Goal: Task Accomplishment & Management: Manage account settings

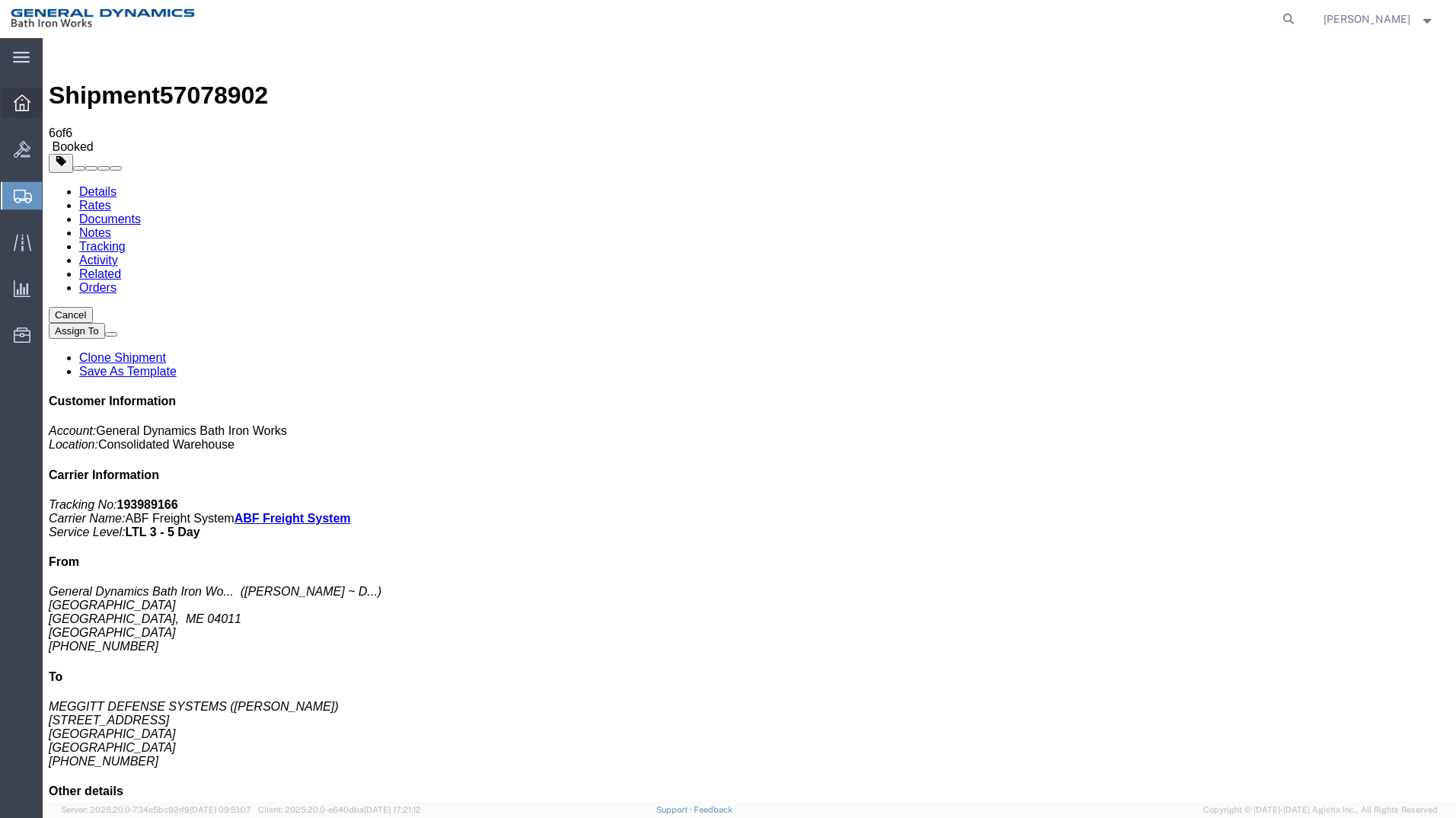
click at [20, 108] on icon at bounding box center [22, 102] width 16 height 16
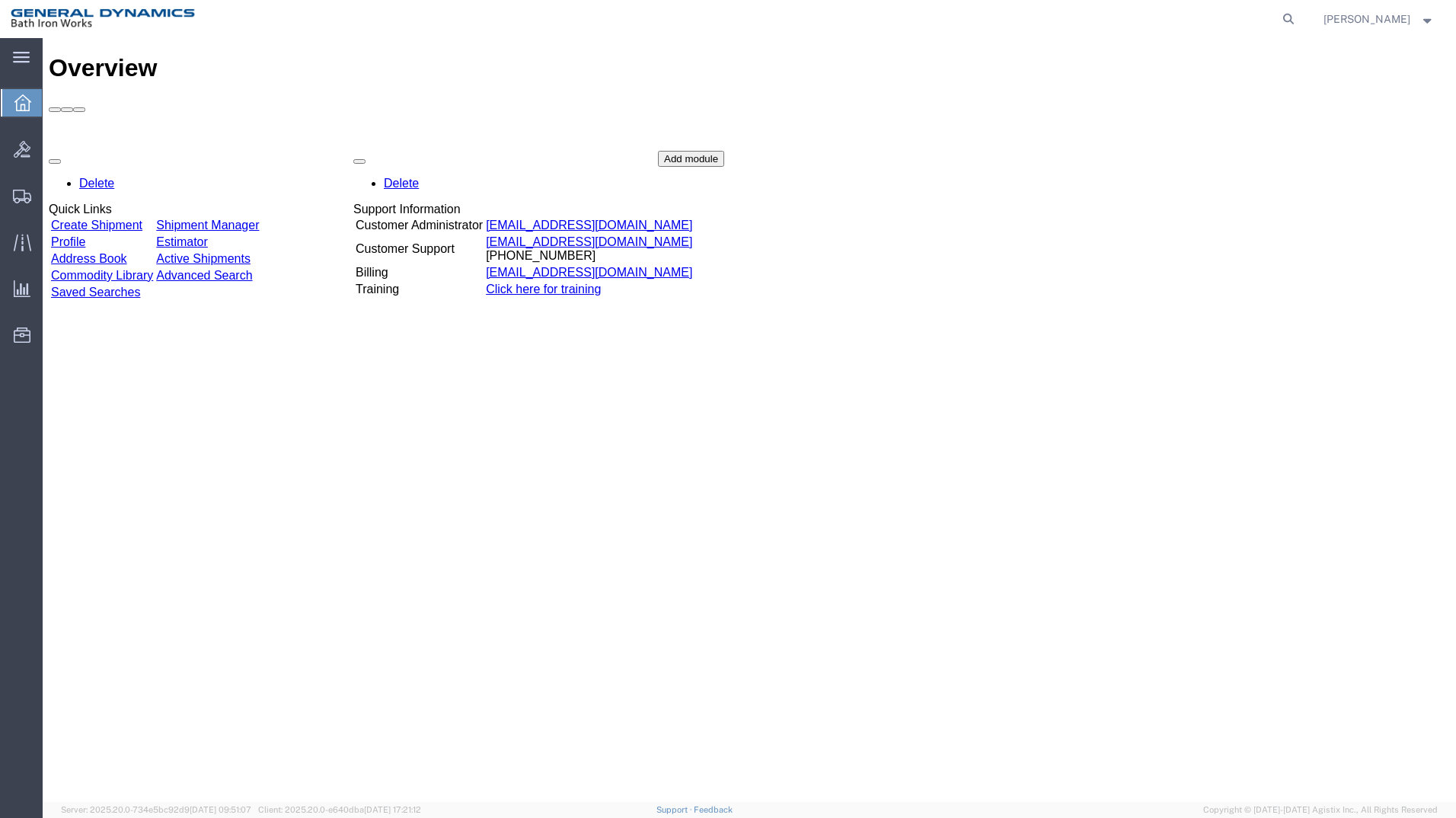
click at [124, 219] on link "Create Shipment" at bounding box center [96, 225] width 91 height 13
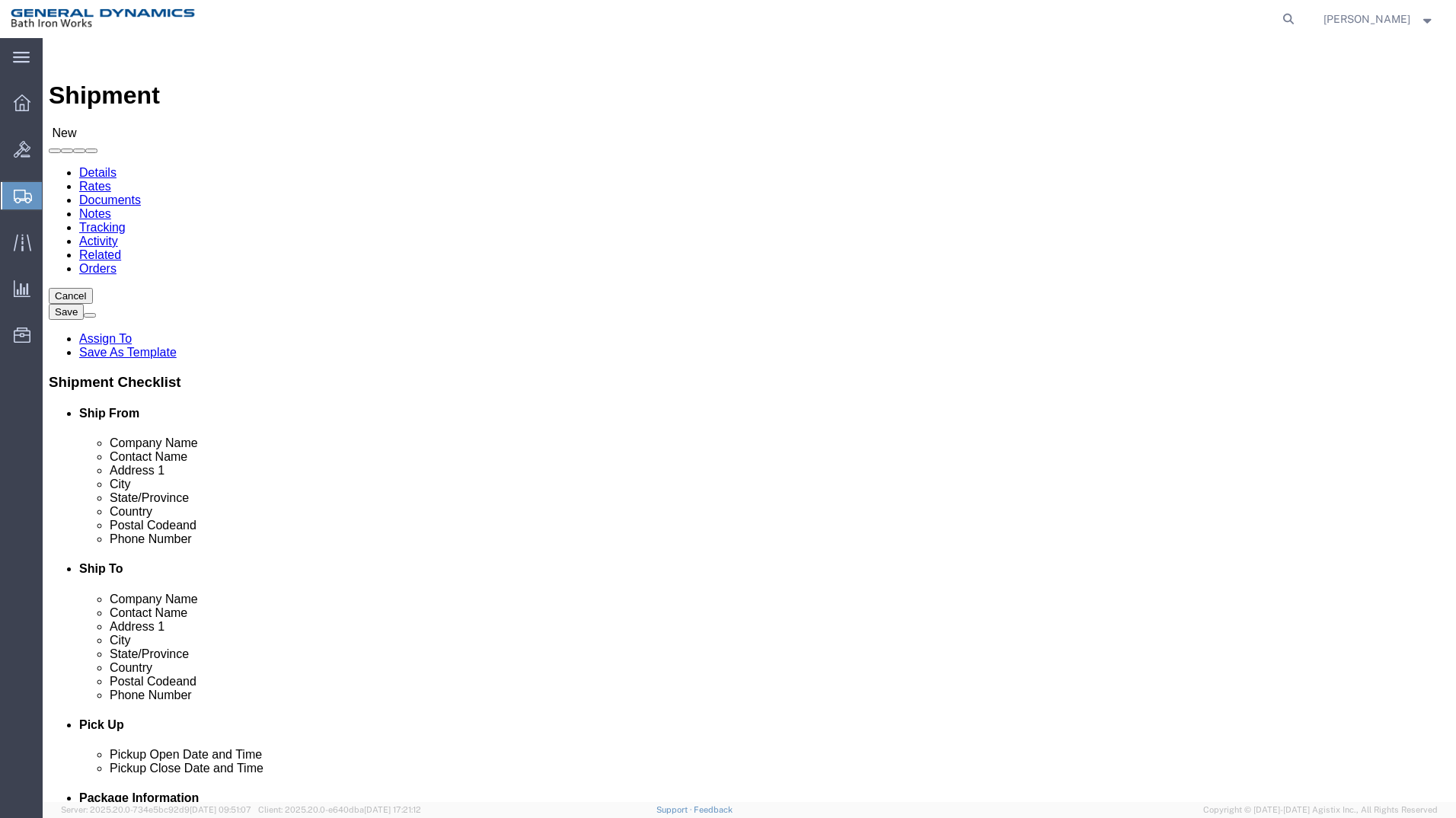
drag, startPoint x: 518, startPoint y: 226, endPoint x: 506, endPoint y: 242, distance: 20.0
select select "34312"
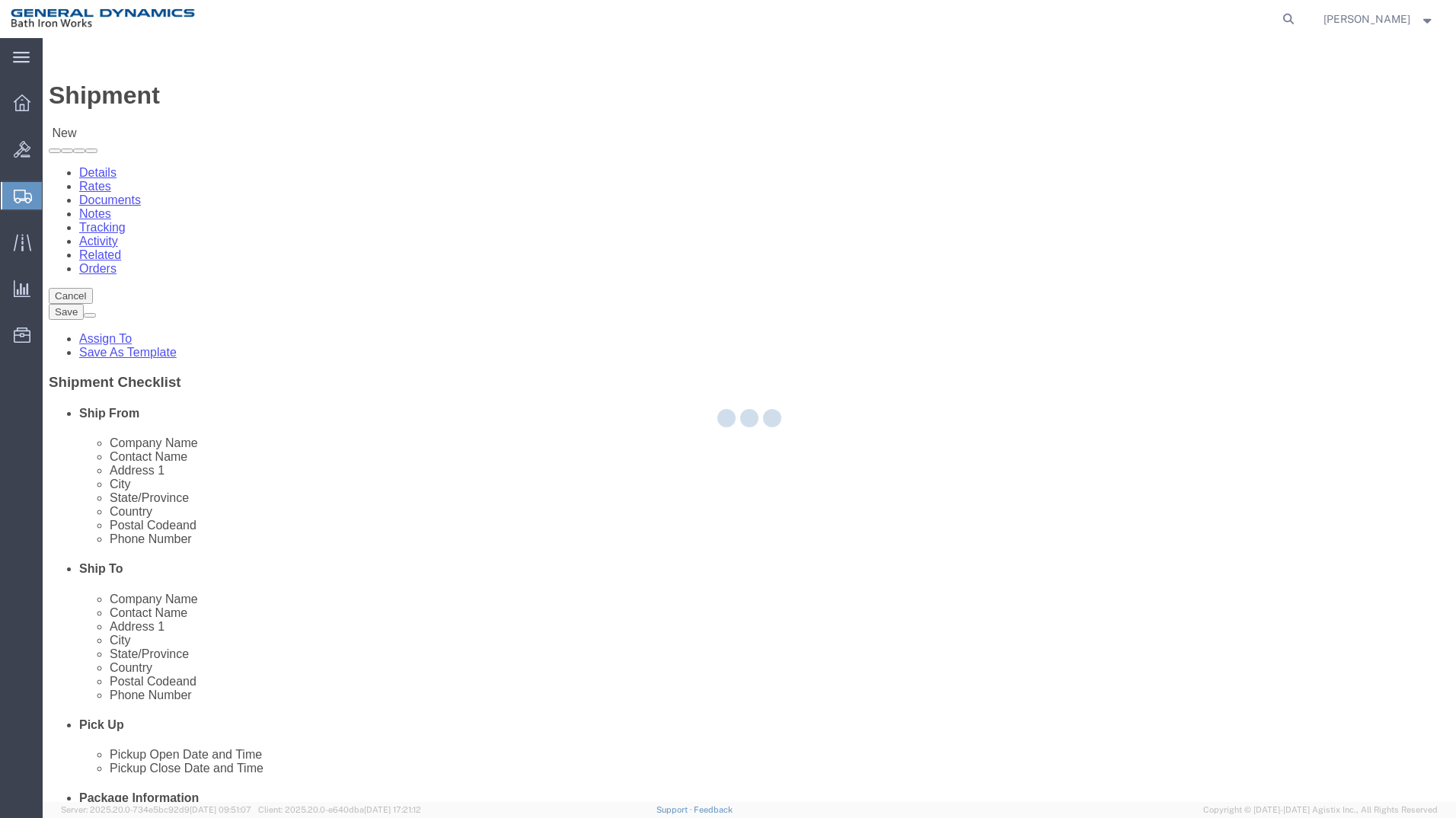
type input "General Dynamics Bath Iron Works"
type input "[GEOGRAPHIC_DATA]"
type input "04011"
type input "[PHONE_NUMBER]"
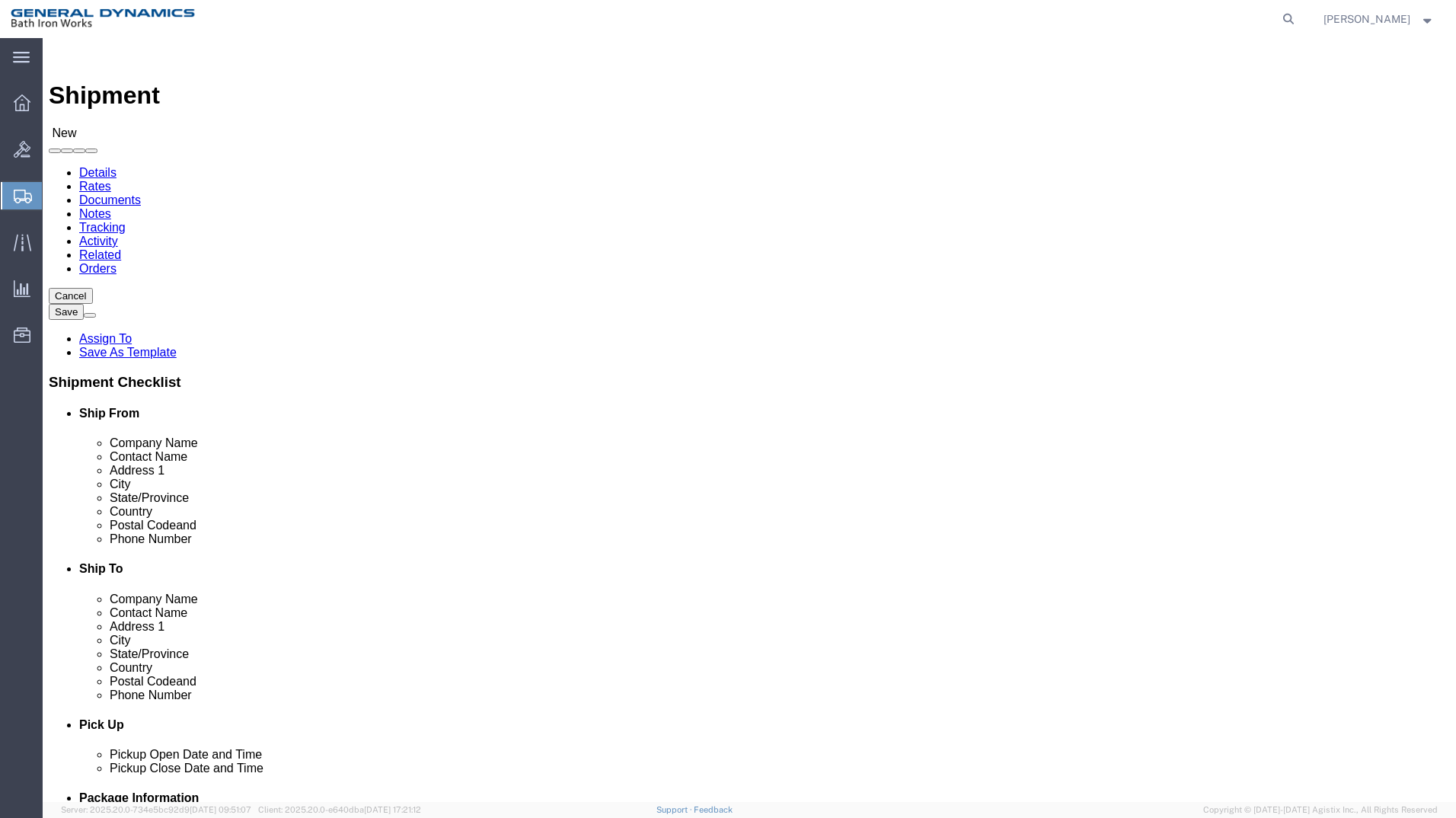
select select "ME"
click input "text"
type input "[PERSON_NAME] ~ [PERSON_NAME]"
click input "text"
type input "MUNTERS"
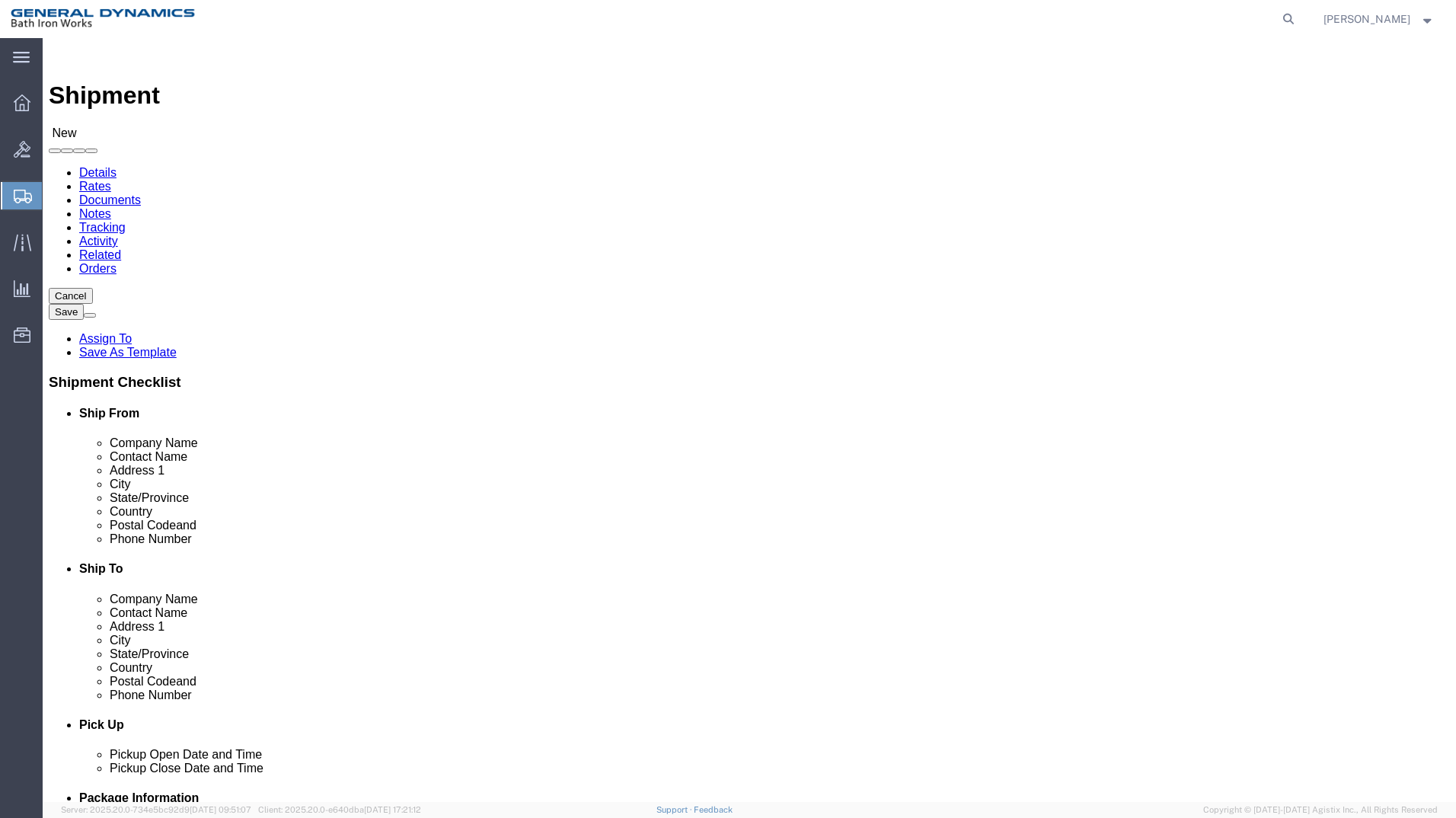
type input "[PERSON_NAME] & [PERSON_NAME]"
type input "[STREET_ADDRESS]"
type input "AMESBURY"
type input "M"
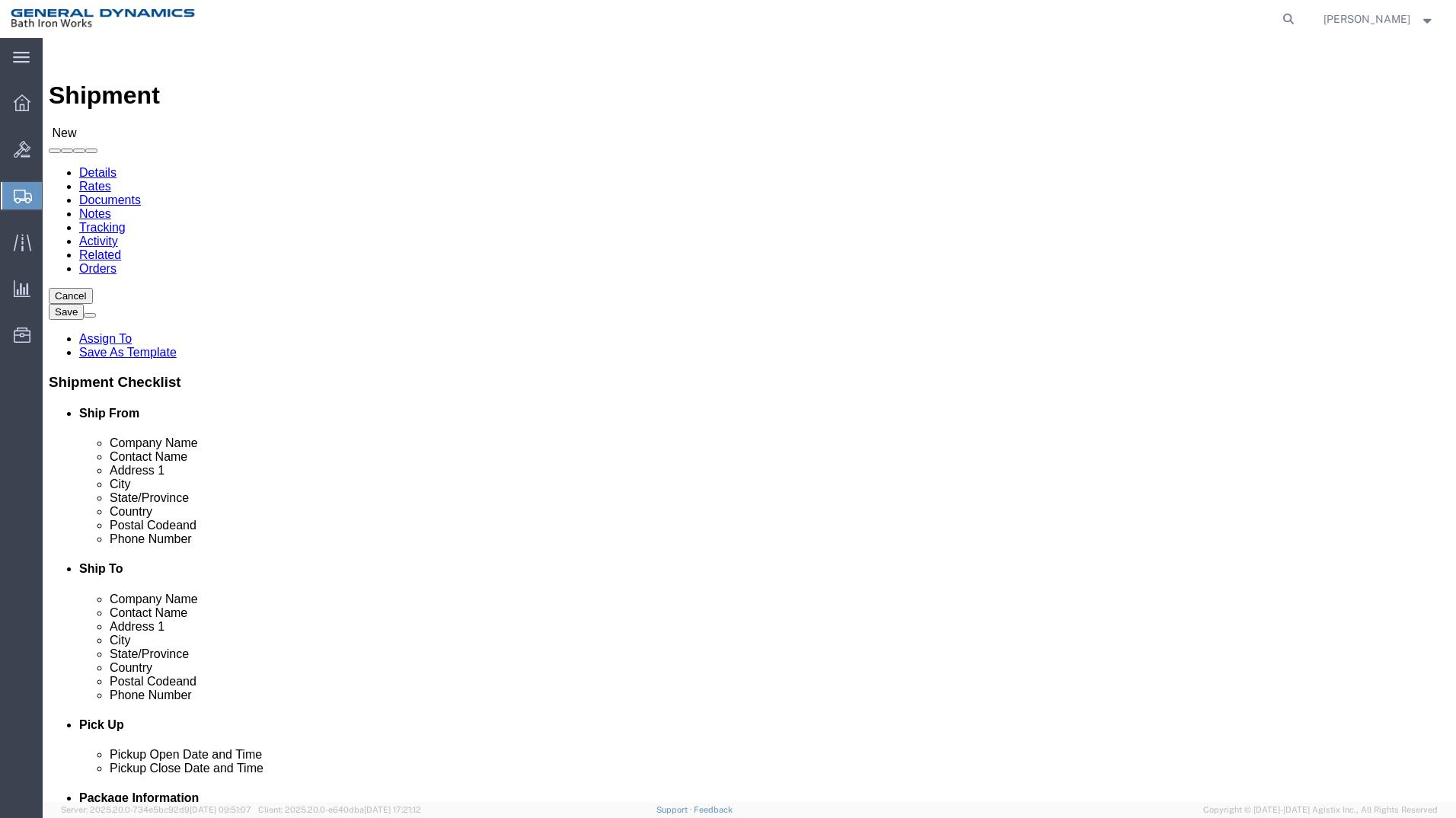
select select "MA"
click input "Postal Code"
type input "01913"
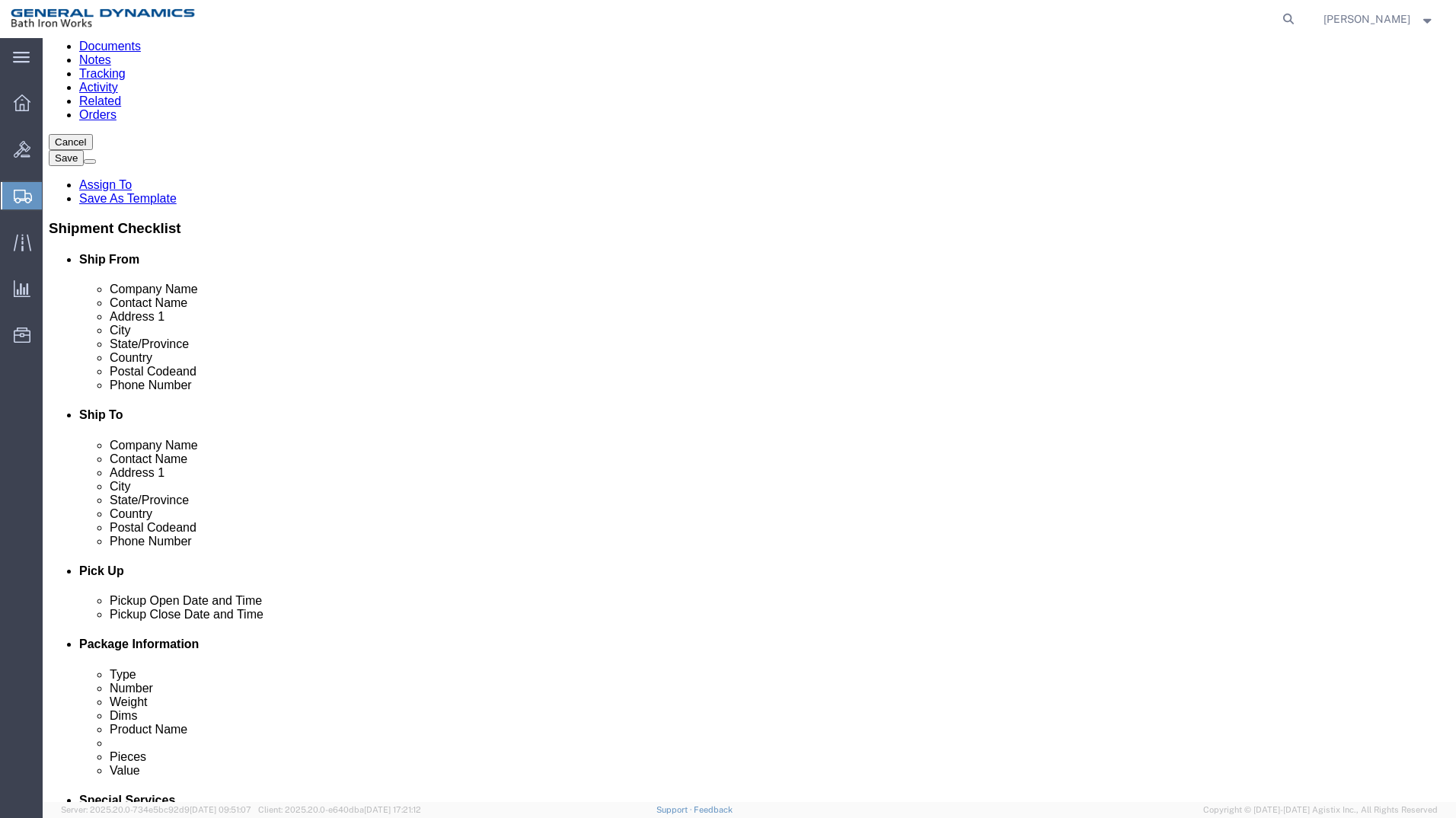
scroll to position [254, 0]
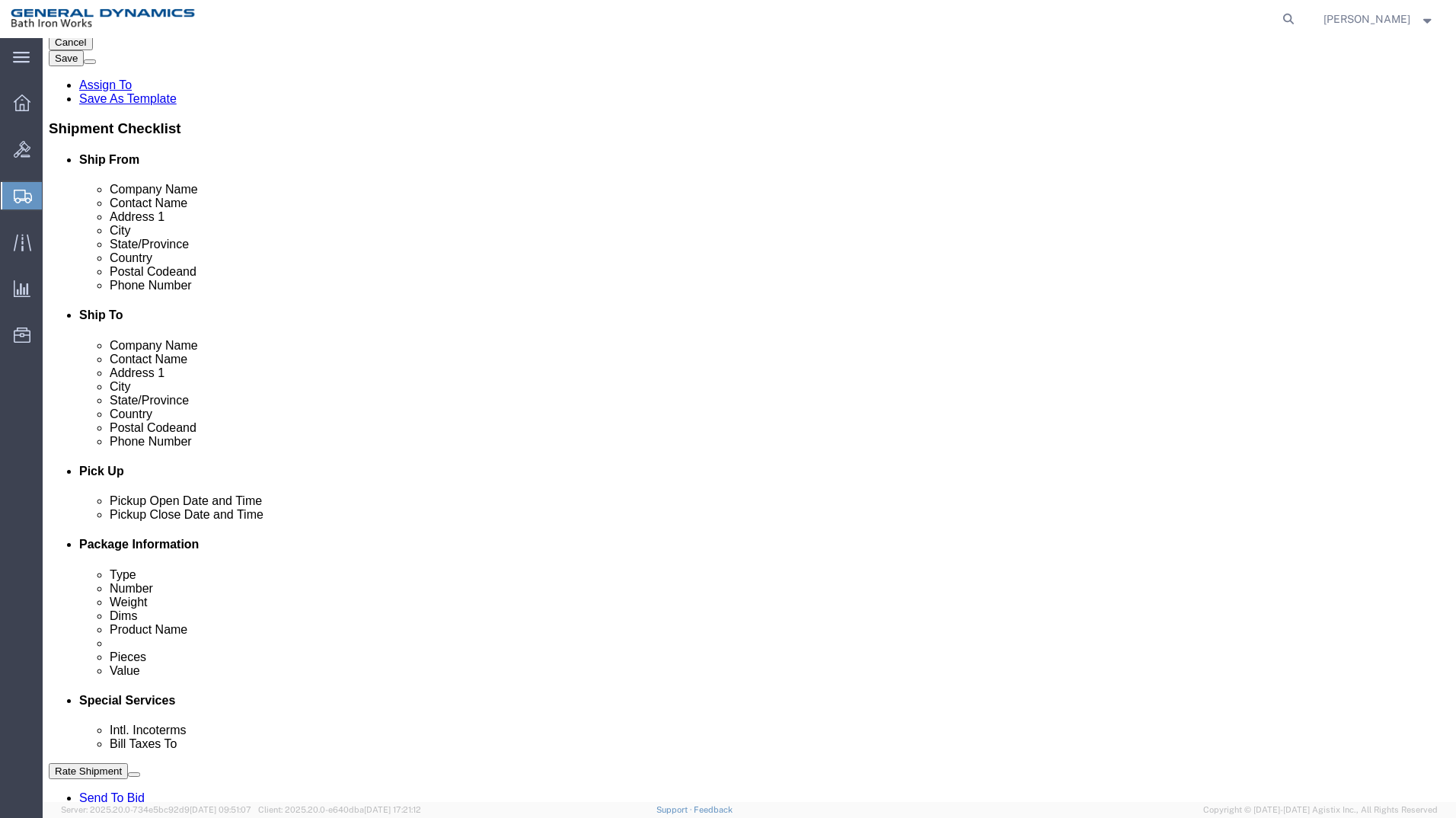
type input "[PHONE_NUMBER]"
click div "[DATE] 9:00 AM"
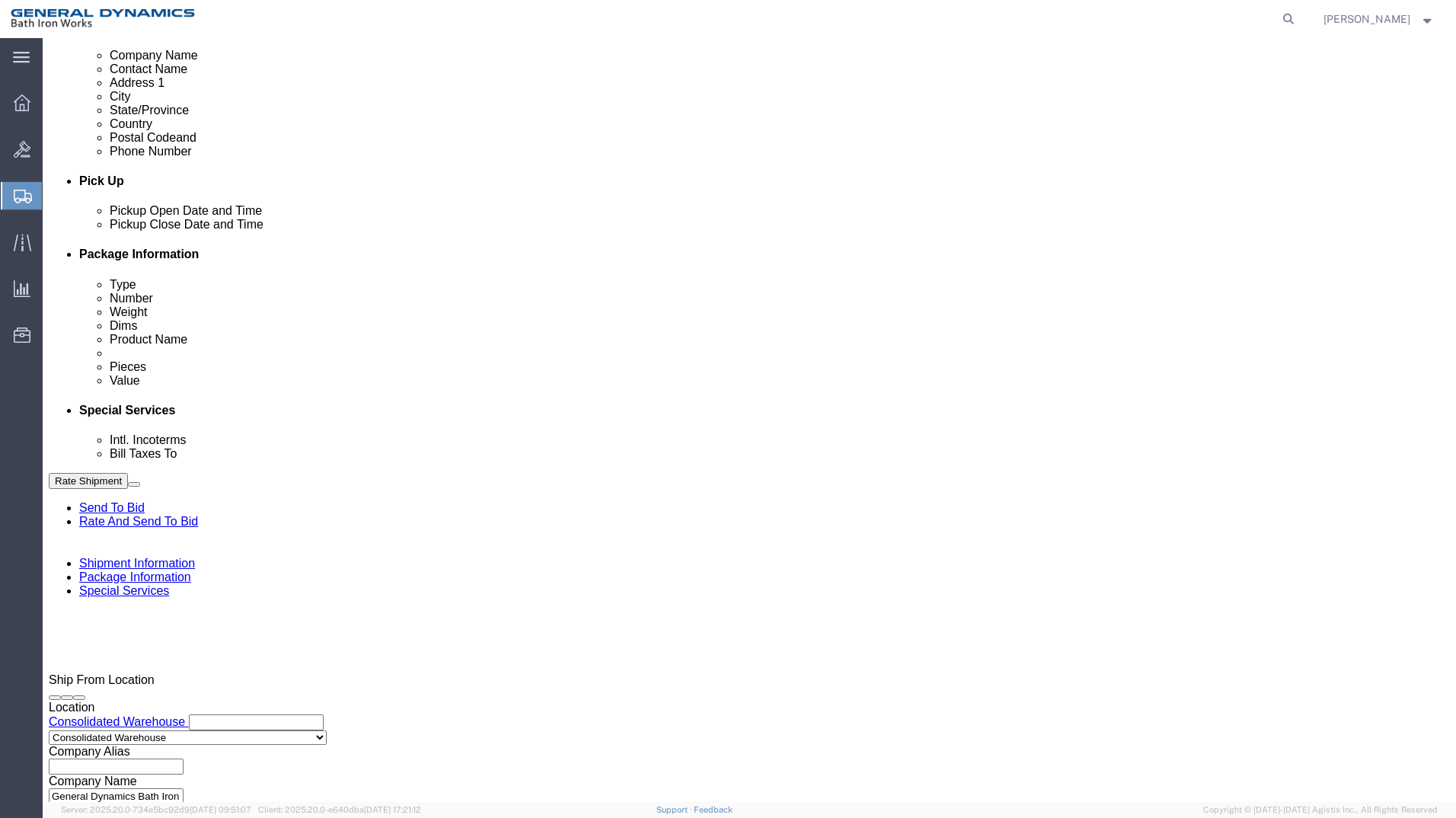
type input "2:30 PM"
click button "Apply"
click input "text"
type input "S/O 63759"
select select "INVOICE"
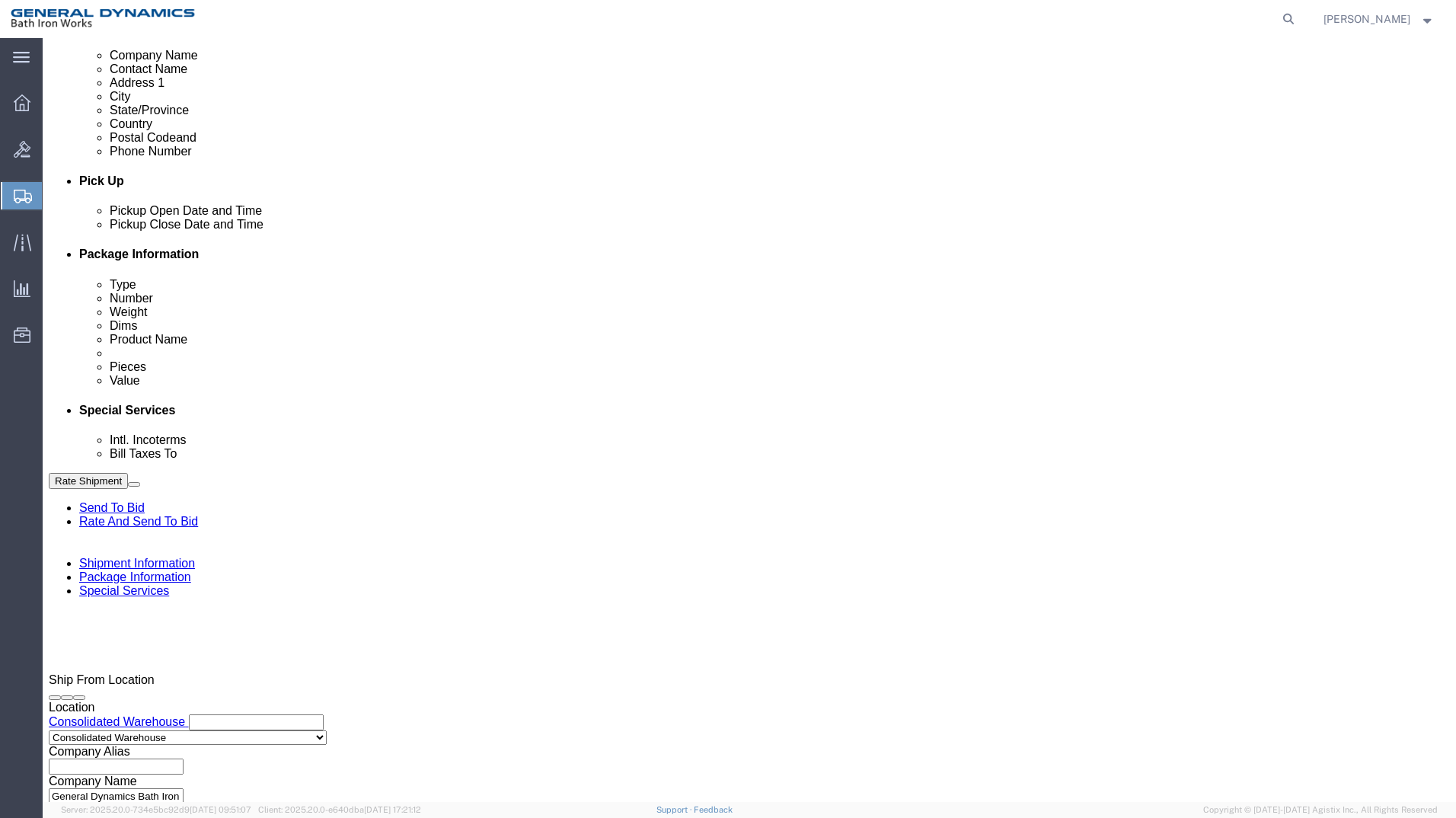
type input "[PHONE_NUMBER]"
select select "RMA"
type input "#CS2508250010@1"
click button "Continue"
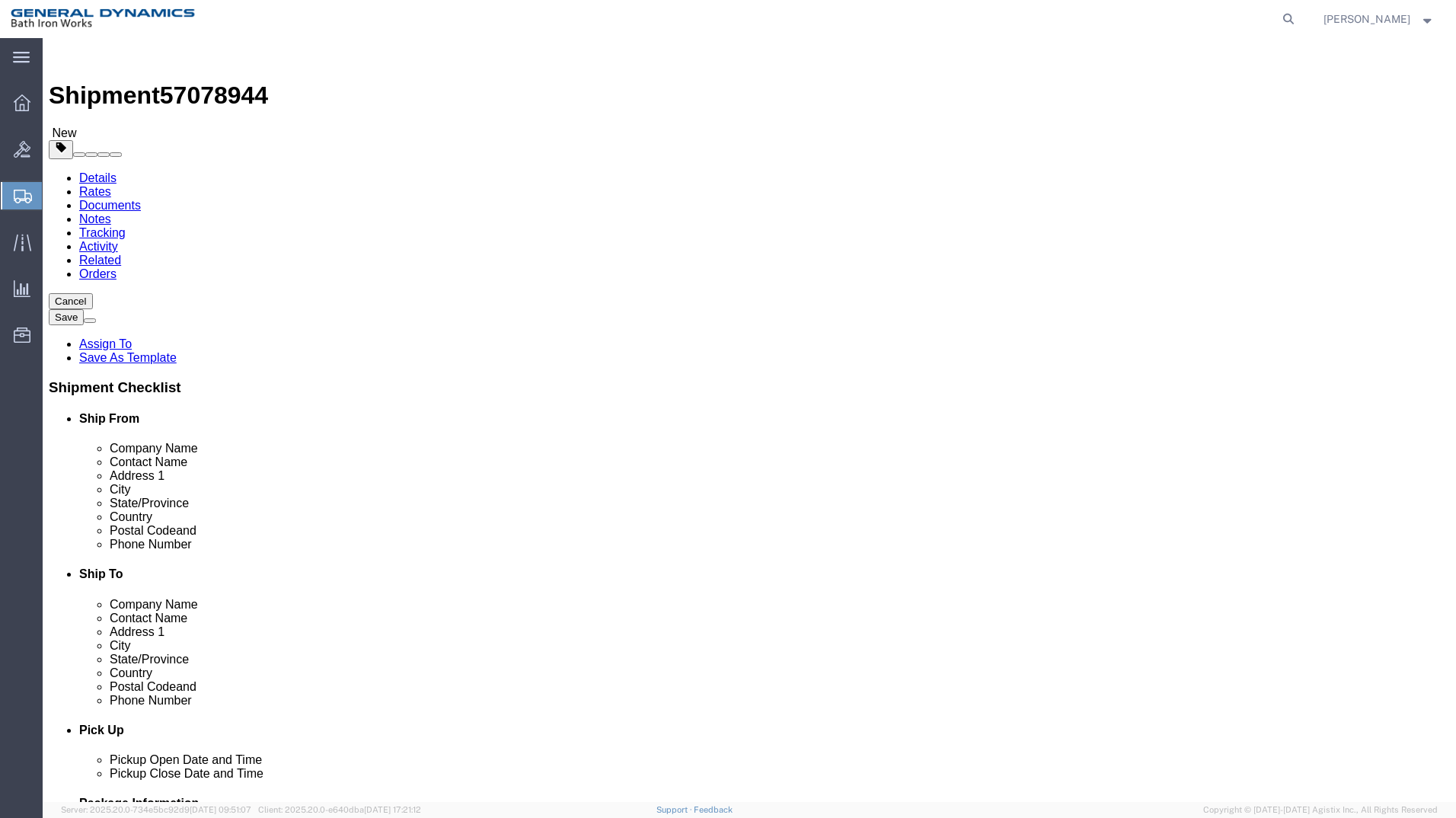
click select "Select Bale(s) Basket(s) Bolt(s) Bottle(s) Buckets Bulk Bundle(s) Can(s) Cardbo…"
select select "PSNS"
click select "Select Bale(s) Basket(s) Bolt(s) Bottle(s) Buckets Bulk Bundle(s) Can(s) Cardbo…"
click input "text"
type input "3"
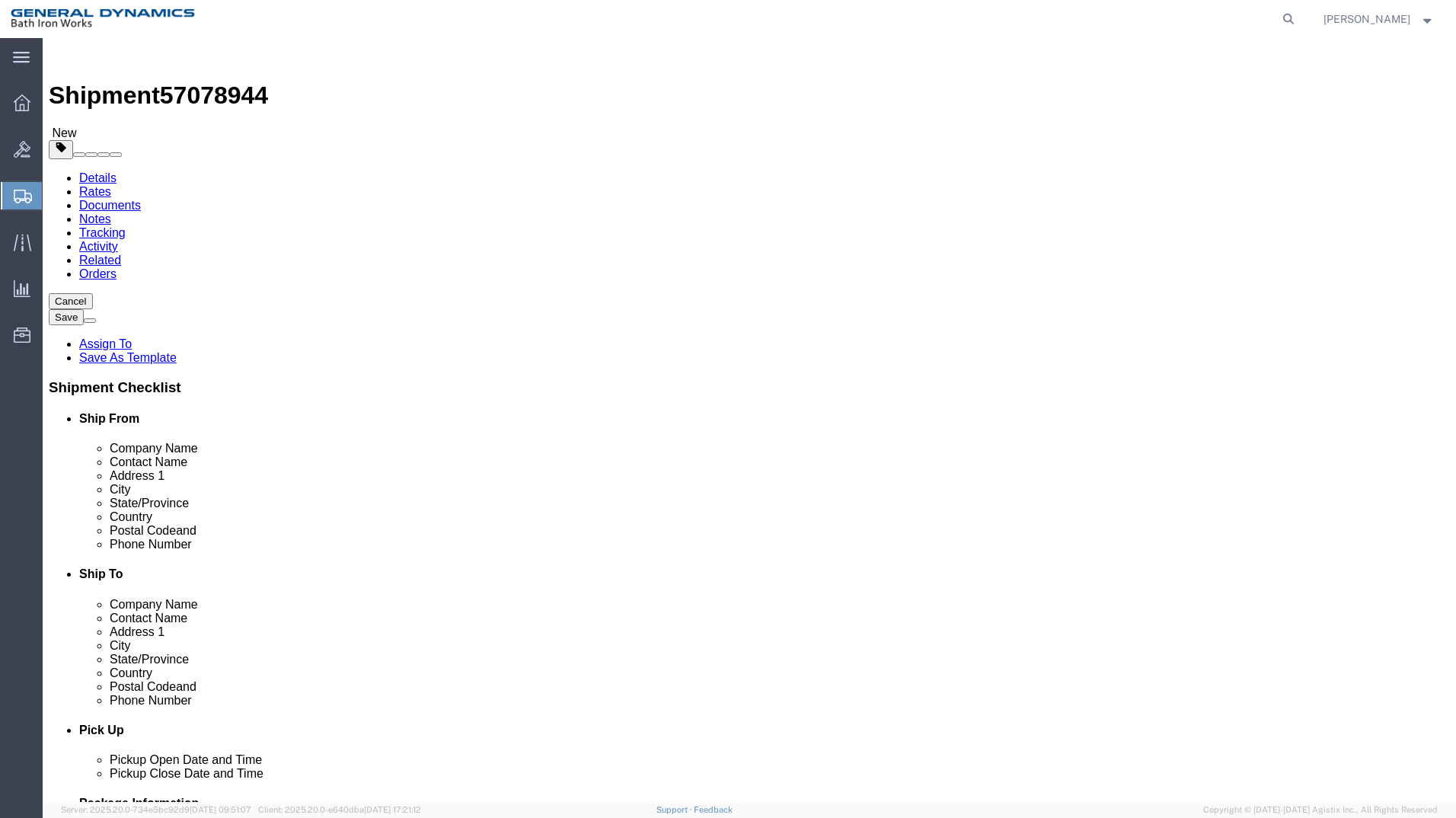
type input "42"
type input "47"
type input "210"
click link "Add Content"
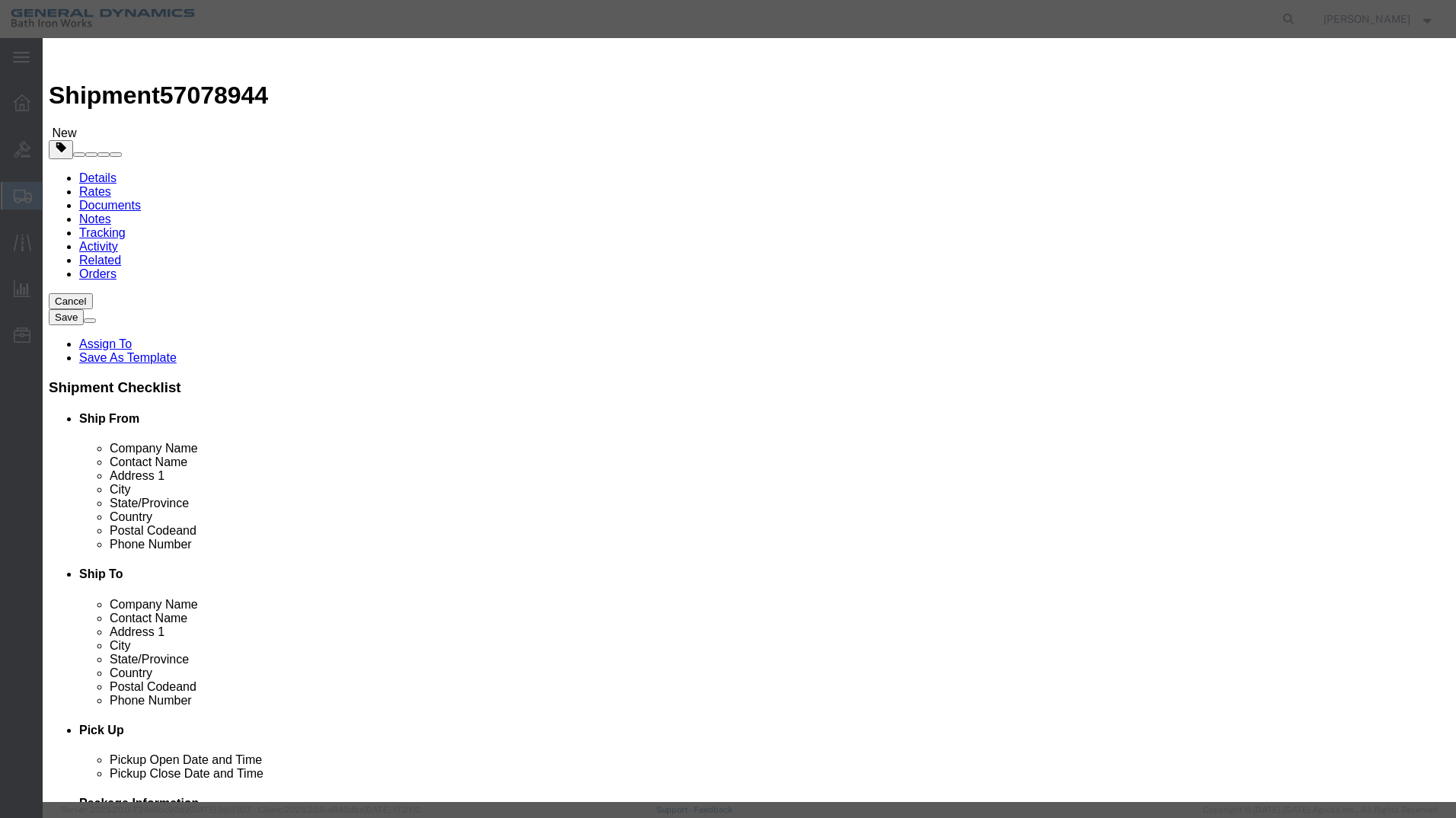
click input "text"
type input "DEHUMIDIFIER"
type input "1"
select select "USD"
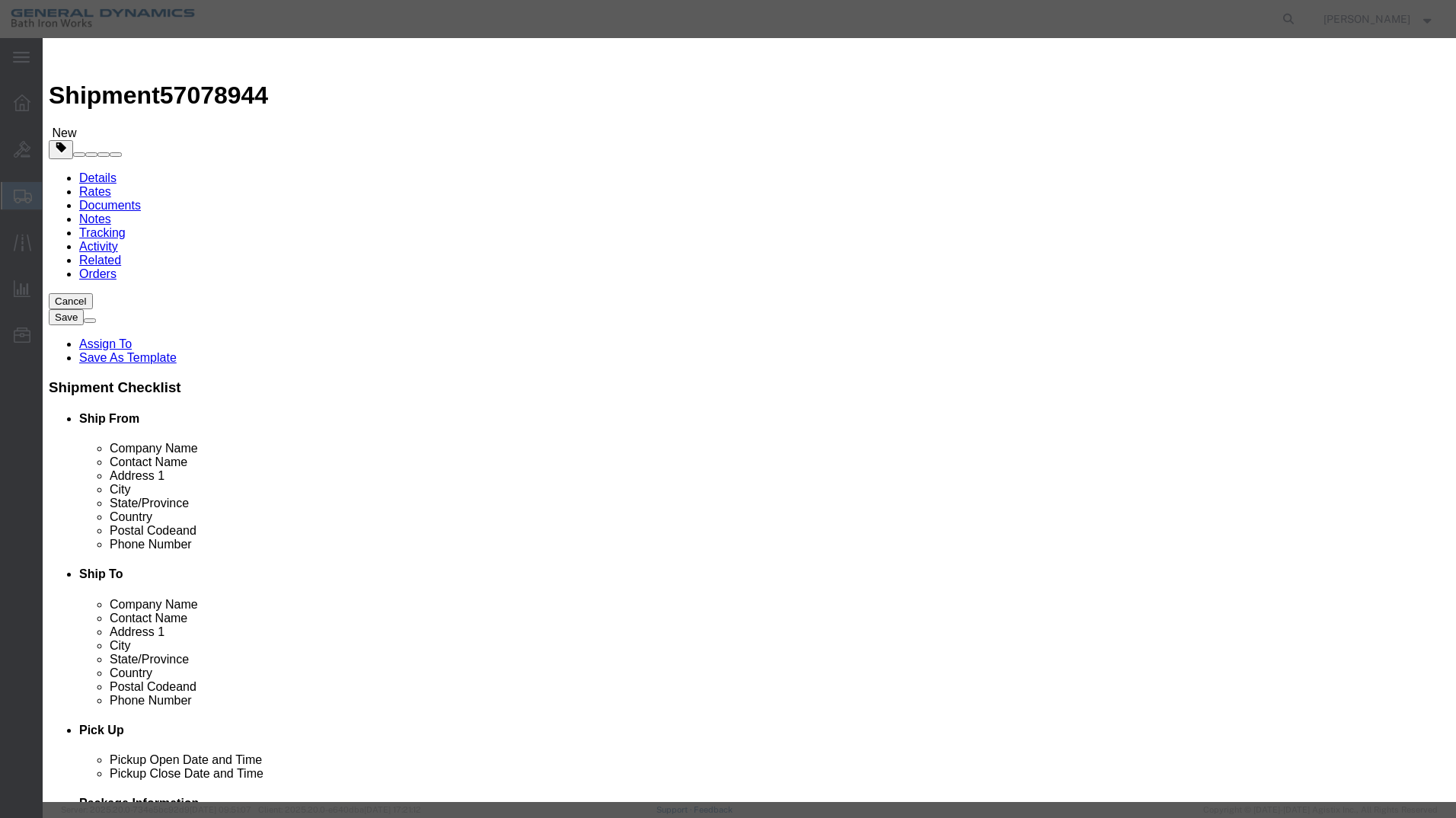
select select "55"
click button "Save & Close"
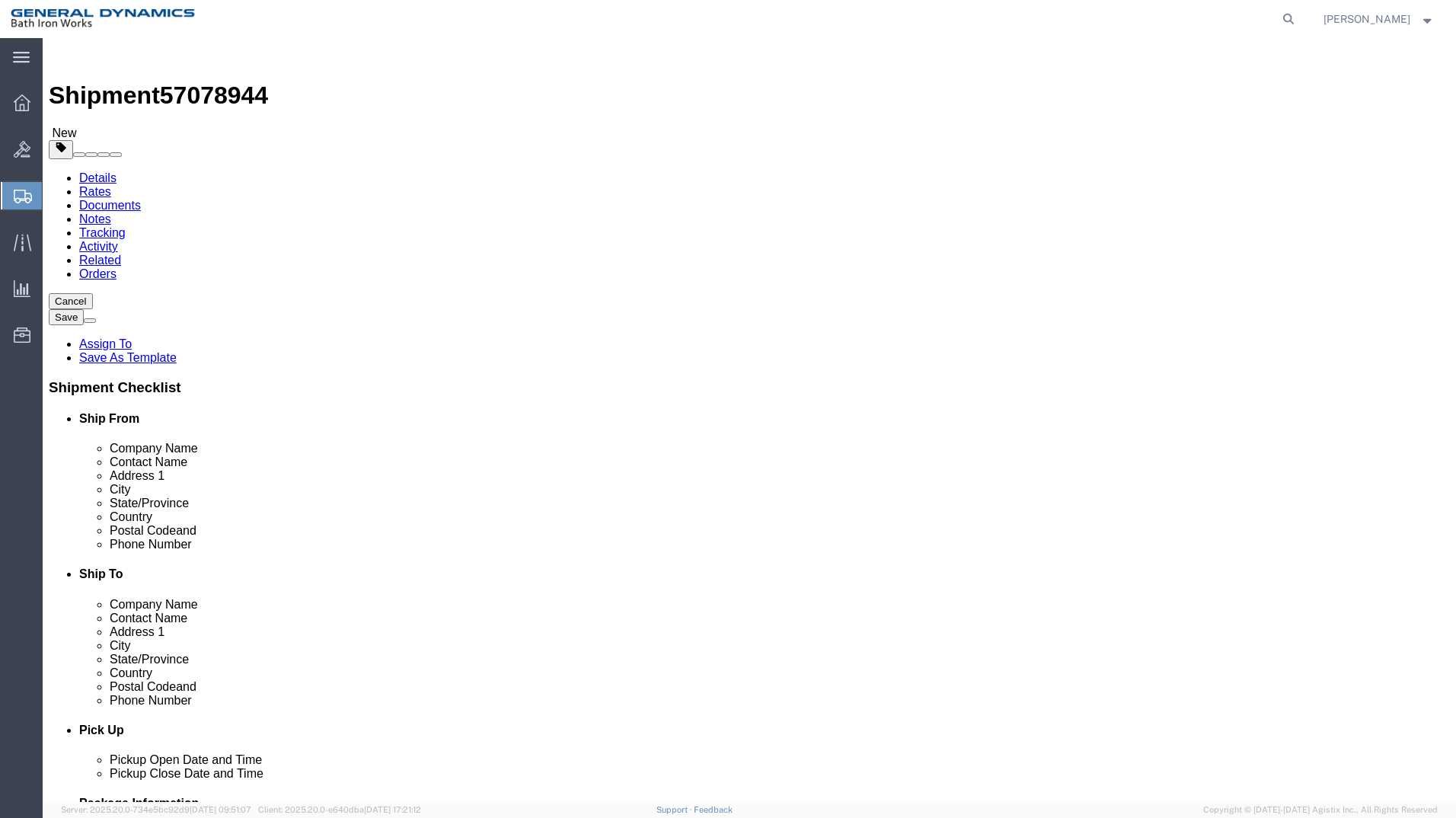
click button "Continue"
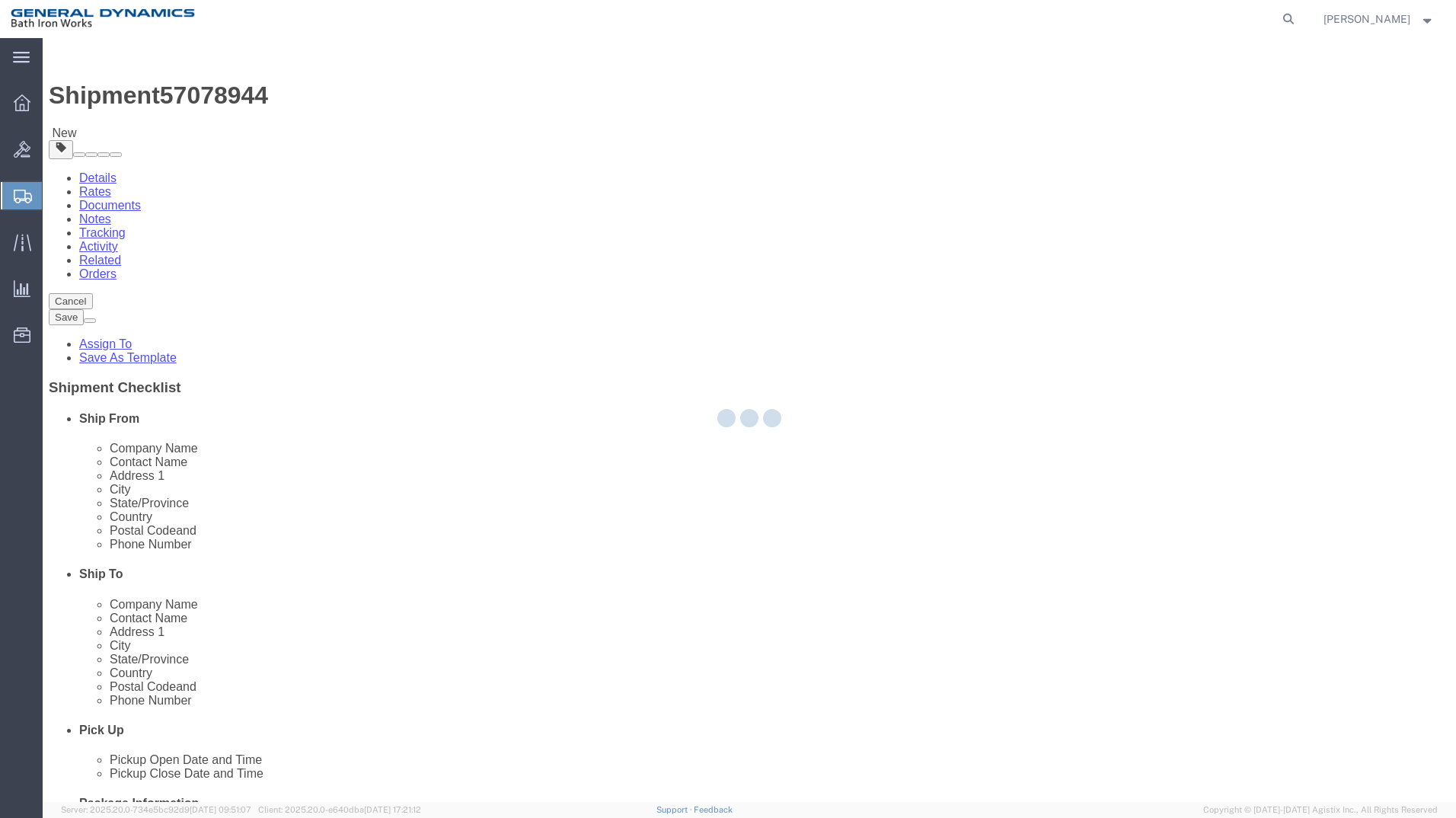
select select
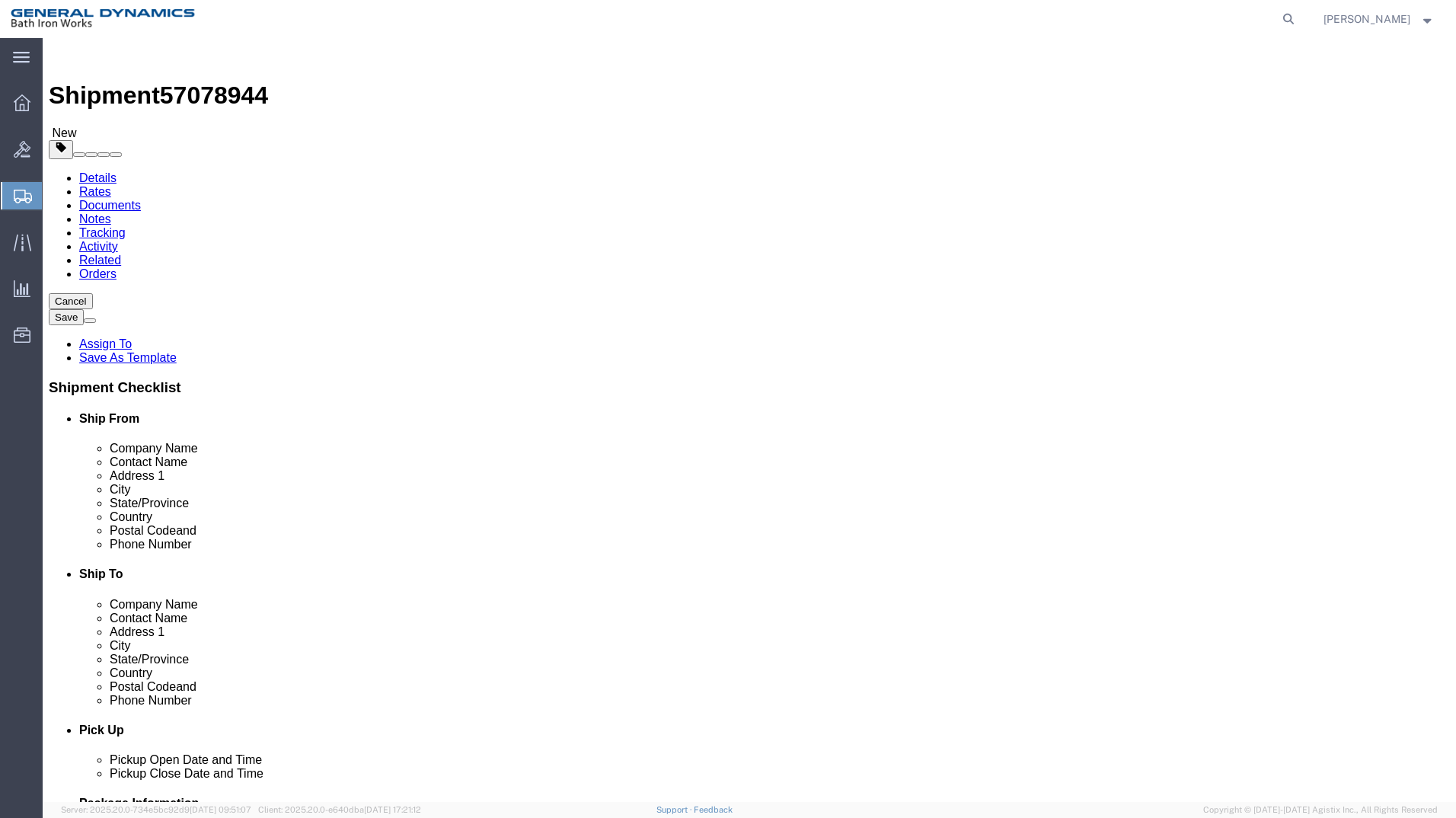
drag, startPoint x: 527, startPoint y: 617, endPoint x: 510, endPoint y: 618, distance: 17.0
click select "Select Recipient Account Sender/Shipper Third Party Account"
select select "SHIP"
click select "Select Recipient Account Sender/Shipper Third Party Account"
click button "Rate Shipment"
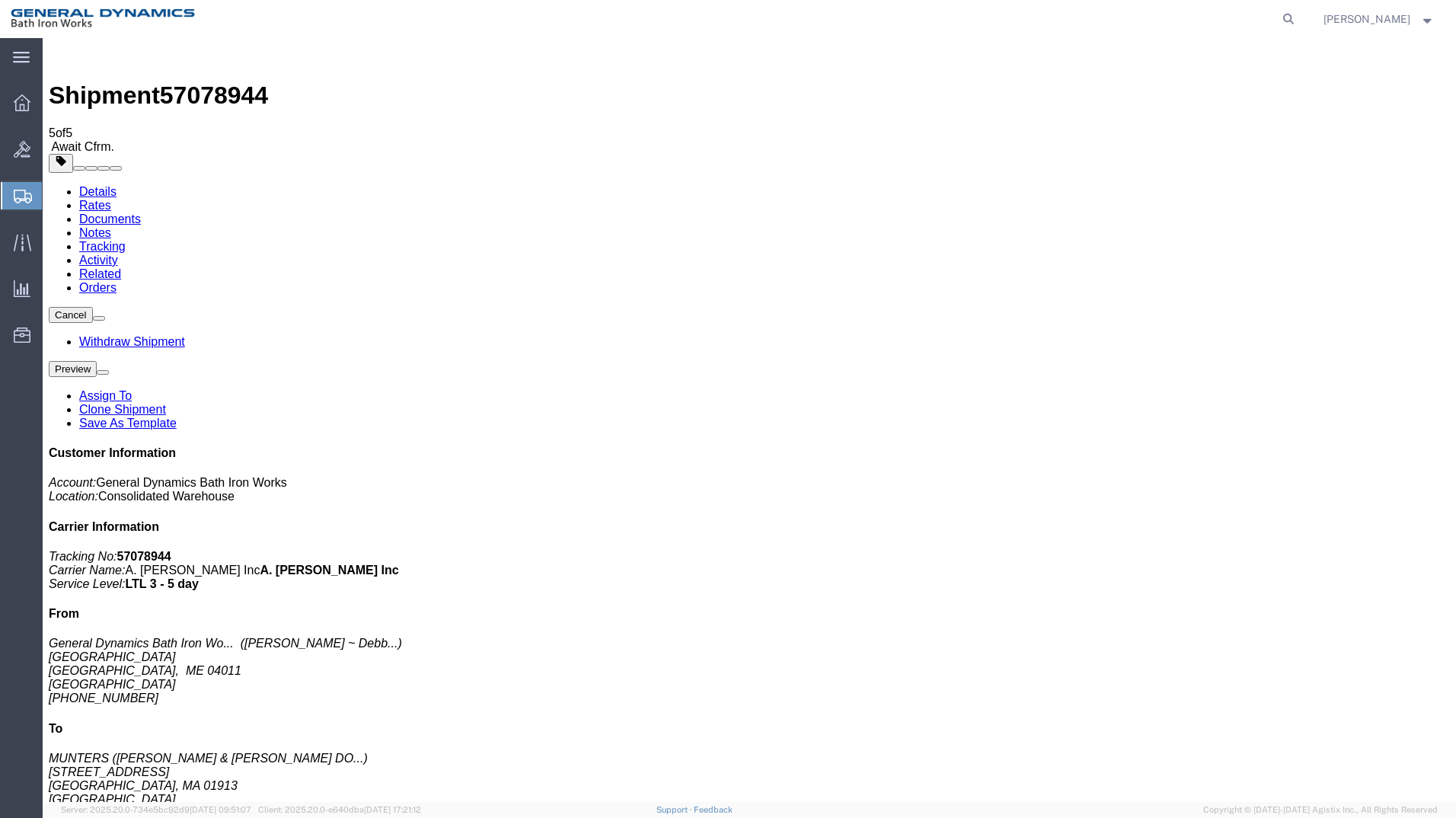
click at [23, 104] on icon at bounding box center [22, 102] width 16 height 16
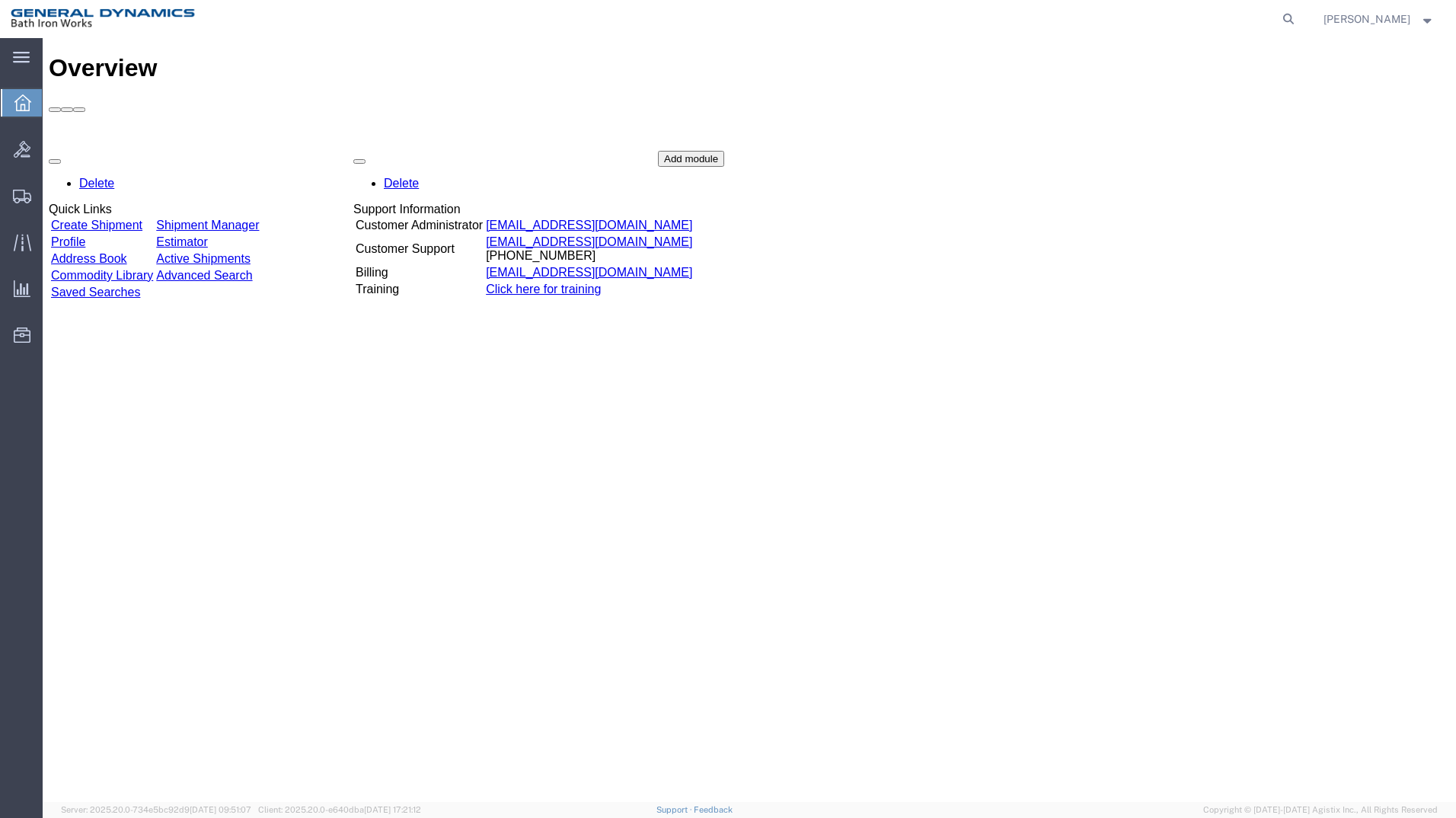
click at [105, 151] on div "Delete Quick Links Create Shipment Shipment Manager Profile Estimator Address B…" at bounding box center [749, 265] width 1401 height 229
click at [142, 219] on link "Create Shipment" at bounding box center [96, 225] width 91 height 13
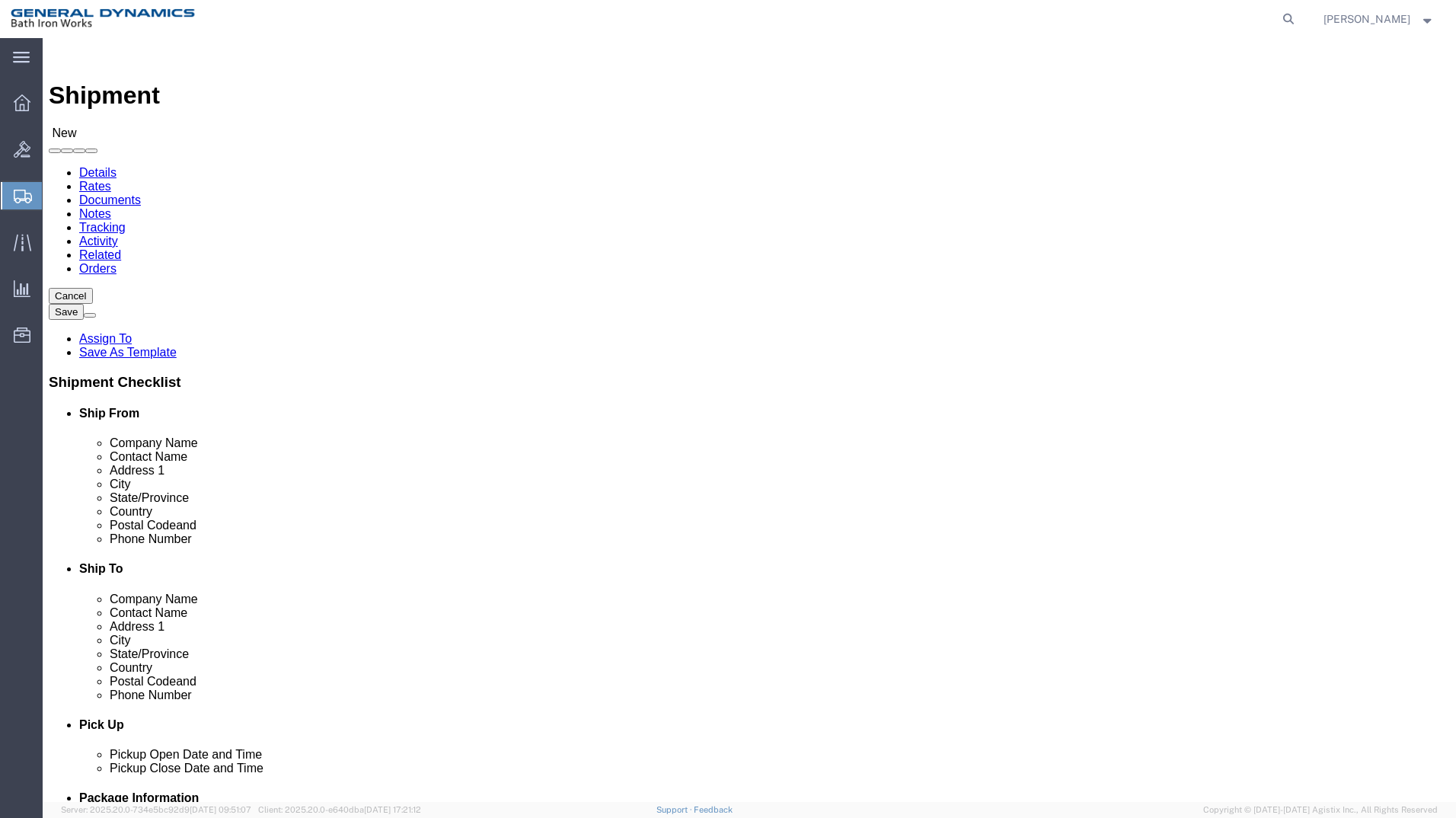
select select "34312"
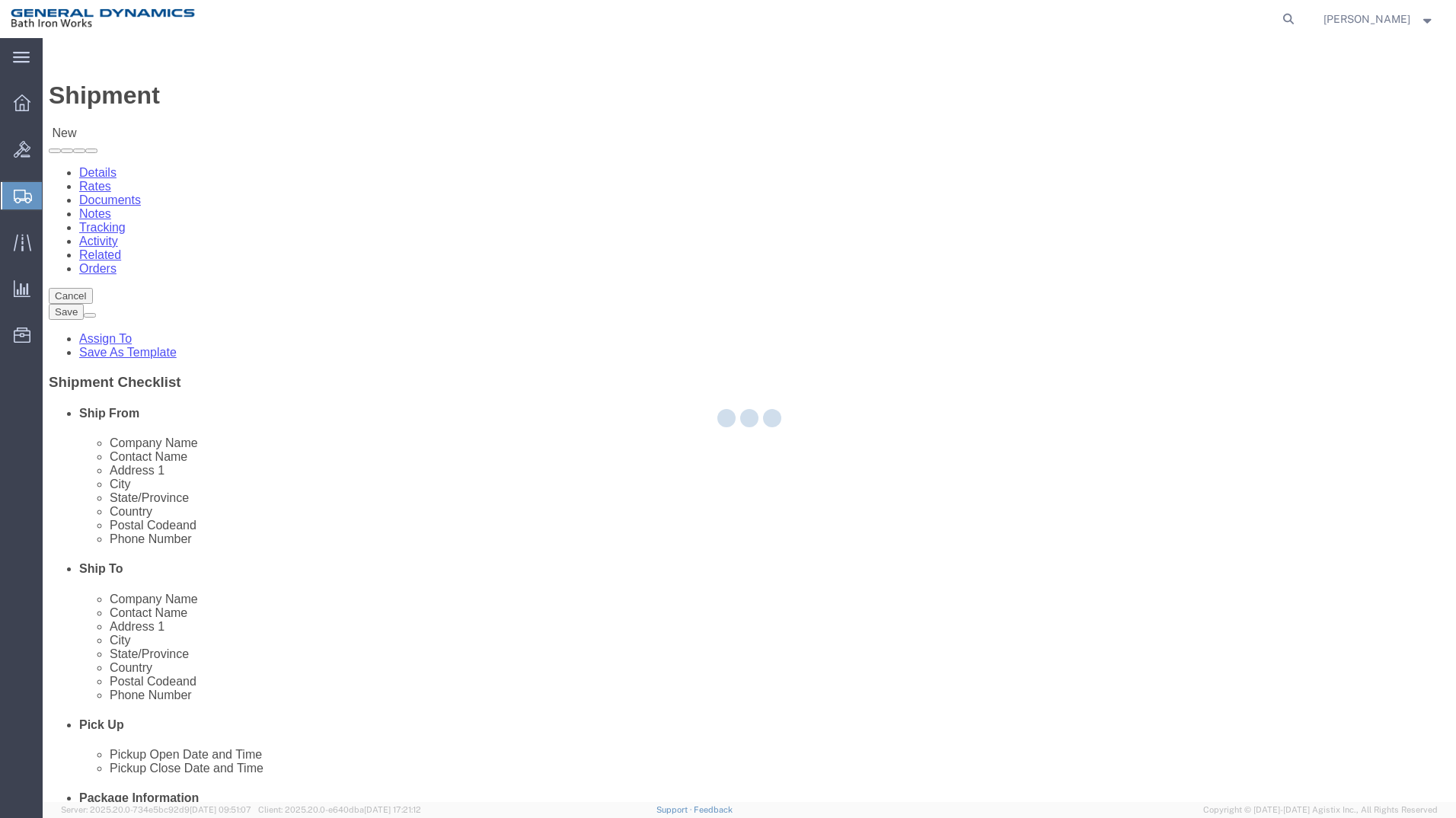
type input "General Dynamics Bath Iron Works"
type input "[GEOGRAPHIC_DATA]"
type input "04011"
type input "[PHONE_NUMBER]"
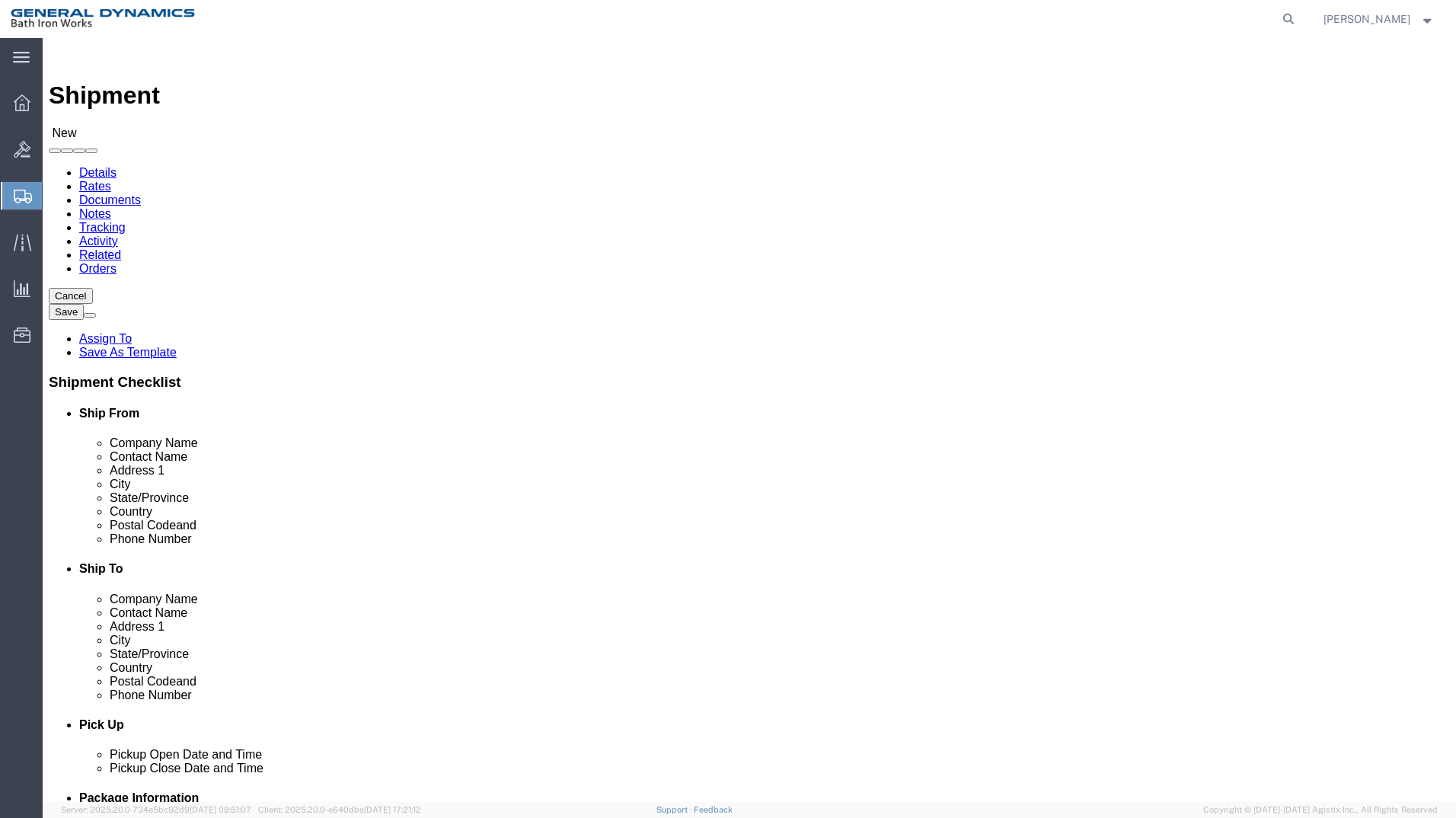
select select "ME"
click input "text"
type input "n"
type input "[PERSON_NAME] ~ [PERSON_NAME]"
click input "text"
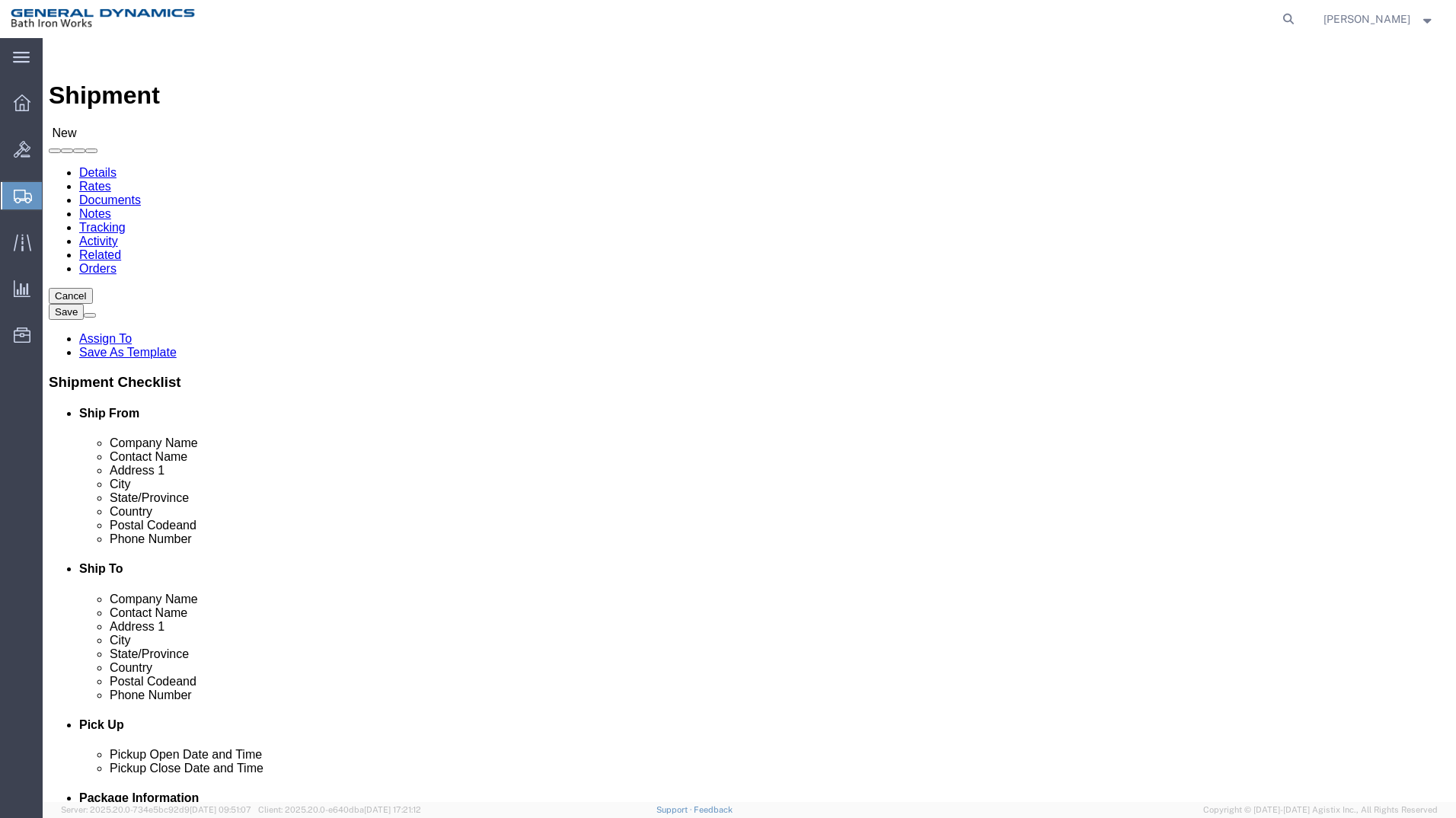
type input "b"
type input "[PERSON_NAME]"
type input "[STREET_ADDRESS]"
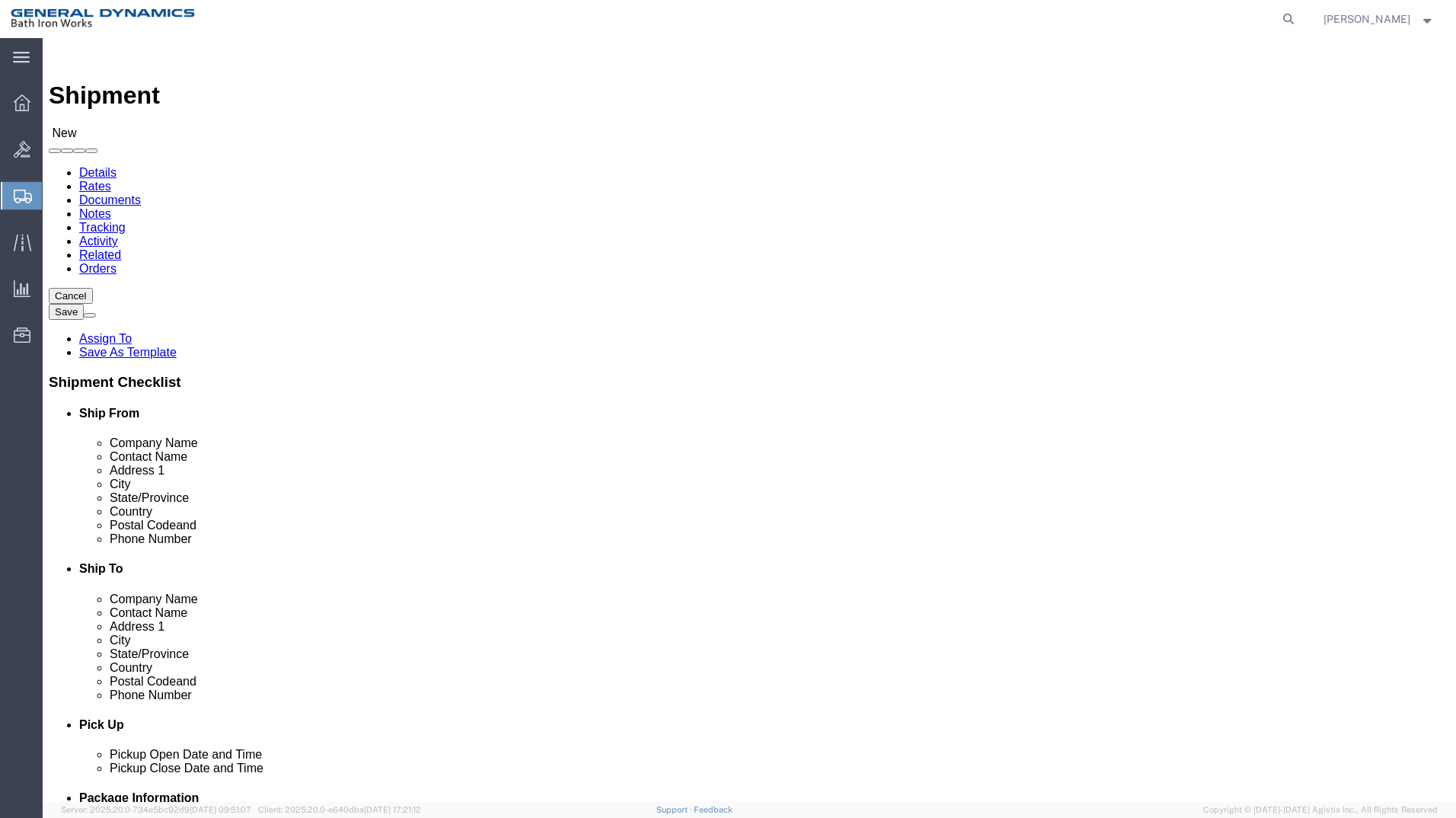
type input "[GEOGRAPHIC_DATA]"
select select "MI"
click input "Postal Code"
type input "49503-1530"
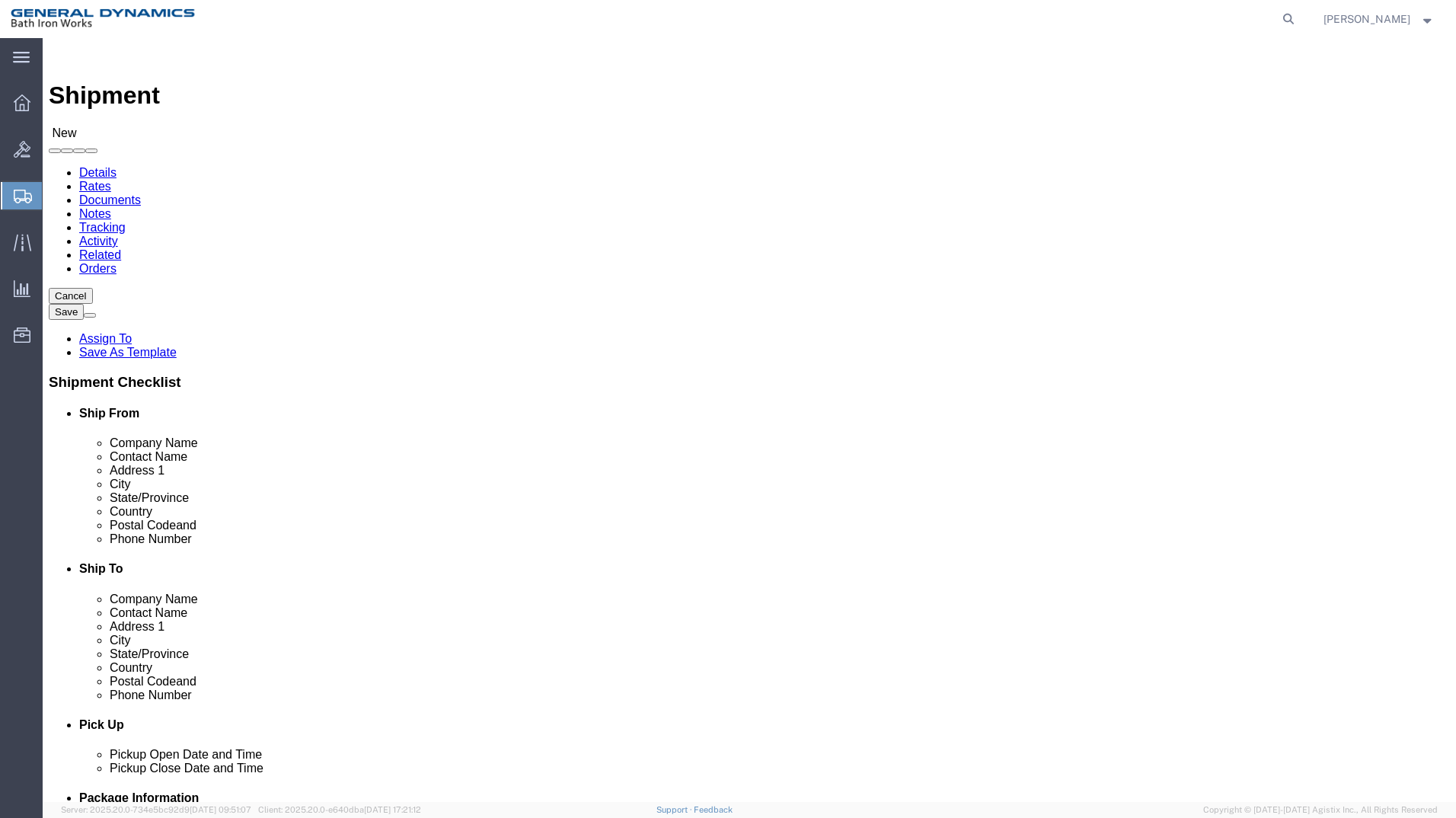
click input "text"
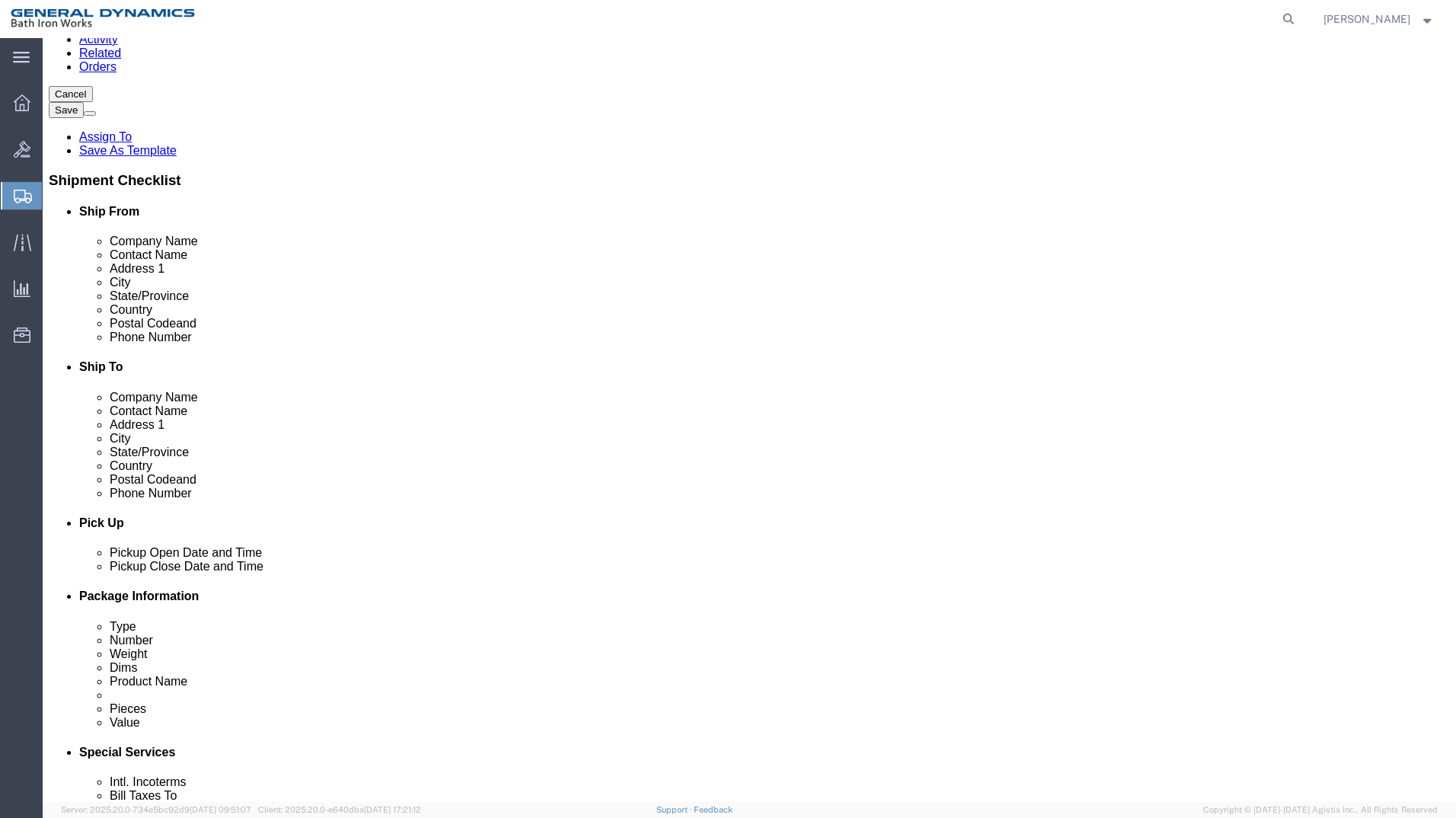
scroll to position [204, 0]
type input "[PHONE_NUMBER]"
click div "[DATE] 9:00 AM"
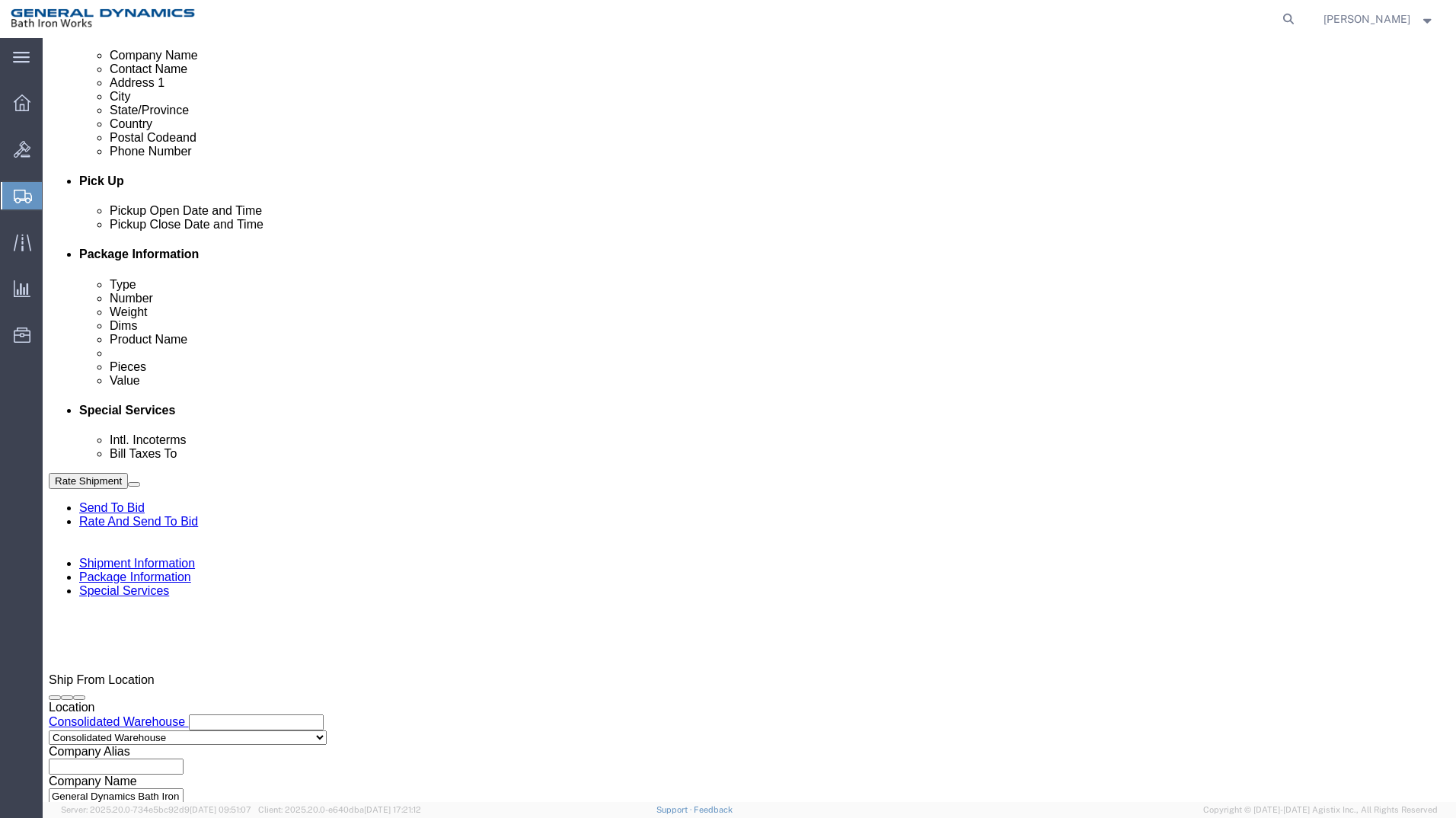
type input "2:30 PM"
click button "Apply"
click input "text"
type input "S/O 63873"
select select "INVOICE"
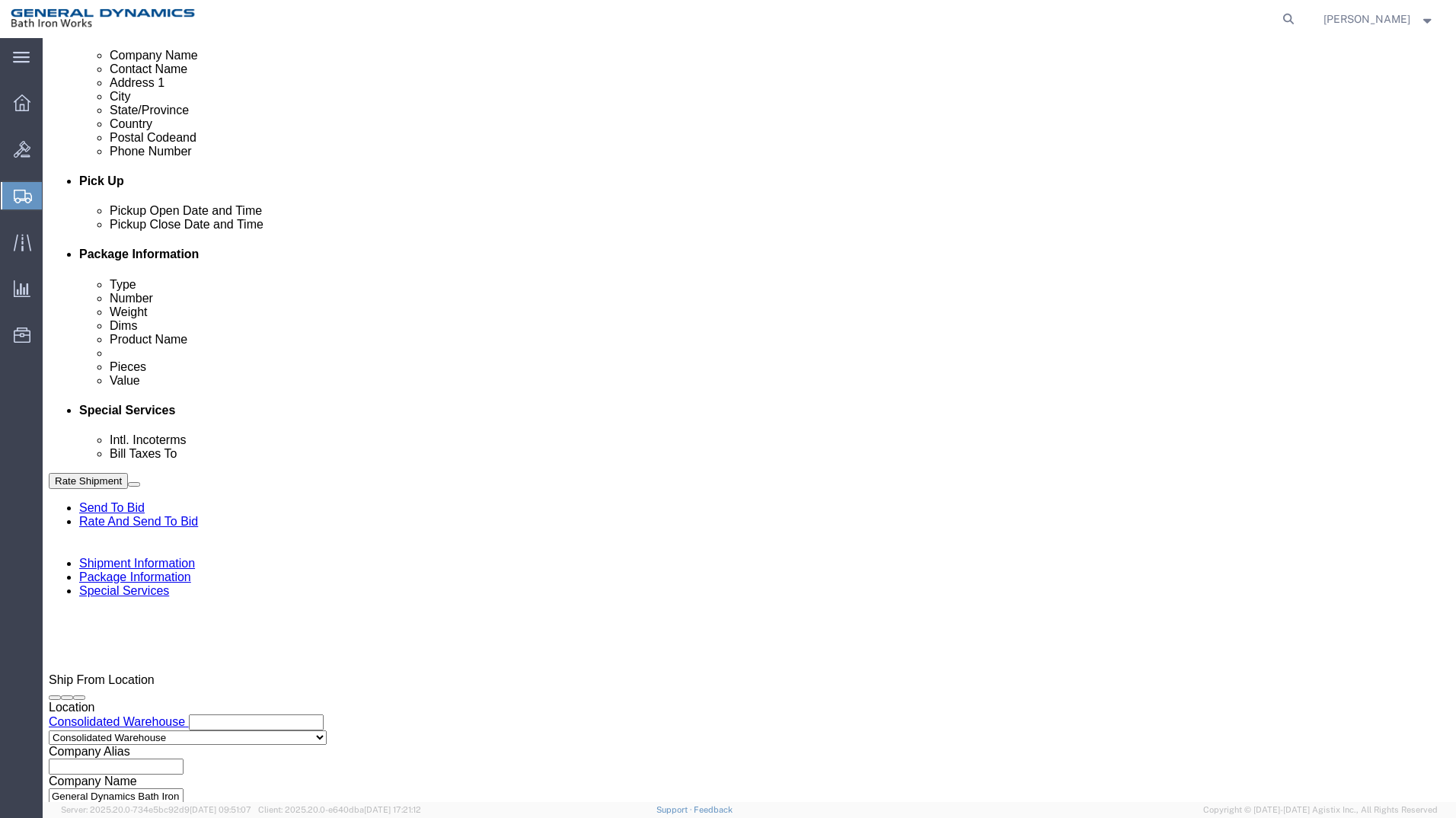
type input "[PHONE_NUMBER]"
select select "RMA"
type input "#10647"
click button "Continue"
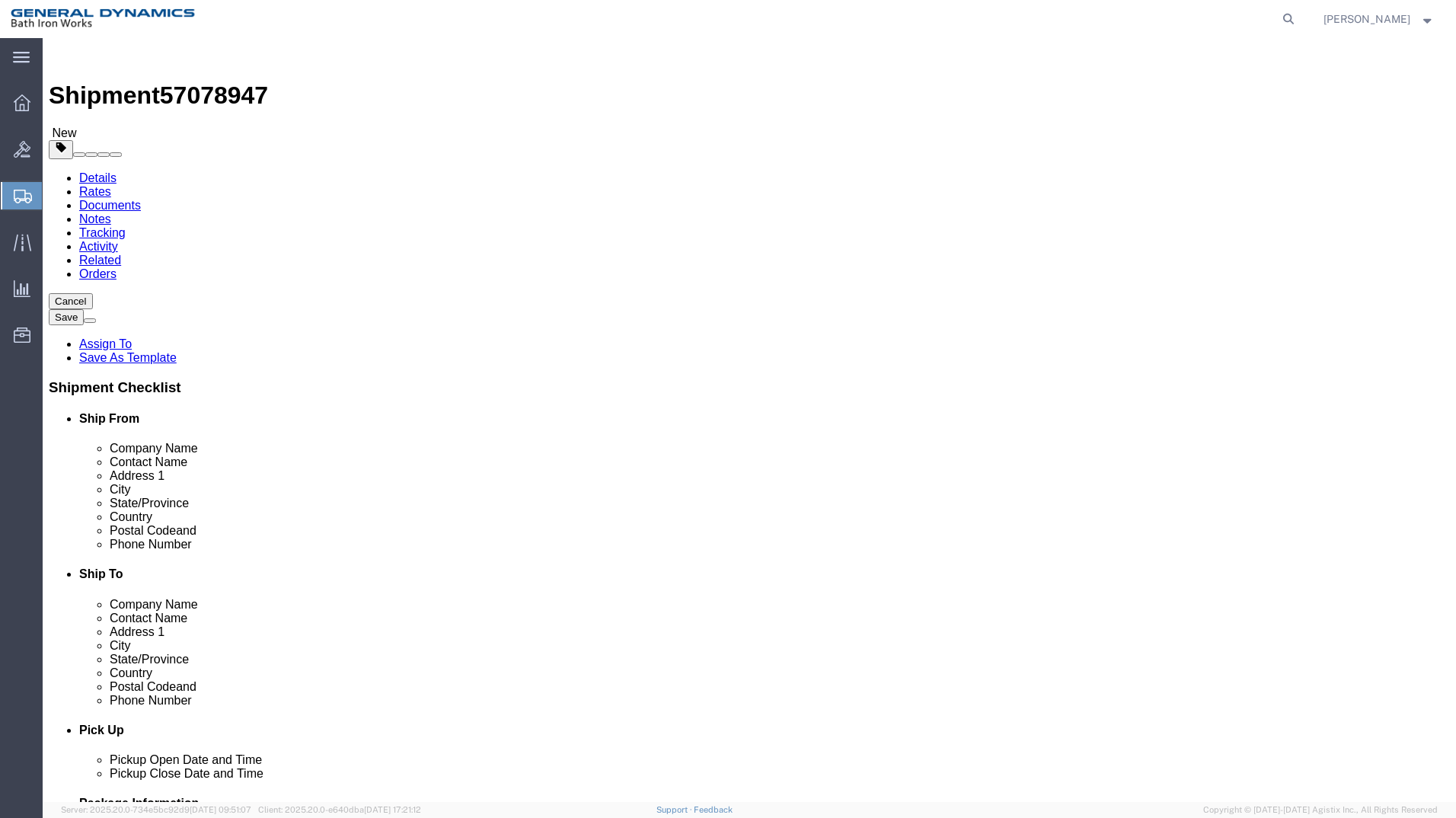
click select "Select Bale(s) Basket(s) Bolt(s) Bottle(s) Buckets Bulk Bundle(s) Can(s) Cardbo…"
select select "CRAT"
click select "Select Bale(s) Basket(s) Bolt(s) Bottle(s) Buckets Bulk Bundle(s) Can(s) Cardbo…"
click input "text"
type input "32"
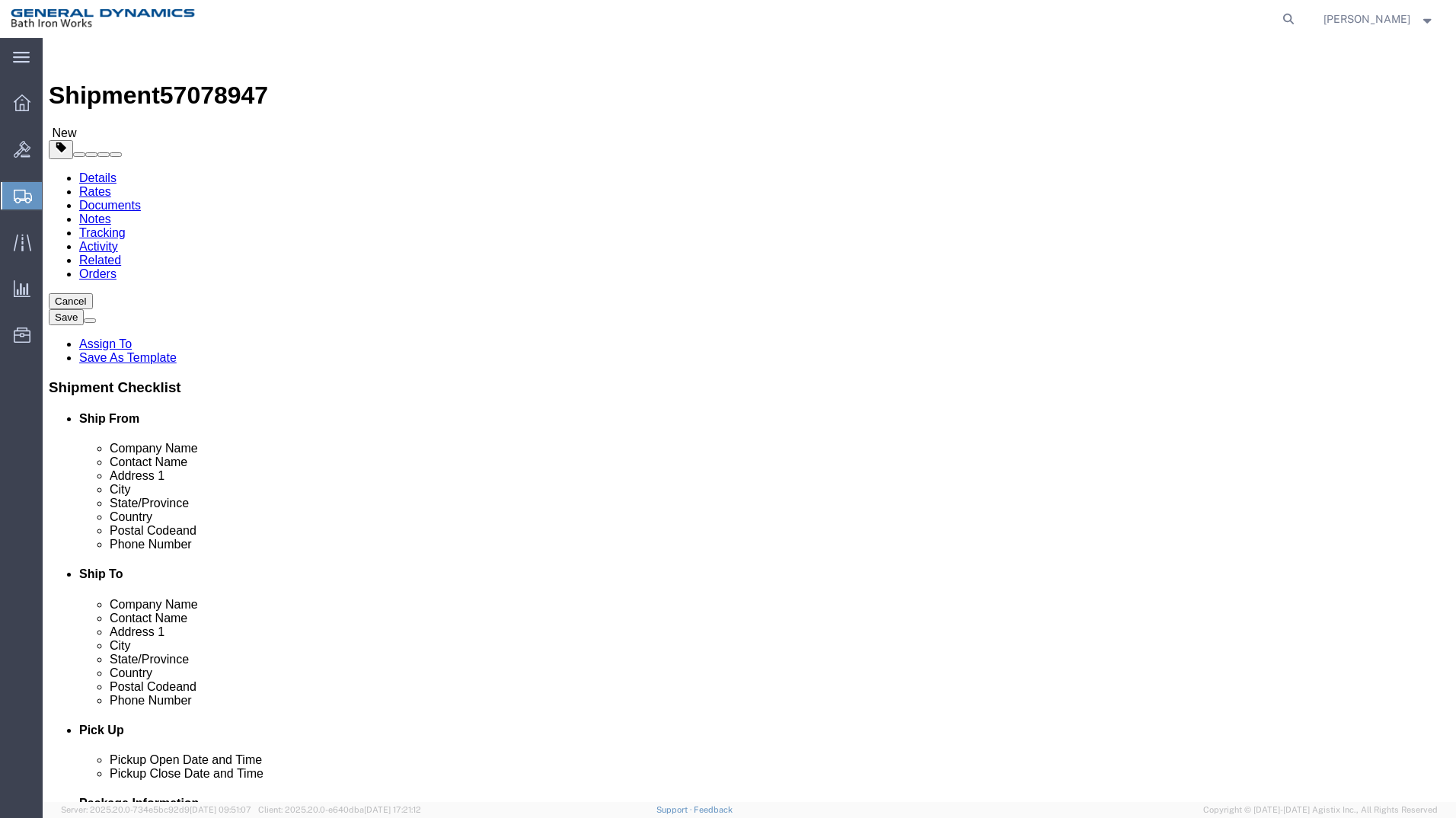
type input "32"
type input "22"
type input "242"
click link "Add Content"
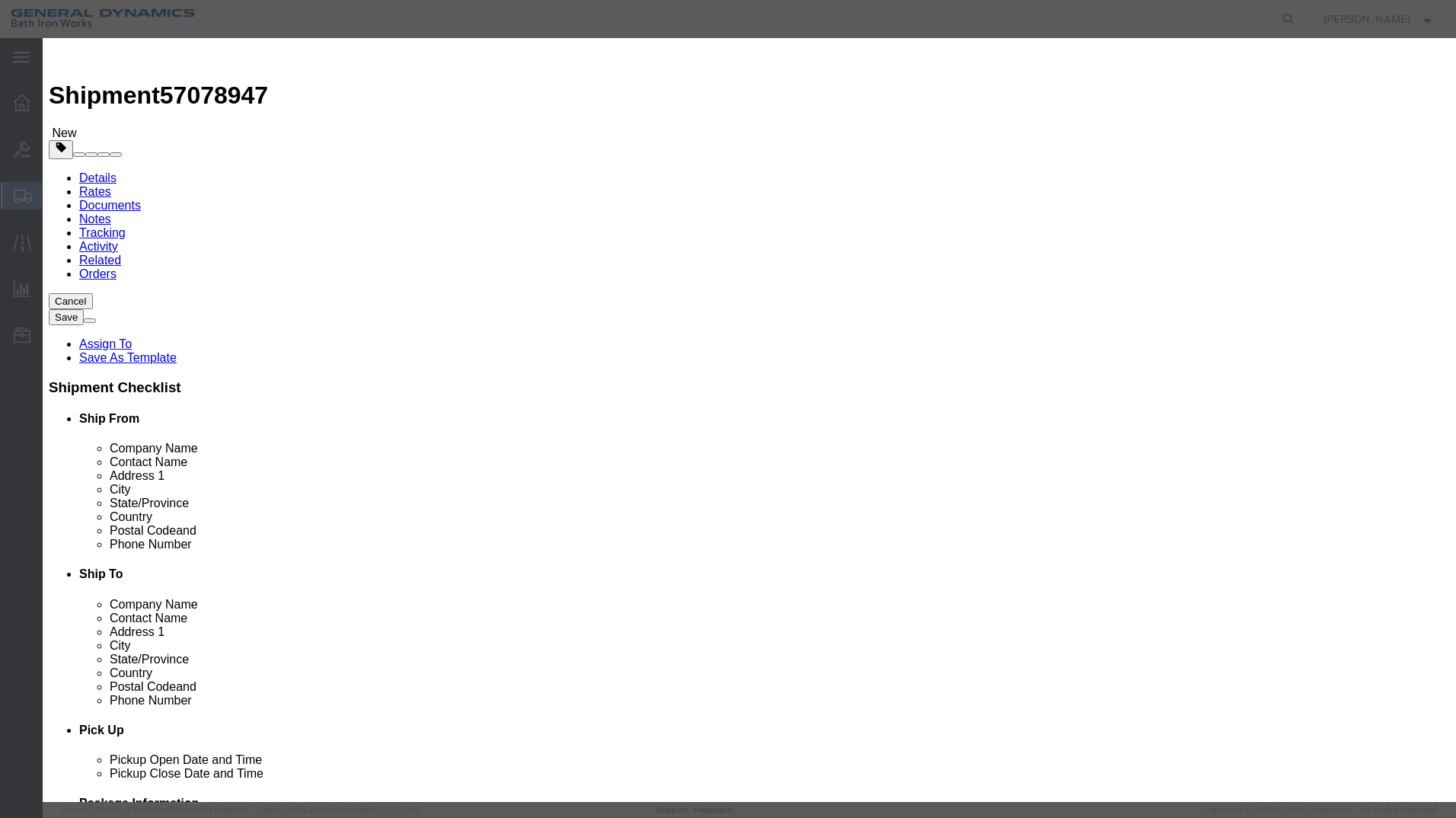
click input "text"
type input "PUMP"
type input "1"
select select "USD"
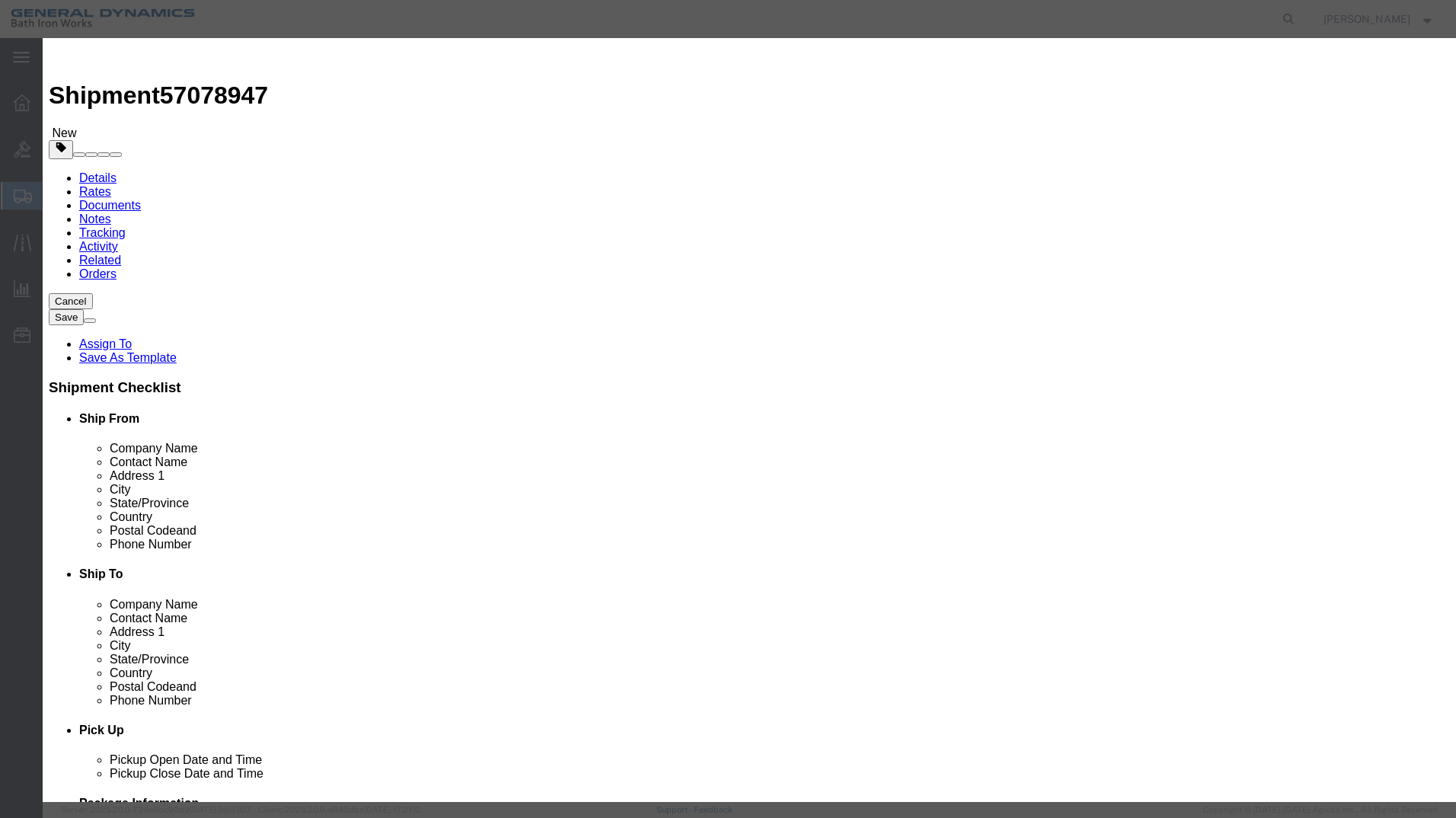
select select "55"
click button "Save & Close"
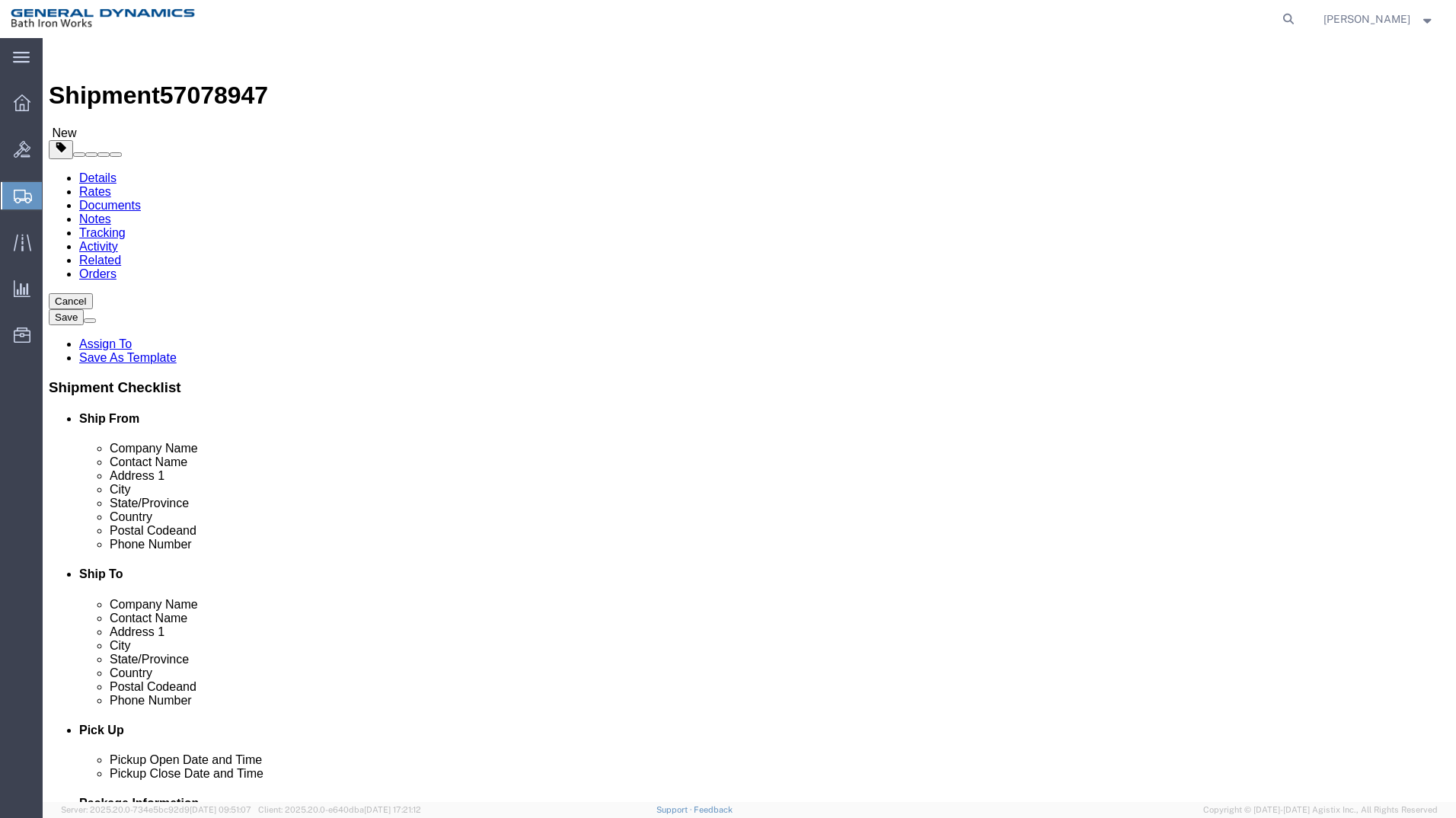
click button "Continue"
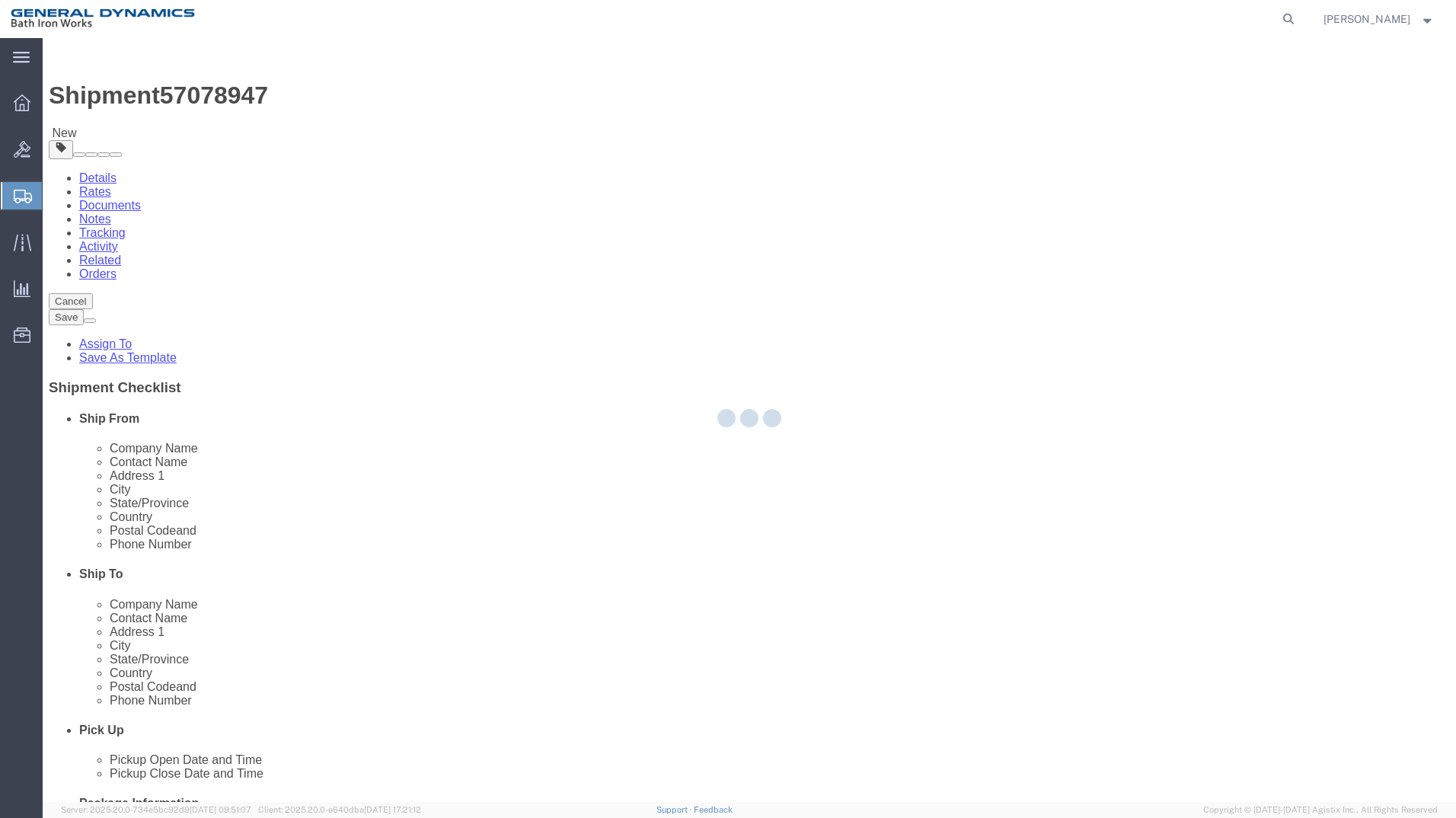
select select
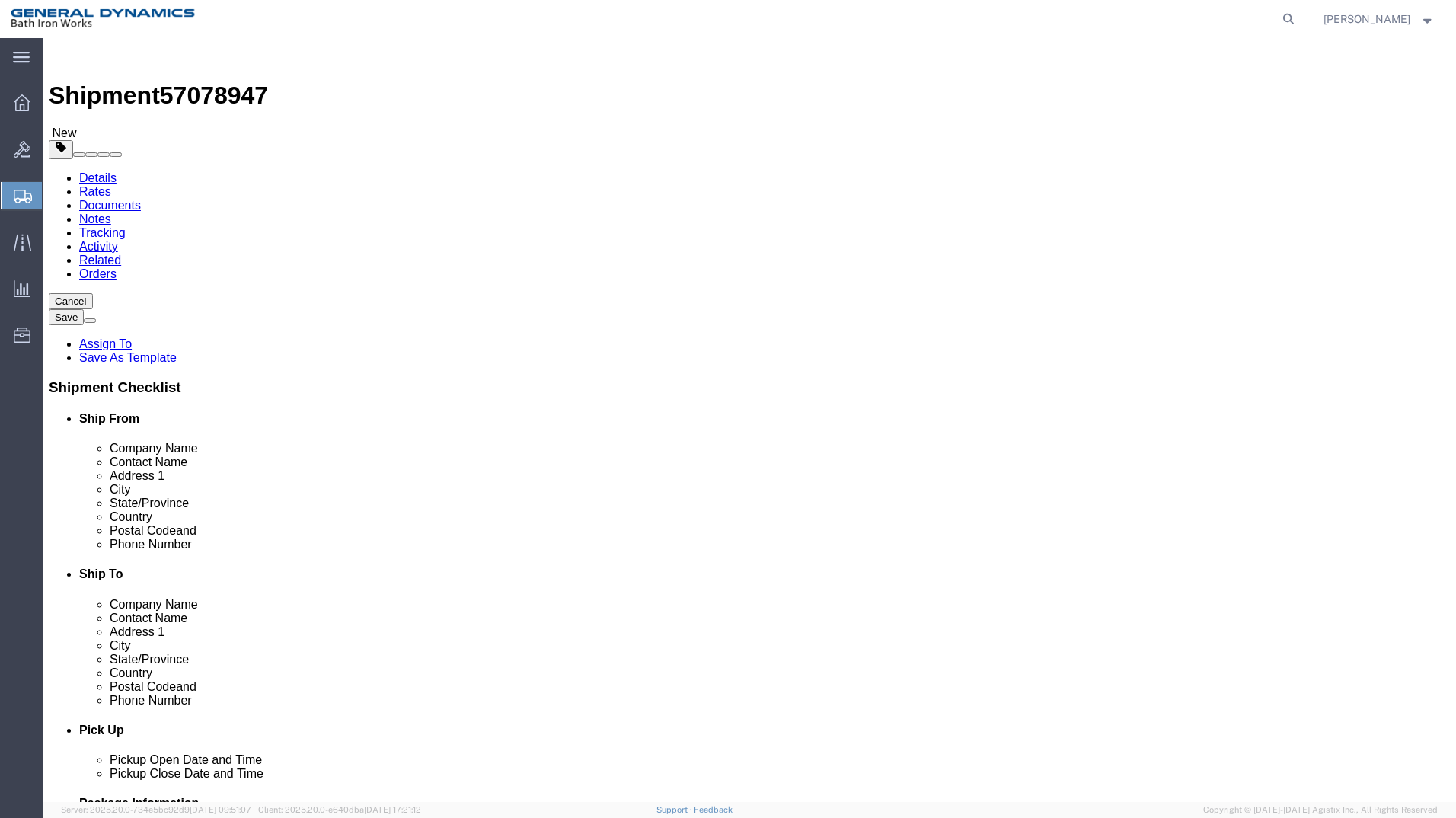
drag, startPoint x: 536, startPoint y: 615, endPoint x: 524, endPoint y: 617, distance: 12.2
click select "Select Recipient Account Sender/Shipper Third Party Account"
select select "SHIP"
click select "Select Recipient Account Sender/Shipper Third Party Account"
click button "Rate Shipment"
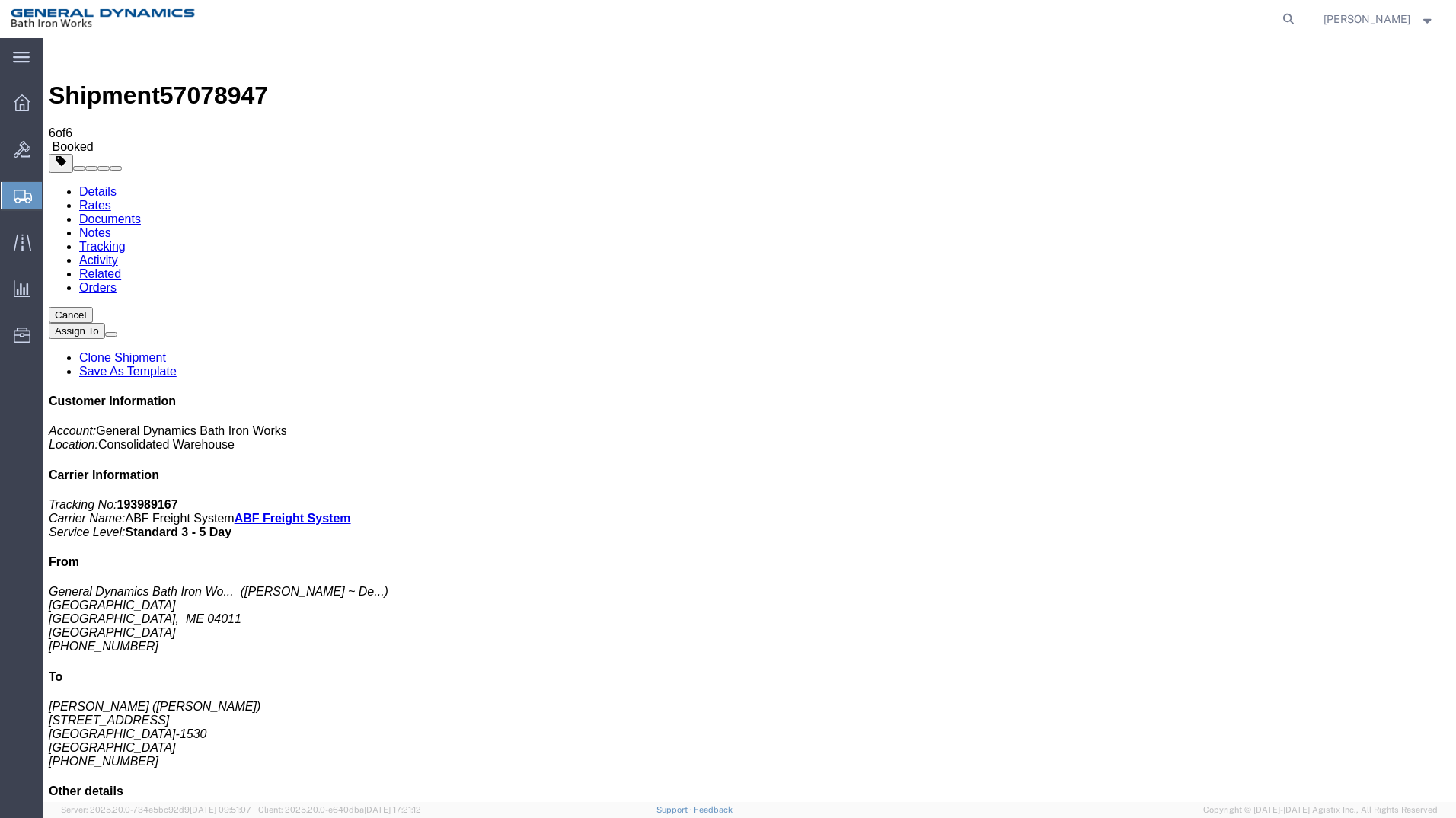
click at [23, 107] on icon at bounding box center [22, 102] width 16 height 16
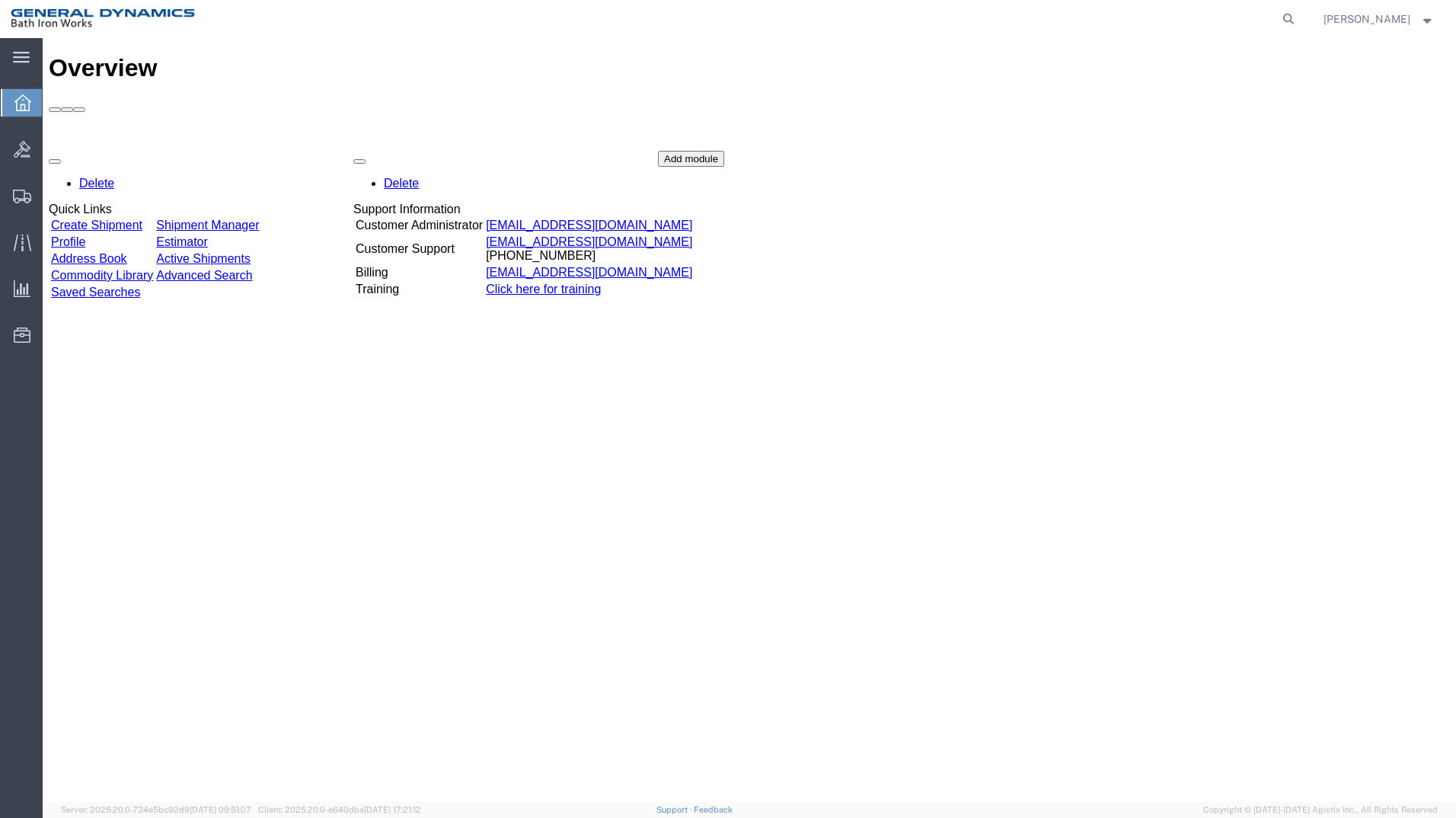
click at [142, 219] on link "Create Shipment" at bounding box center [96, 225] width 91 height 13
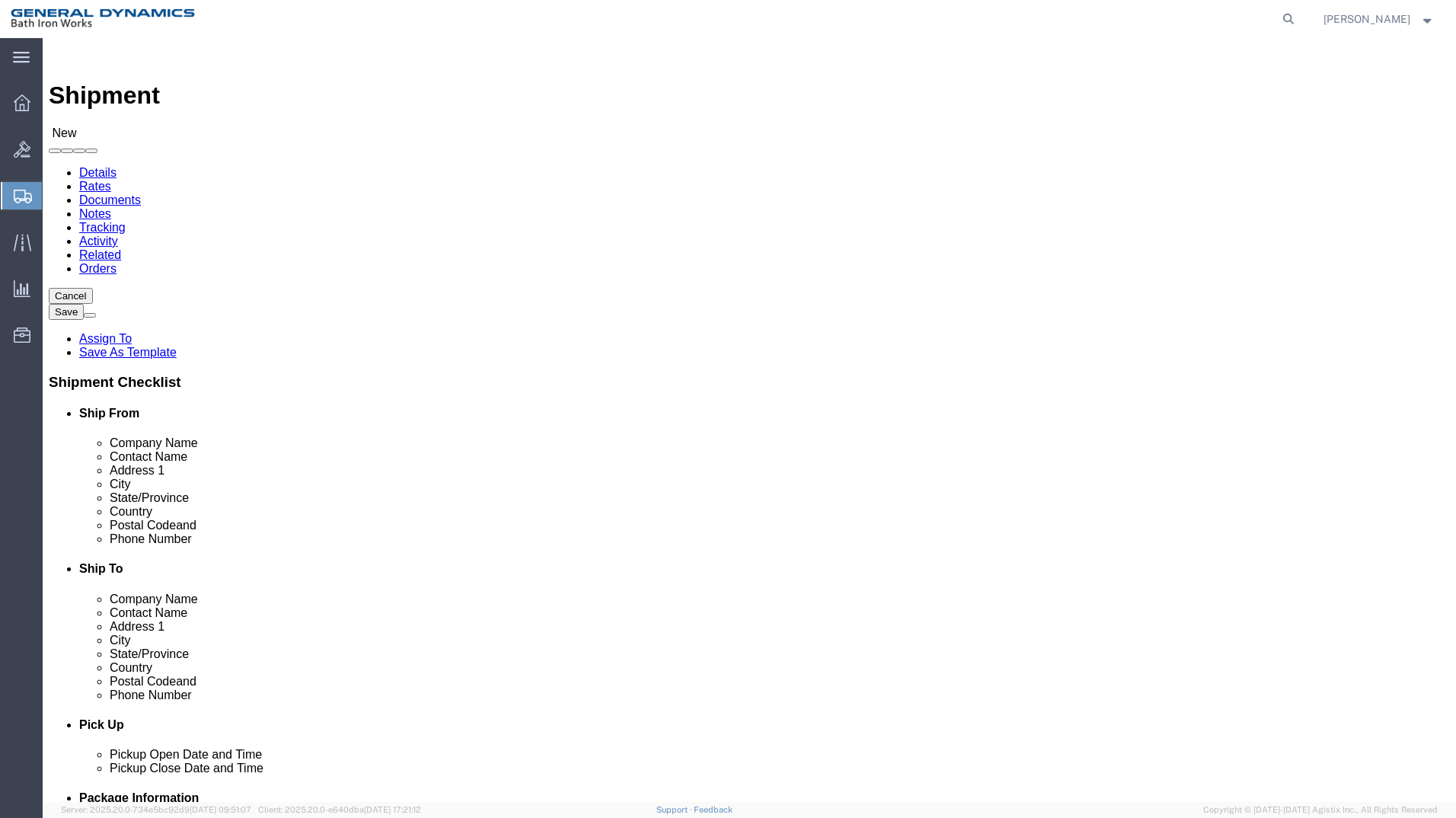
select select "34312"
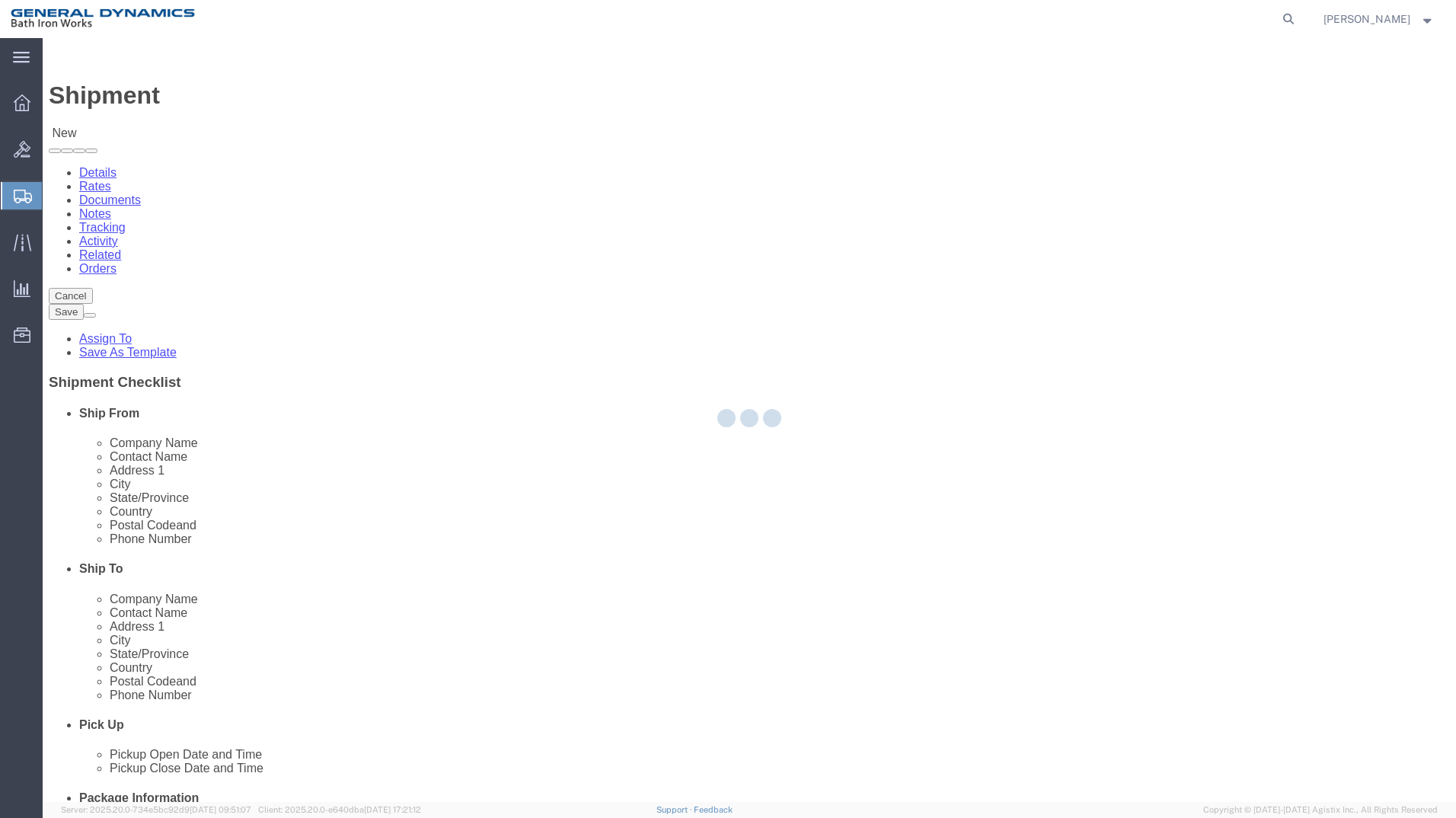
type input "General Dynamics Bath Iron Works"
type input "[GEOGRAPHIC_DATA]"
type input "04011"
type input "[PHONE_NUMBER]"
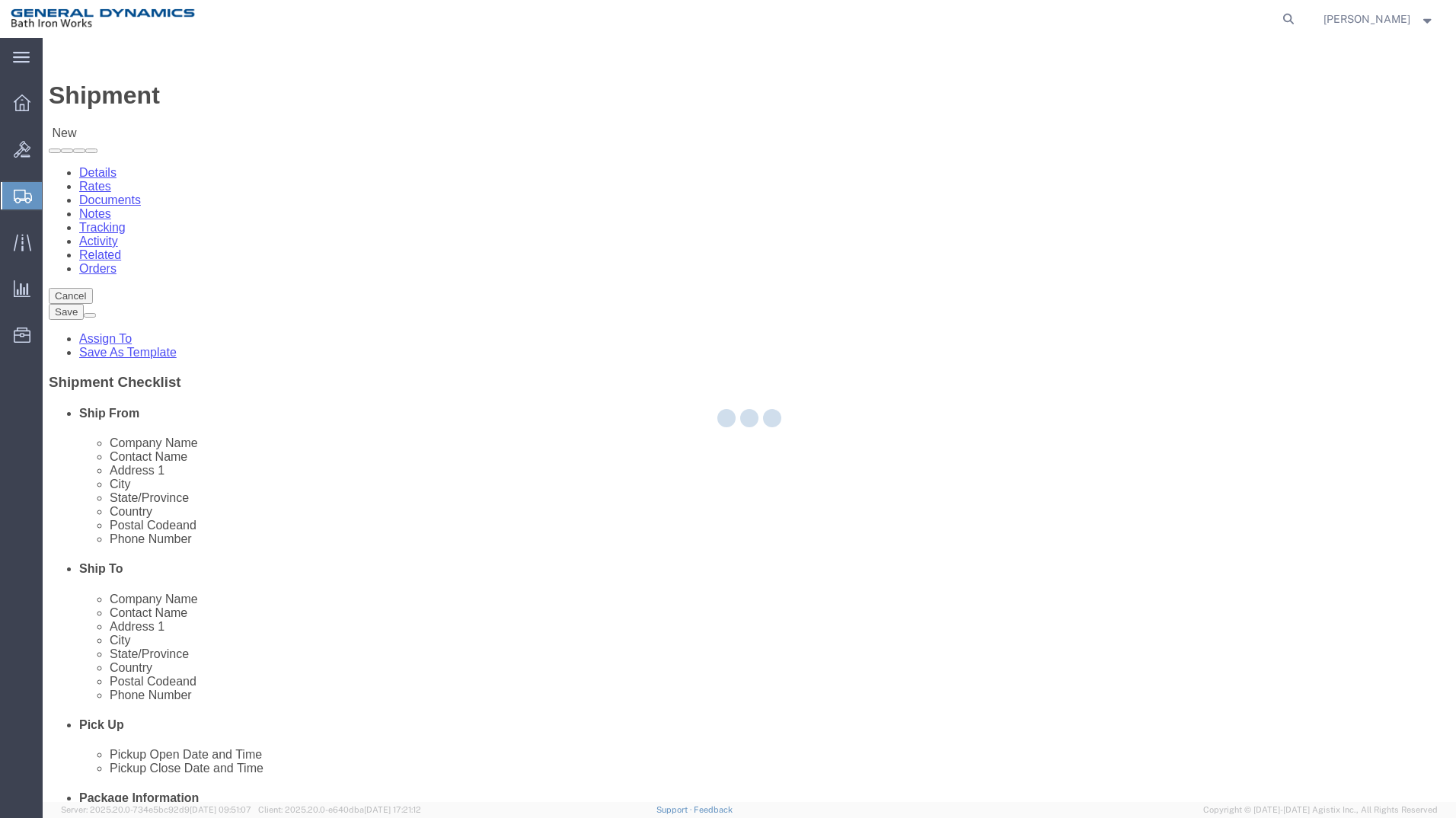
select select "ME"
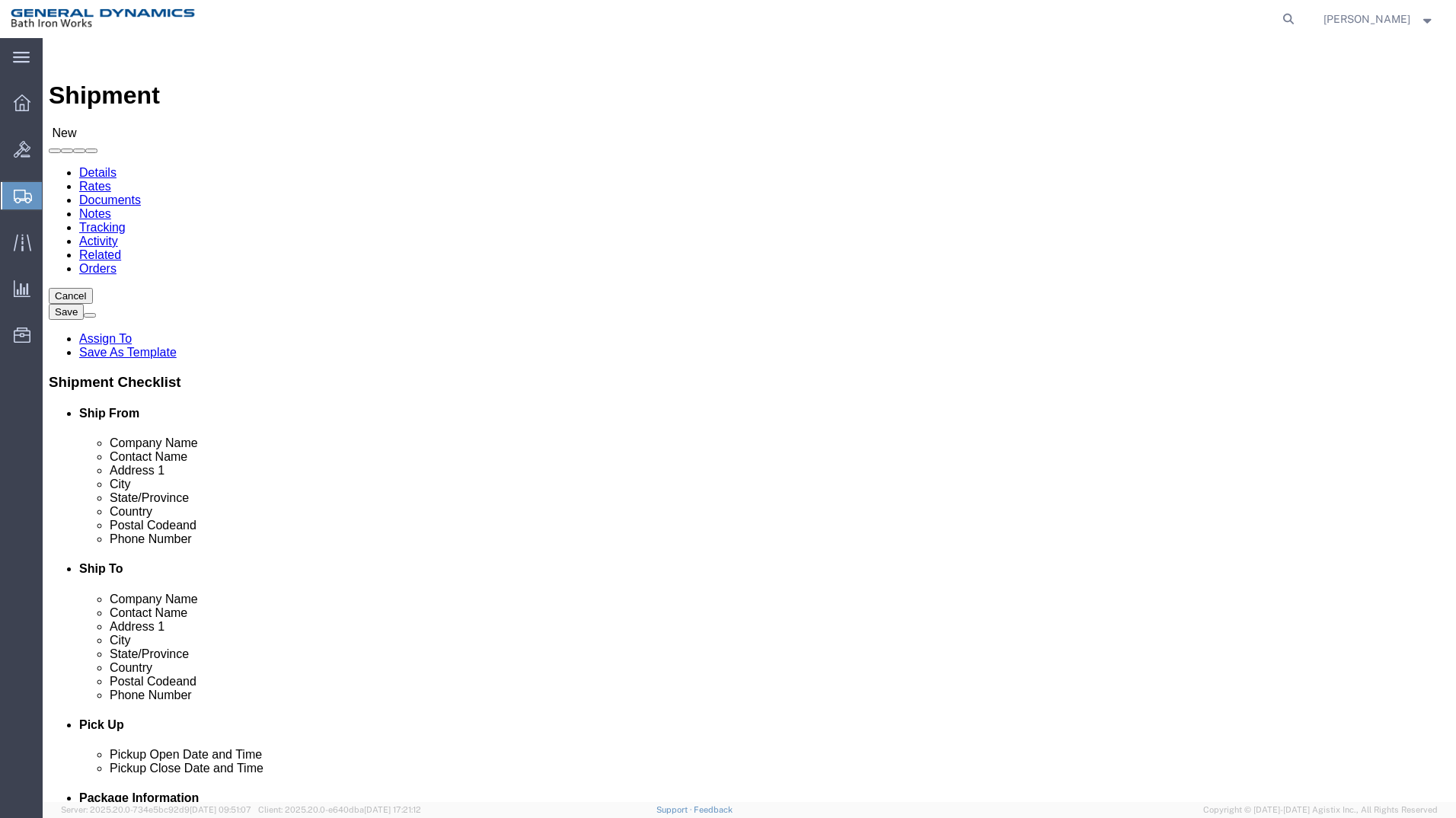
click input "text"
type input "[PERSON_NAME] ~ [PERSON_NAME]"
click input "text"
type input "[PERSON_NAME] MARINE SERVICES"
type input "[PERSON_NAME]"
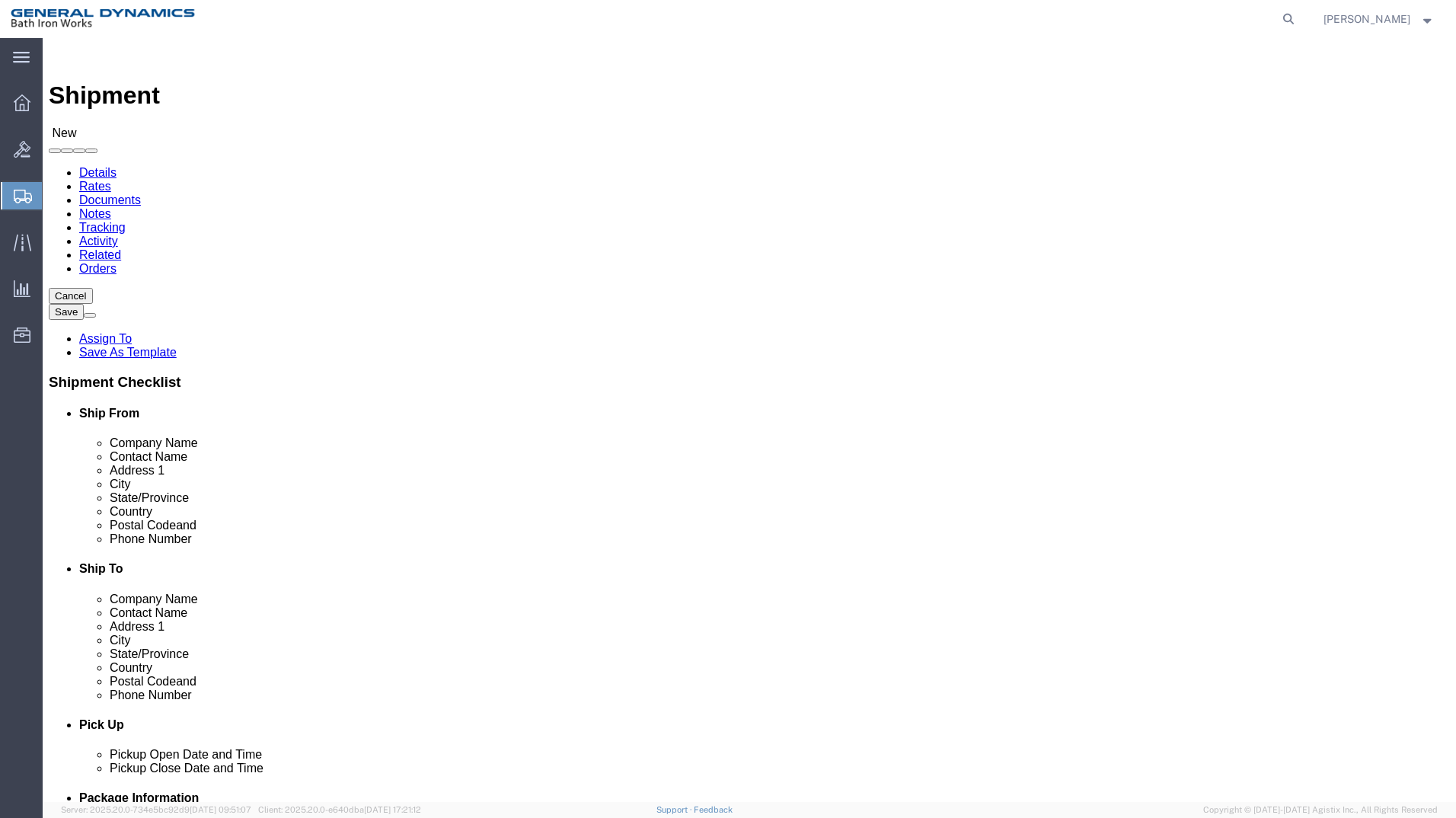
type input "[STREET_ADDRESS]"
type input "CHESAPEAKE"
type input "V"
drag, startPoint x: 786, startPoint y: 549, endPoint x: 790, endPoint y: 500, distance: 49.2
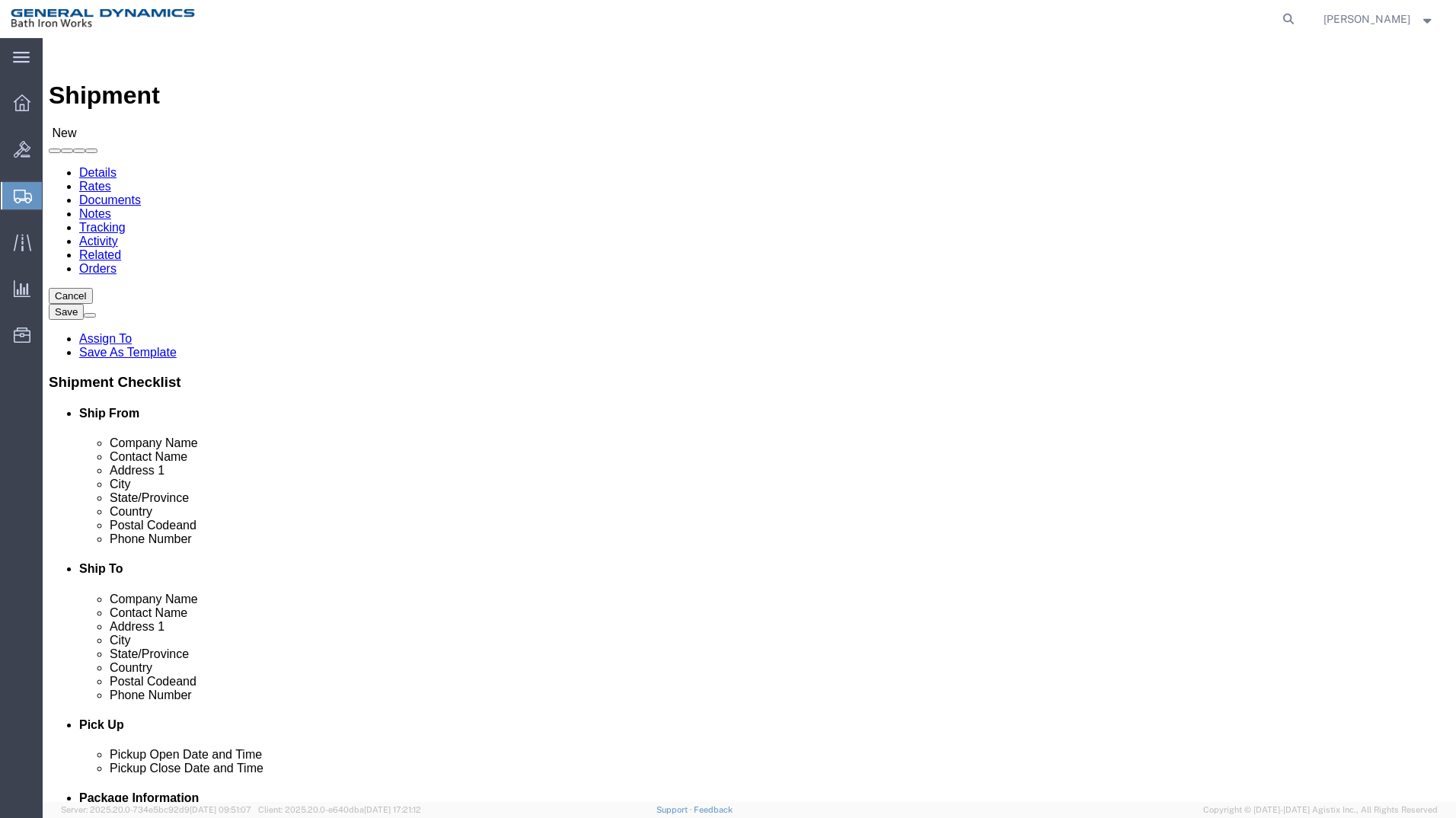
select select "VA"
drag, startPoint x: 779, startPoint y: 489, endPoint x: 783, endPoint y: 482, distance: 8.1
click input "Postal Code"
type input "23320"
click input "text"
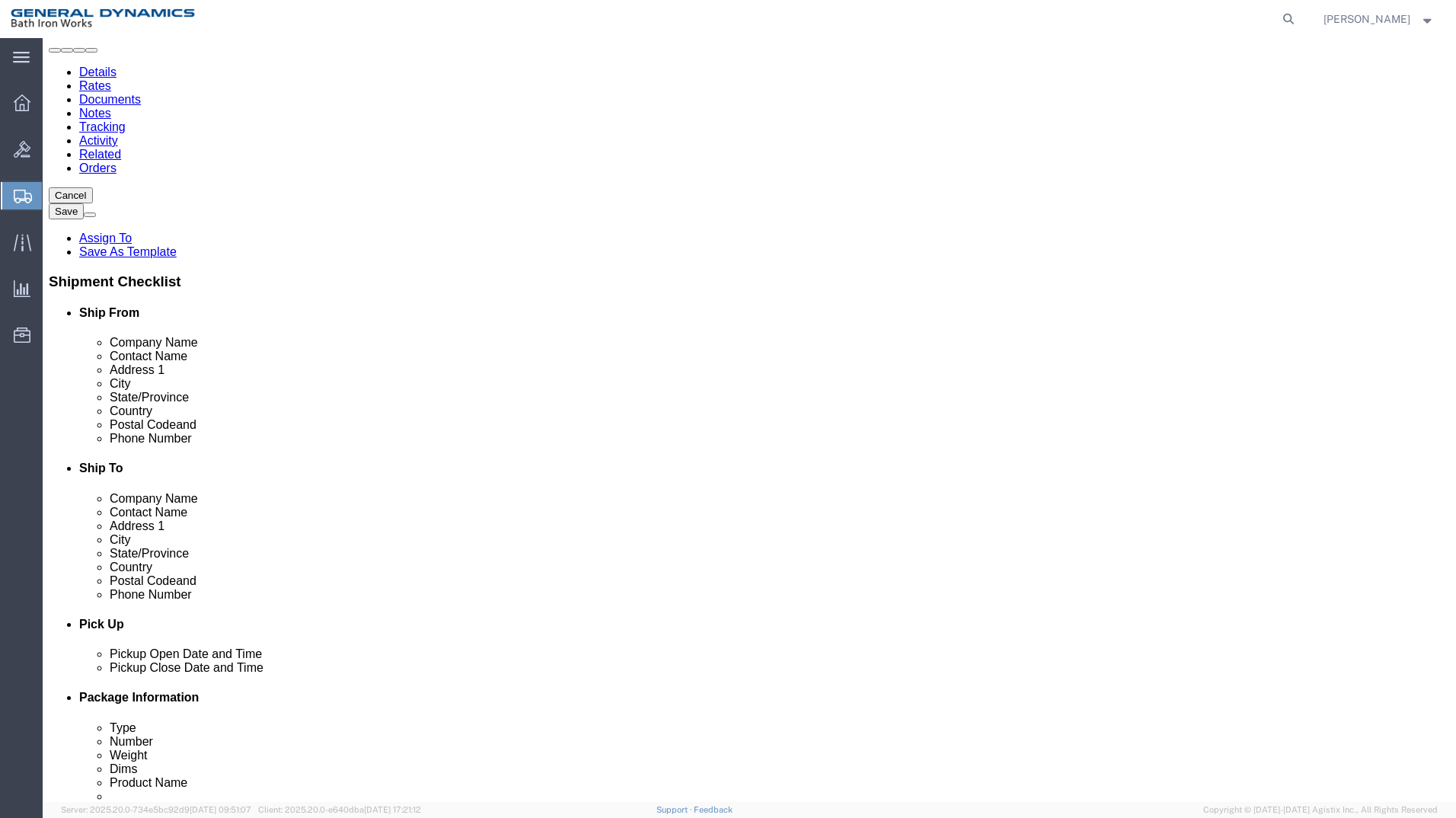
scroll to position [254, 0]
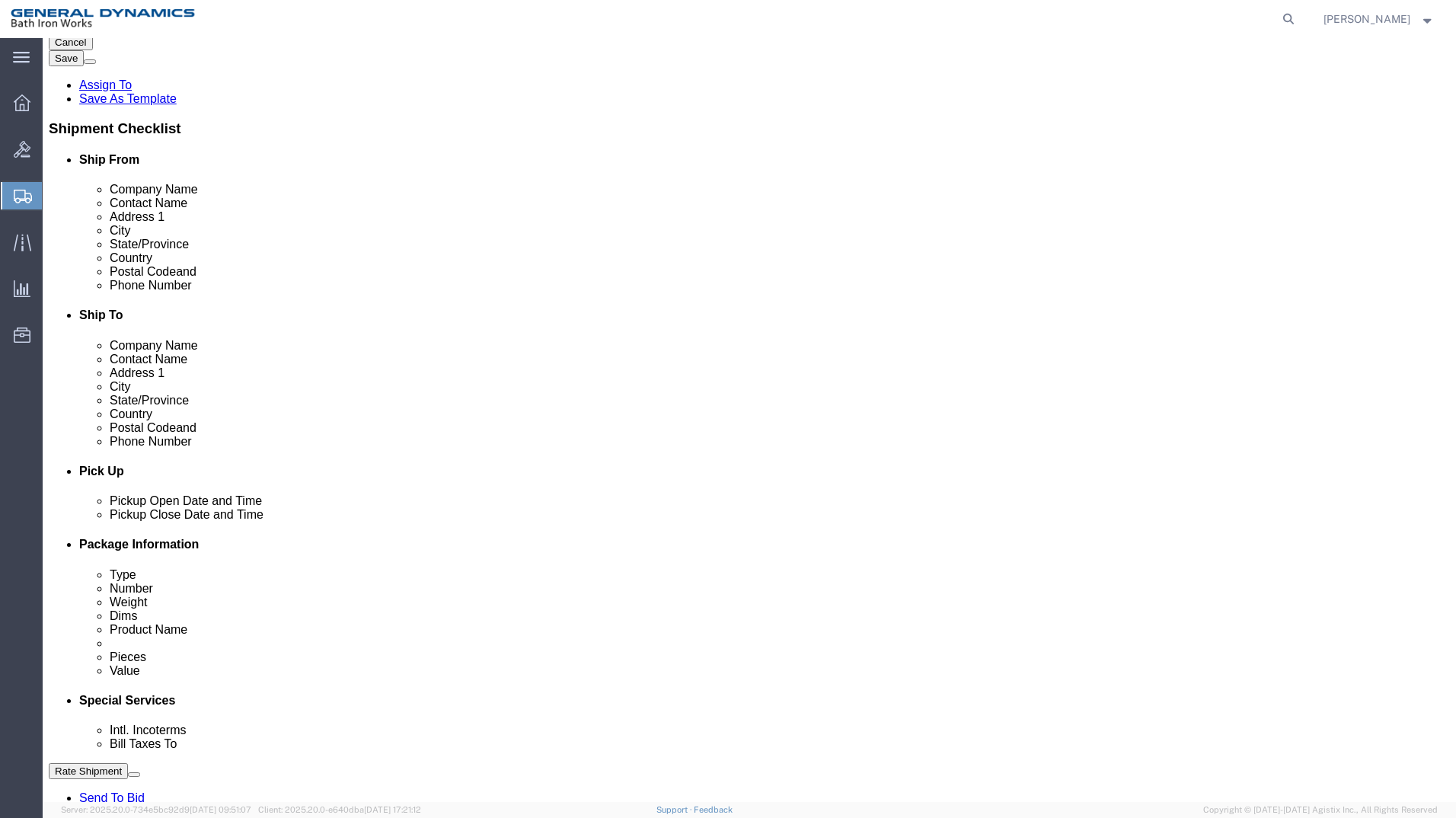
type input "[PHONE_NUMBER]"
click div "[DATE] 9:00 AM"
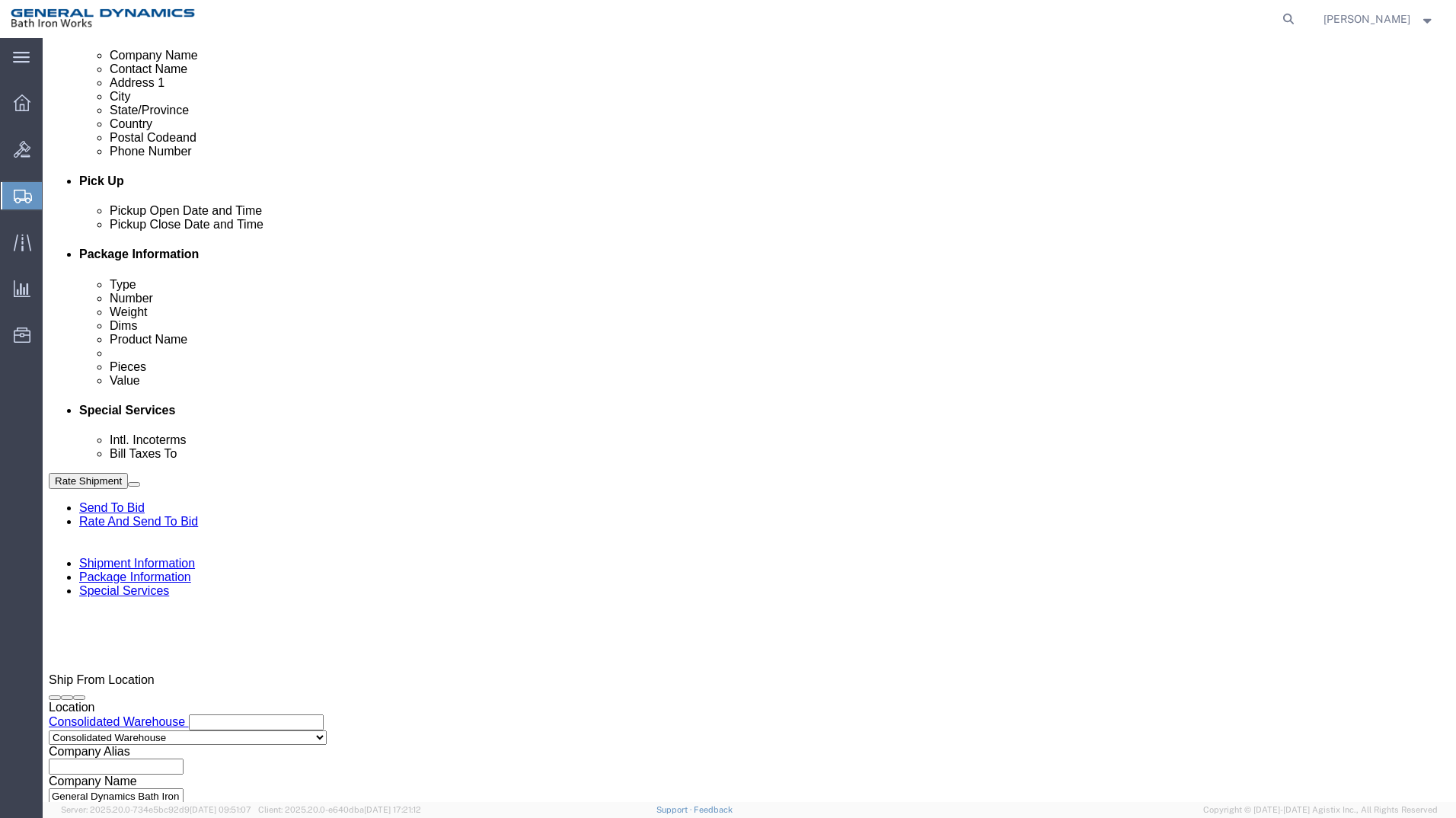
type input "2:30 PM"
click button "Apply"
click input "text"
type input "S/O 63865"
select select "INVOICE"
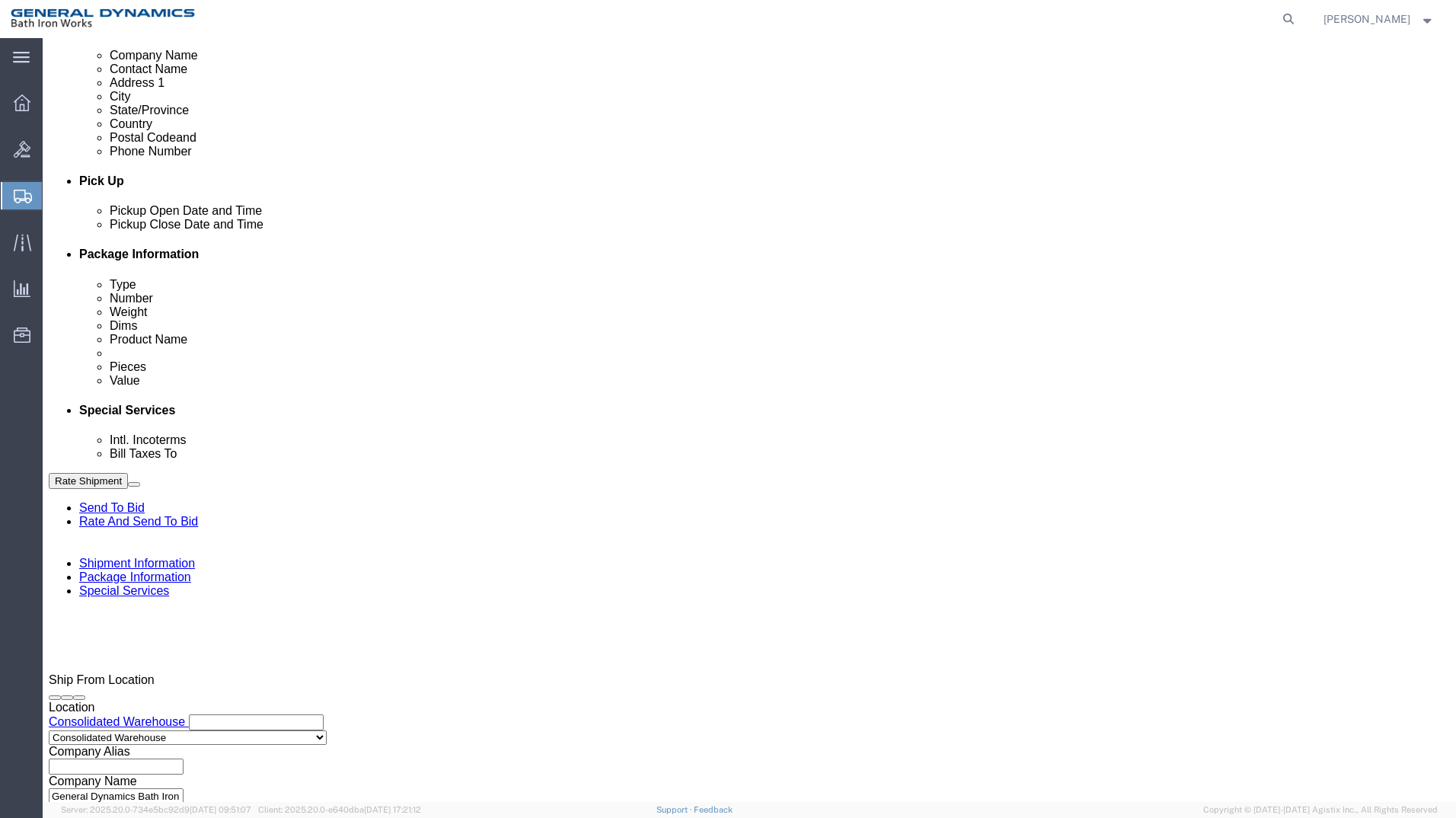
type input "[PHONE_NUMBER]"
select select "RMA"
type input "per MORPAC"
click button "Continue"
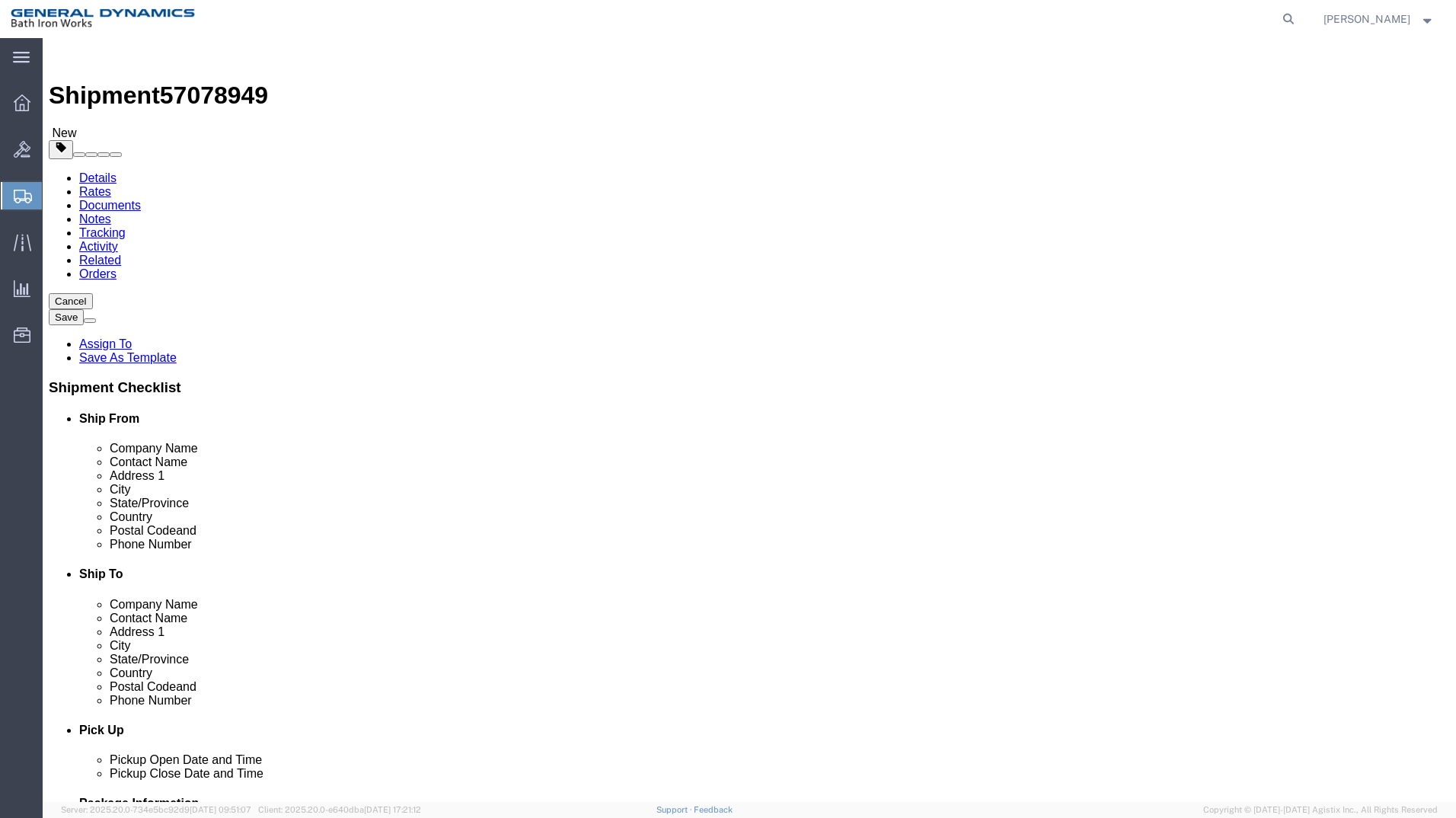
click select "Select Bale(s) Basket(s) Bolt(s) Bottle(s) Buckets Bulk Bundle(s) Can(s) Cardbo…"
select select "PSNS"
click select "Select Bale(s) Basket(s) Bolt(s) Bottle(s) Buckets Bulk Bundle(s) Can(s) Cardbo…"
click input "text"
type input "38"
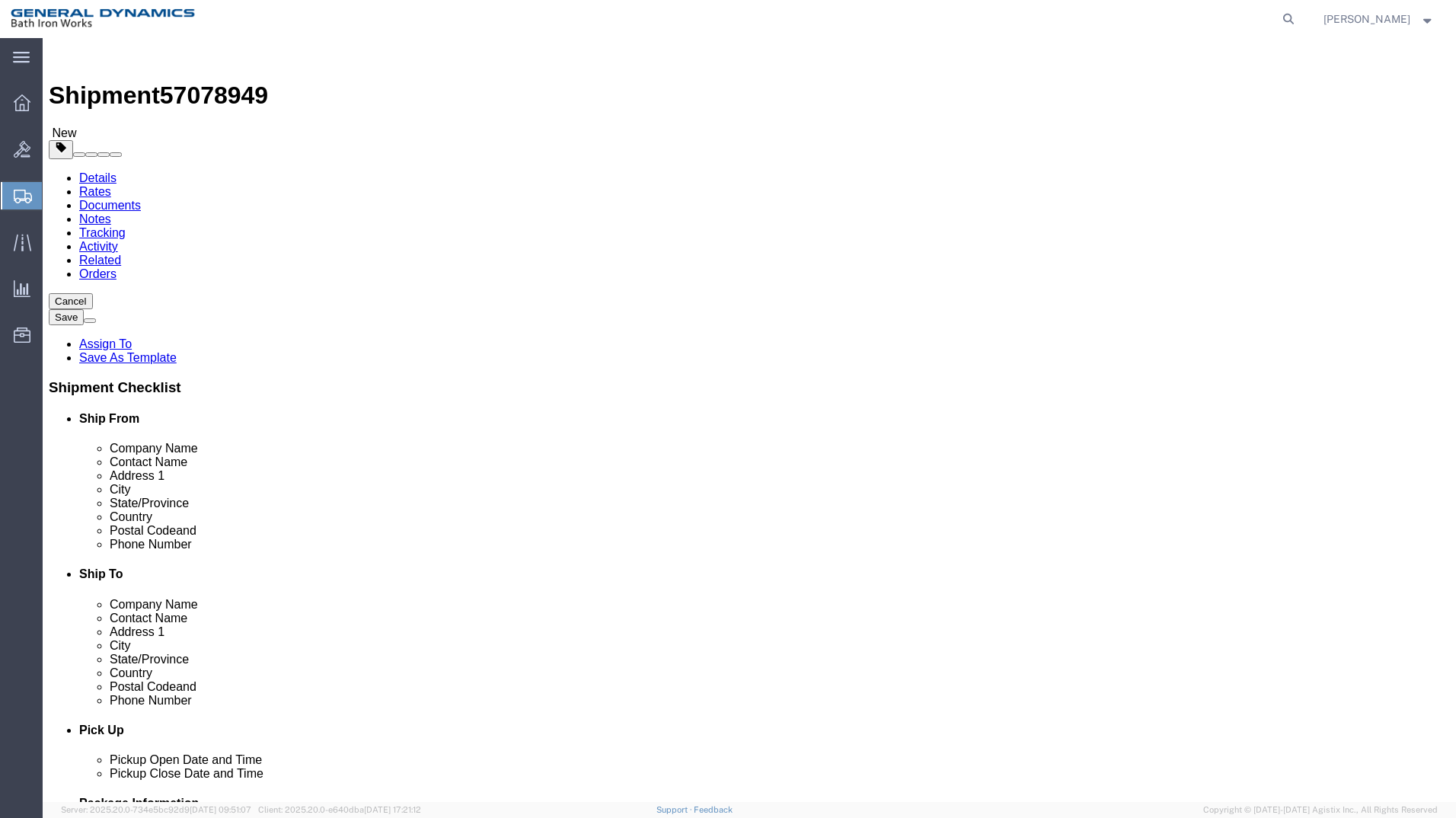
type input "28"
type input "19"
type input "536"
click link "Add Content"
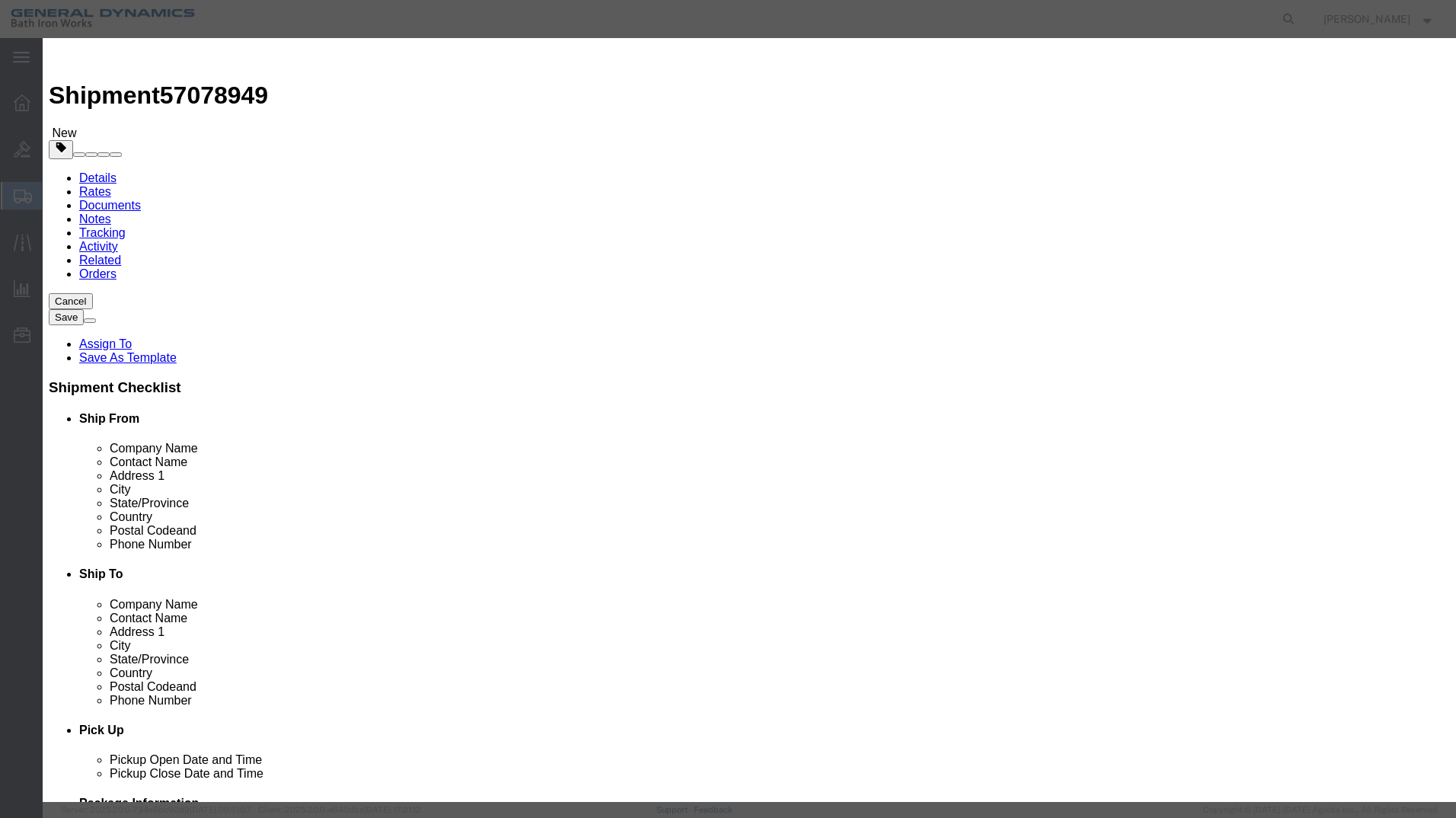
click input "text"
type input "8" gate valve"
type input "1"
select select "USD"
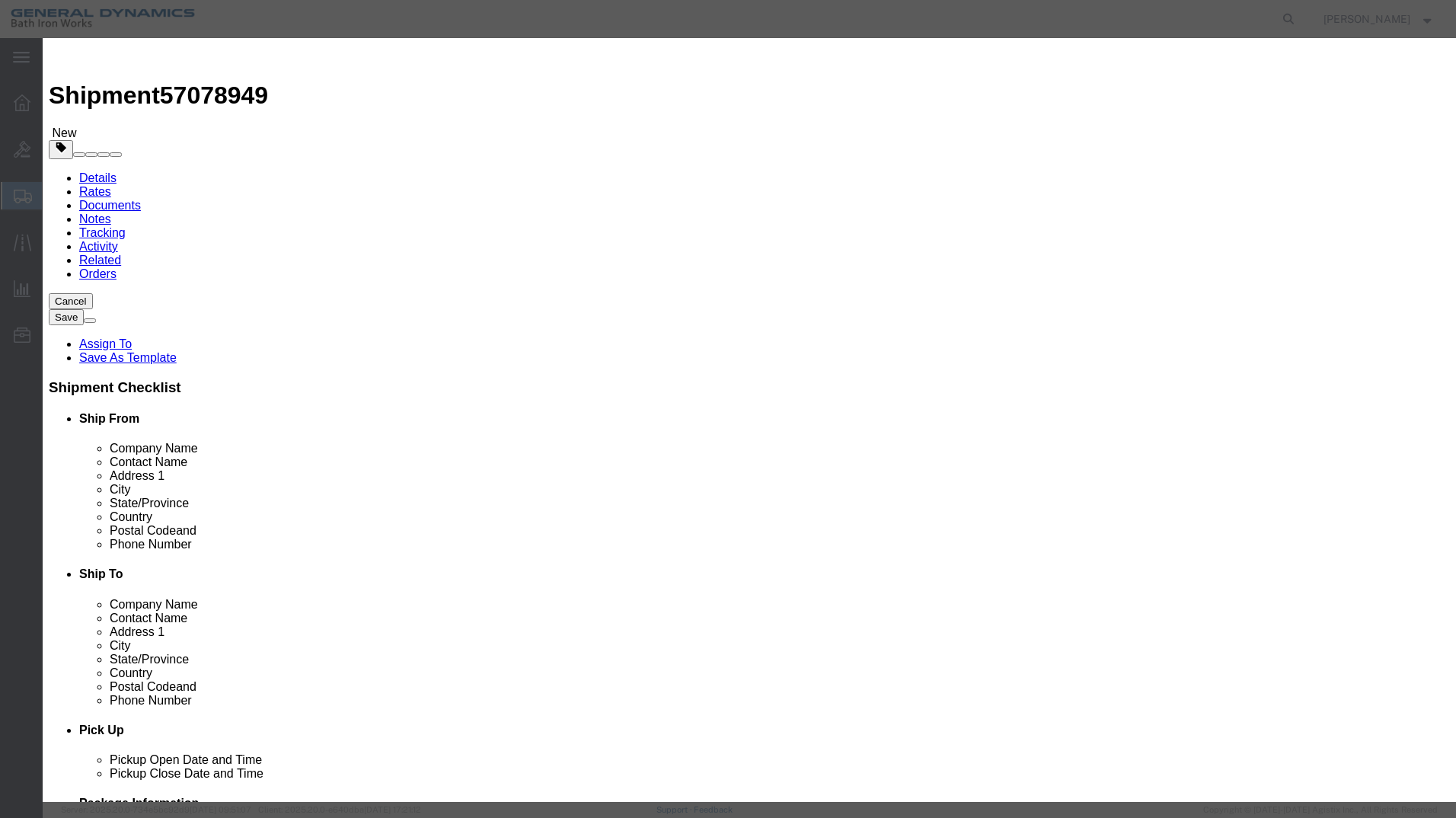
select select "55"
click button "Save & Close"
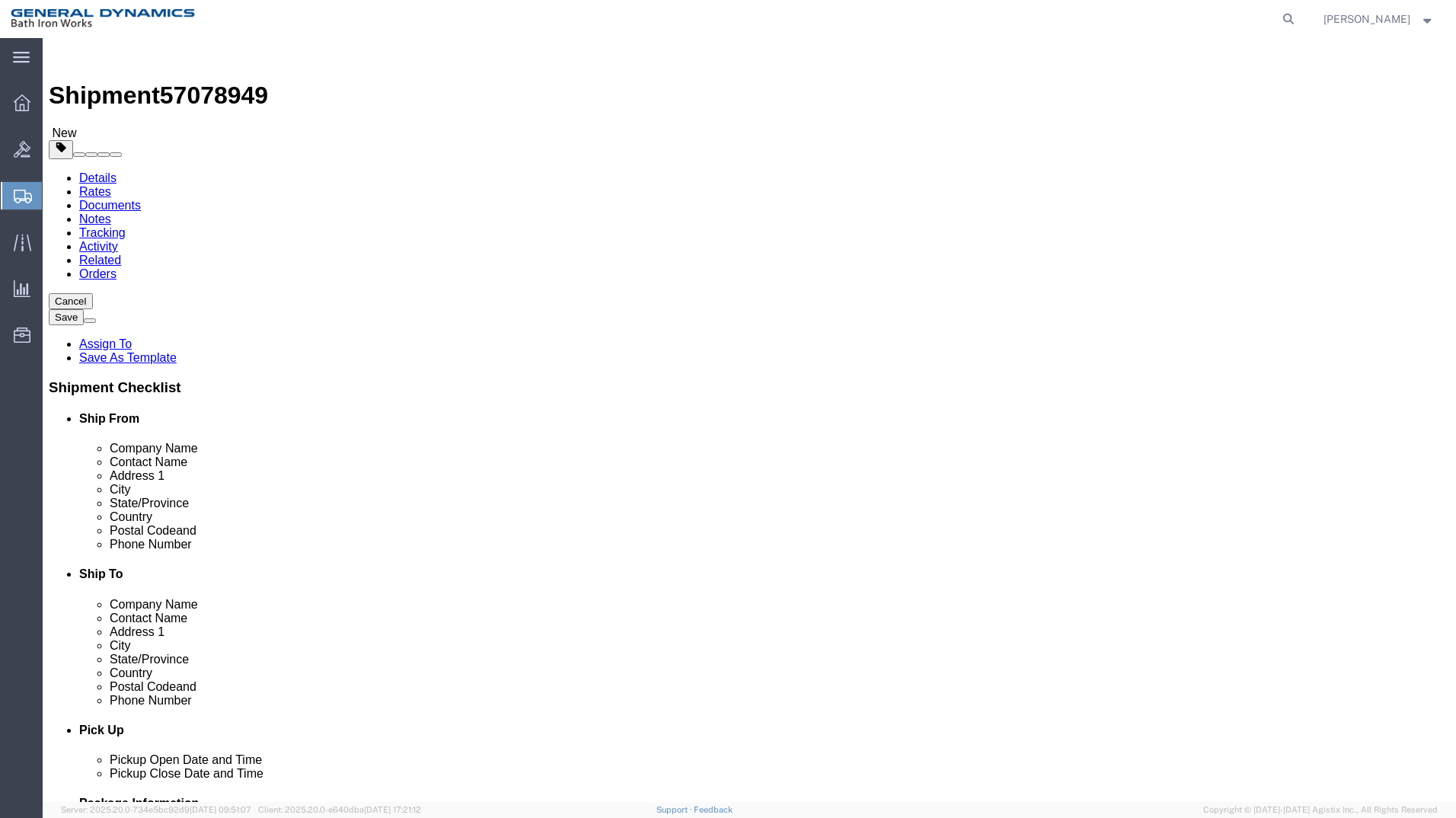
click button "Continue"
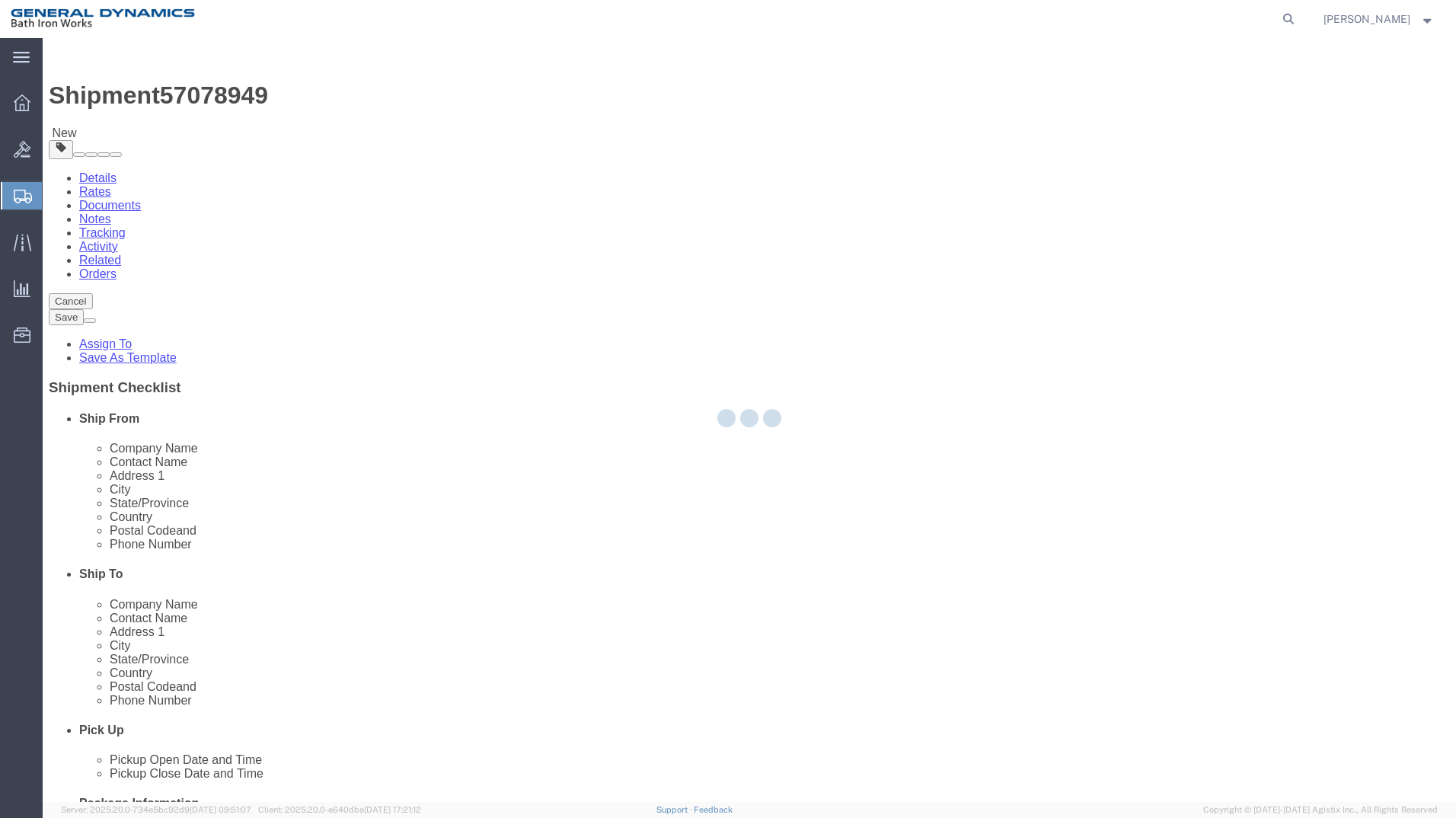
select select
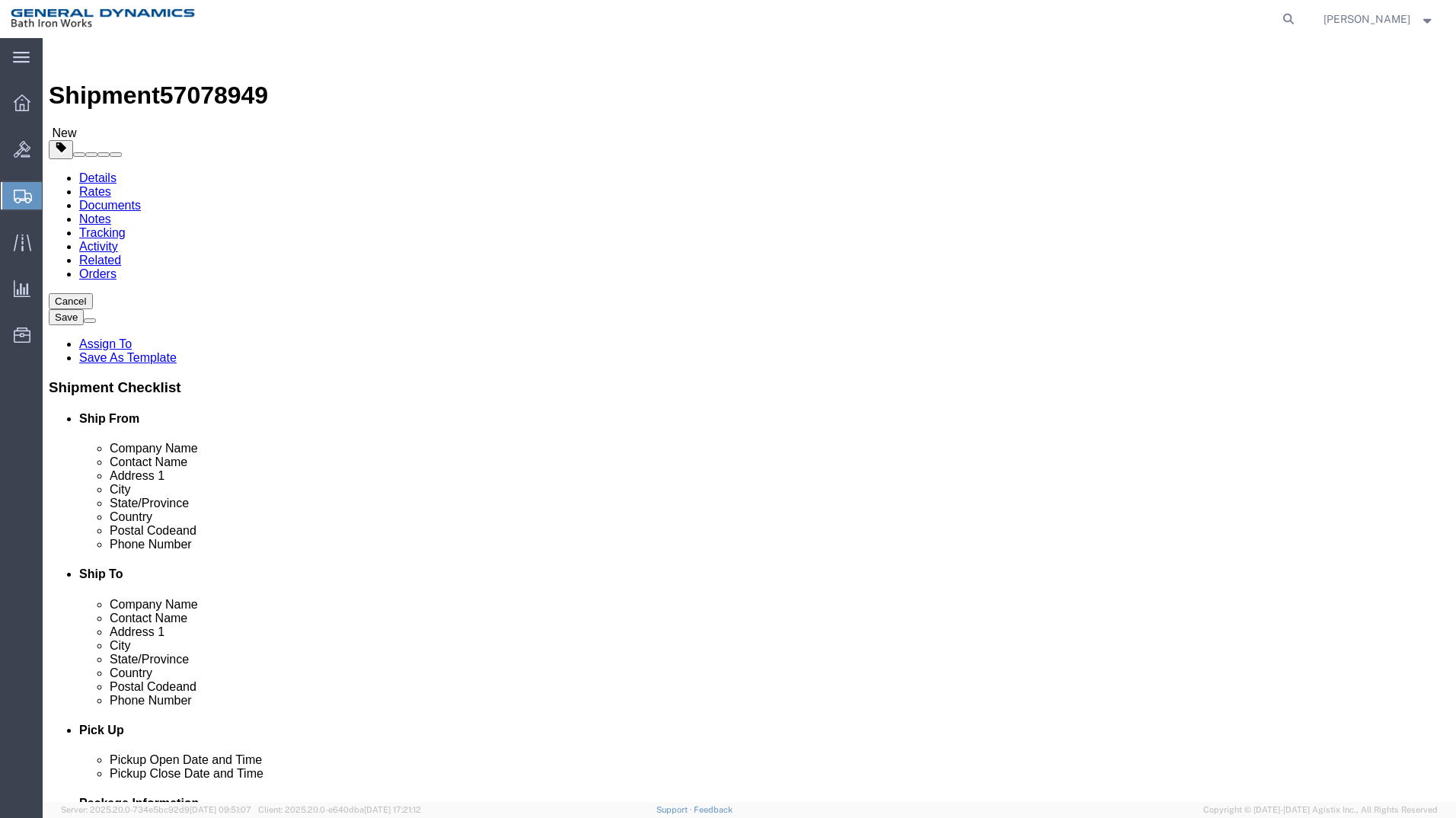
drag, startPoint x: 527, startPoint y: 610, endPoint x: 487, endPoint y: 610, distance: 40.0
click select "Select Recipient Account Sender/Shipper Third Party Account"
select select "SHIP"
click select "Select Recipient Account Sender/Shipper Third Party Account"
click button "Rate Shipment"
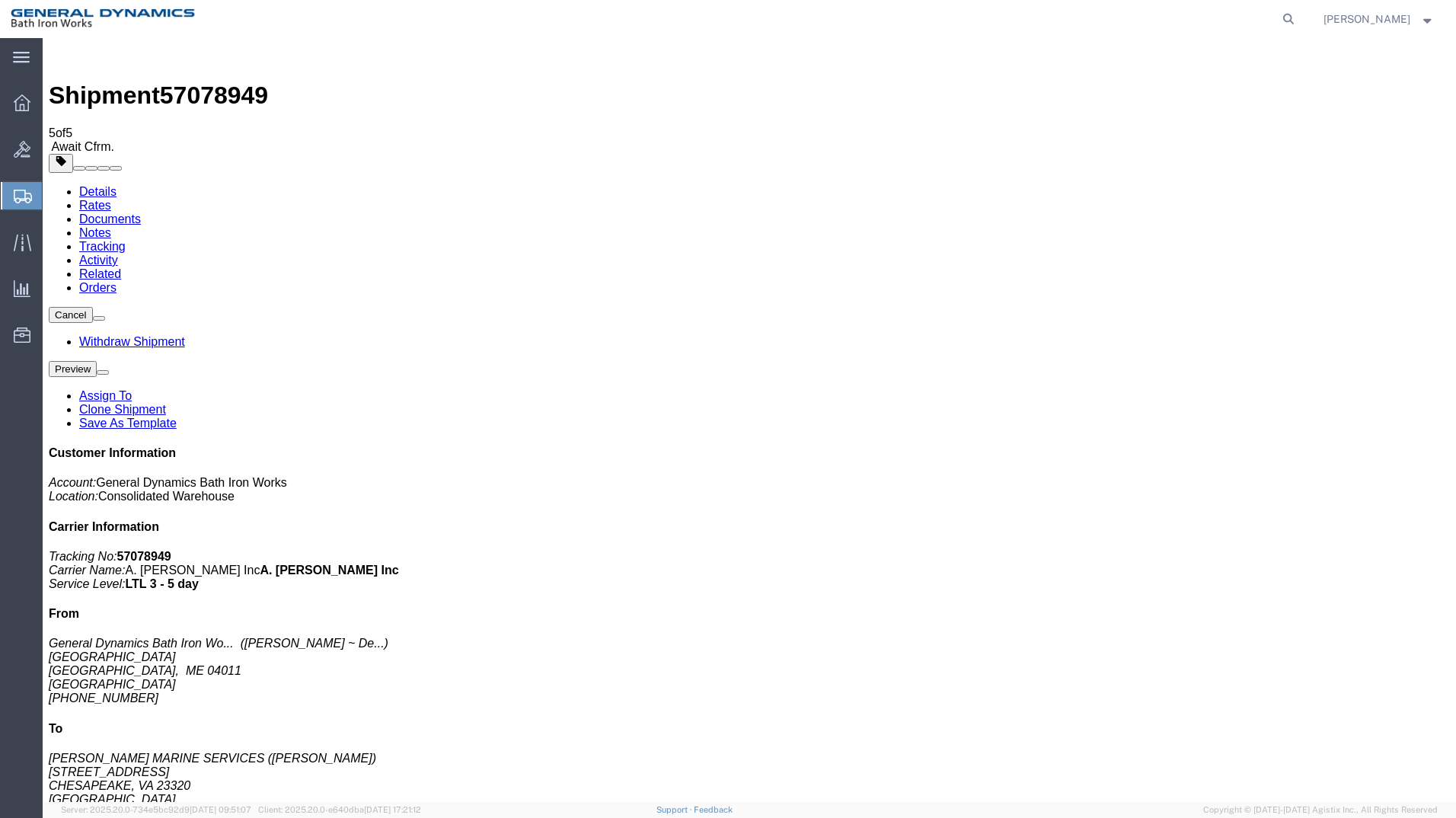
click at [0, 0] on span "Shipment Manager" at bounding box center [0, 0] width 0 height 0
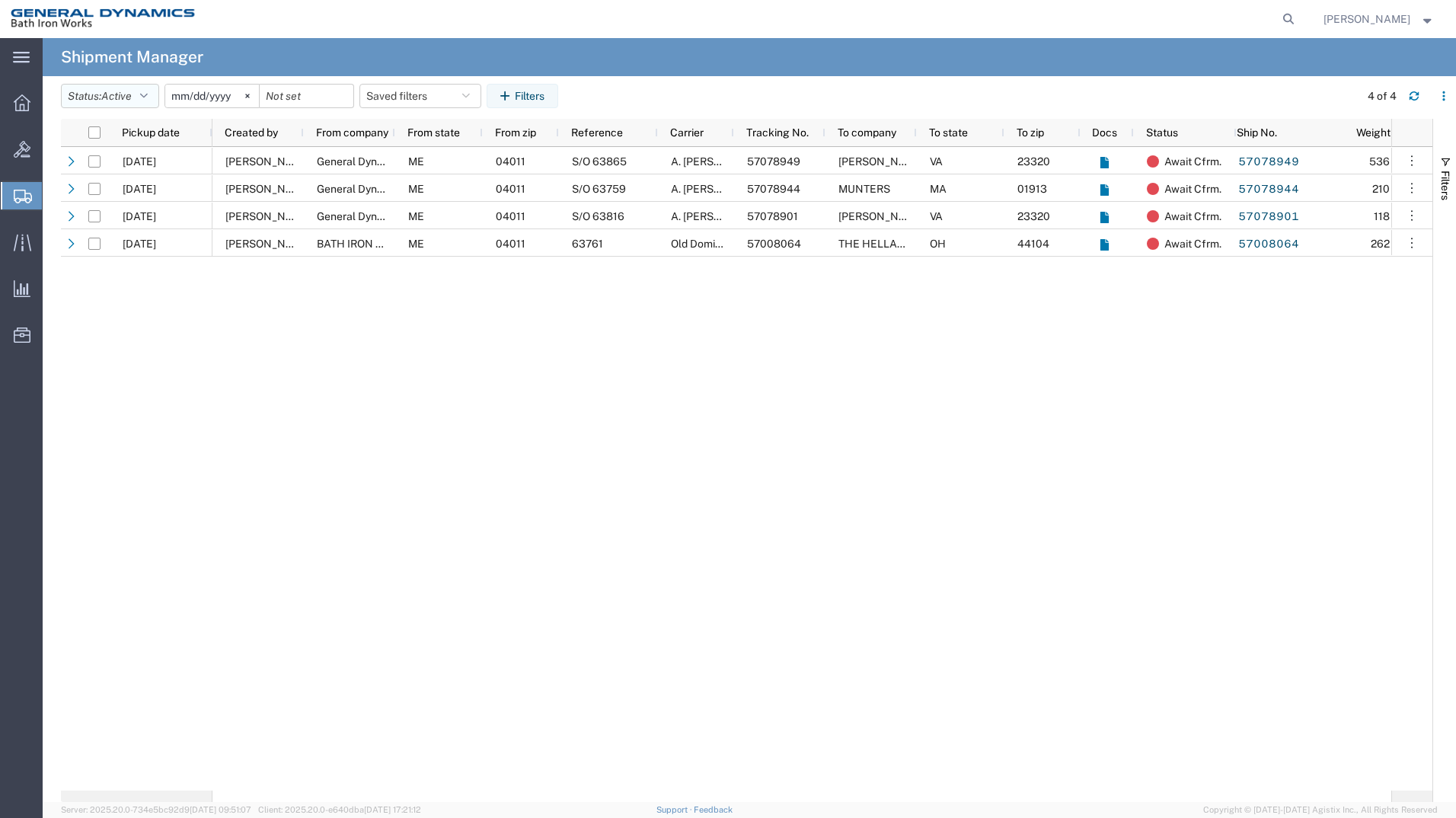
click at [146, 94] on icon "button" at bounding box center [144, 96] width 8 height 11
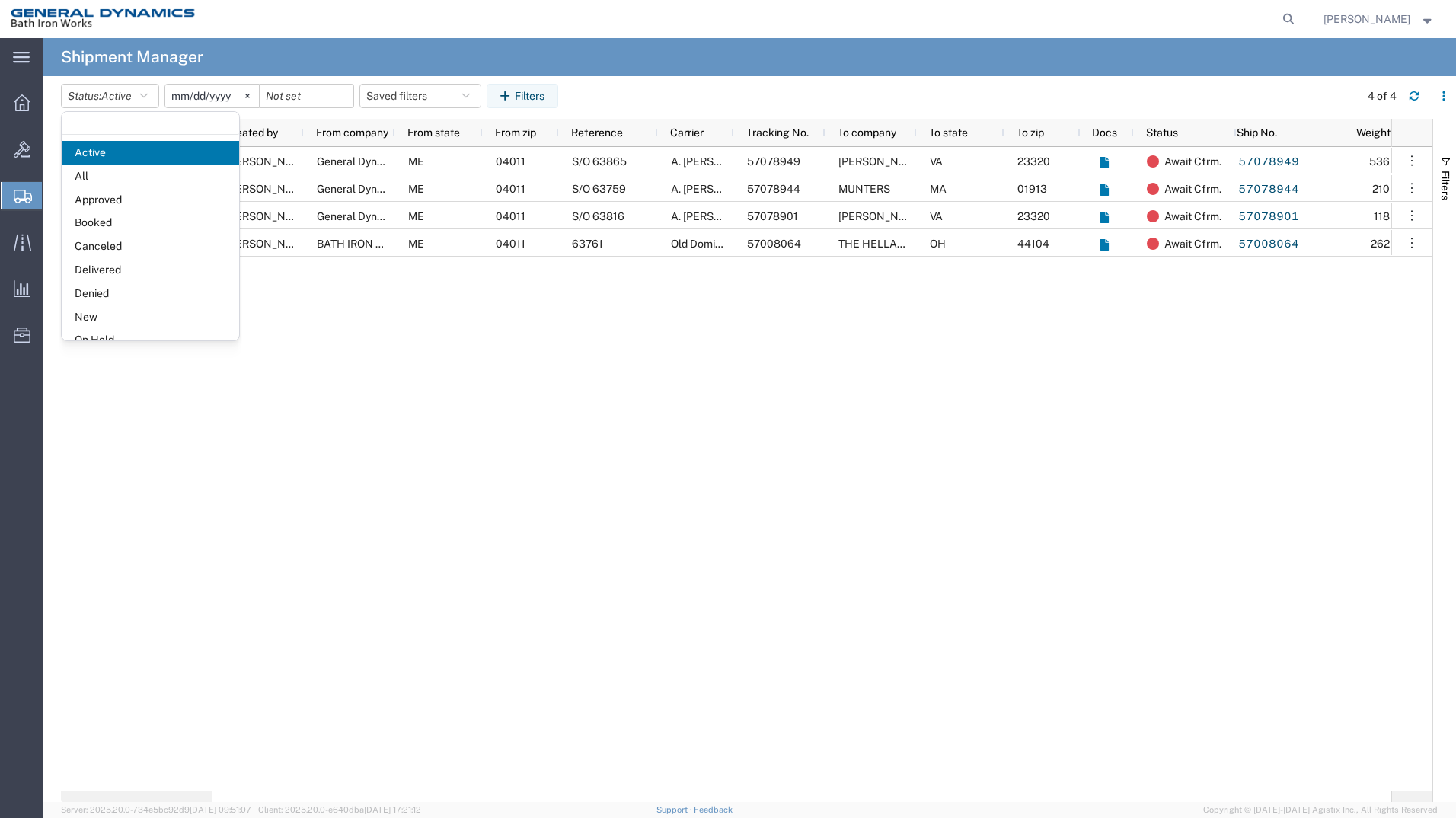
click at [127, 176] on span "All" at bounding box center [150, 176] width 177 height 23
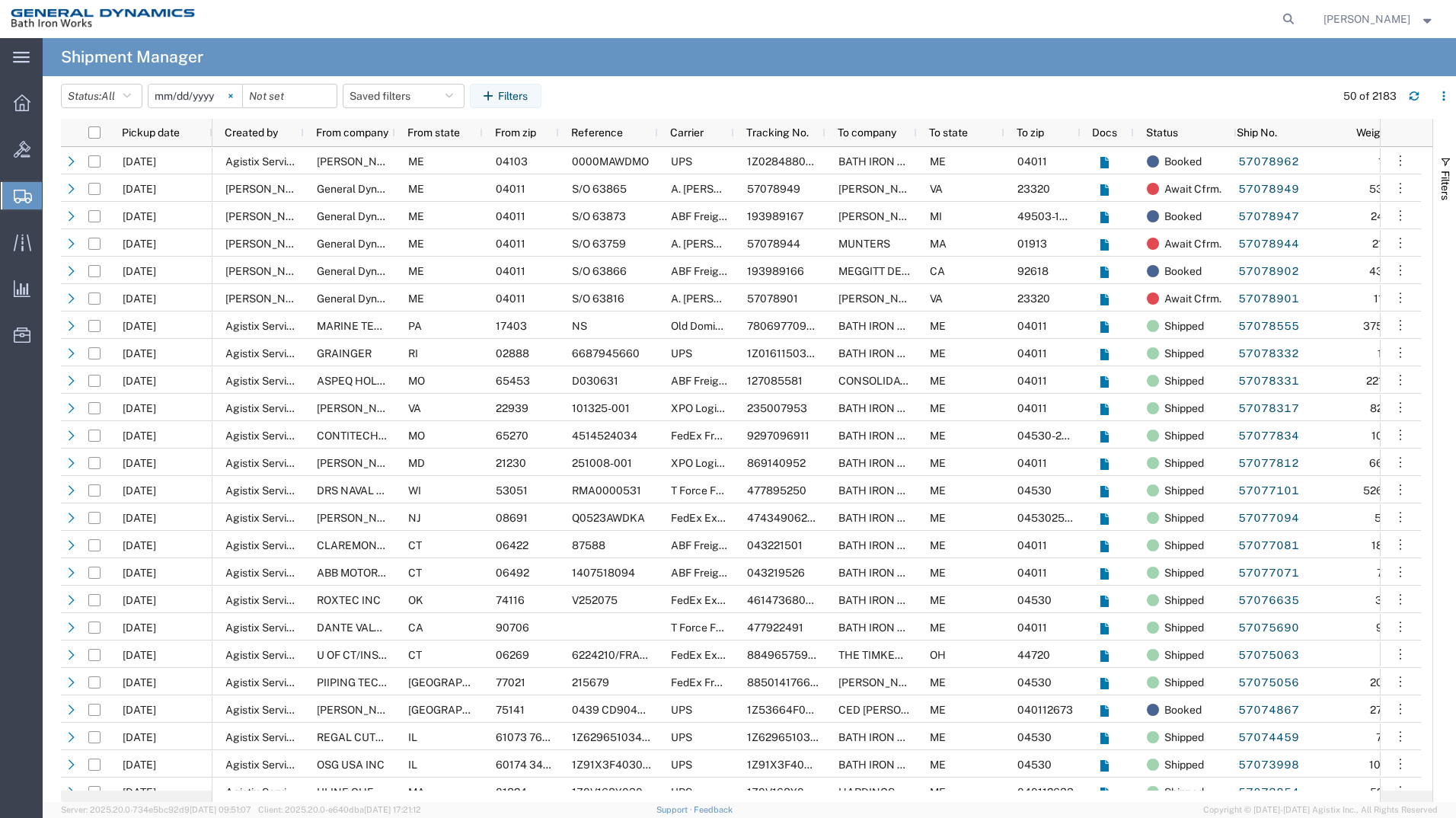
click at [240, 94] on svg-icon at bounding box center [230, 95] width 23 height 23
click at [200, 94] on input "date" at bounding box center [195, 95] width 94 height 23
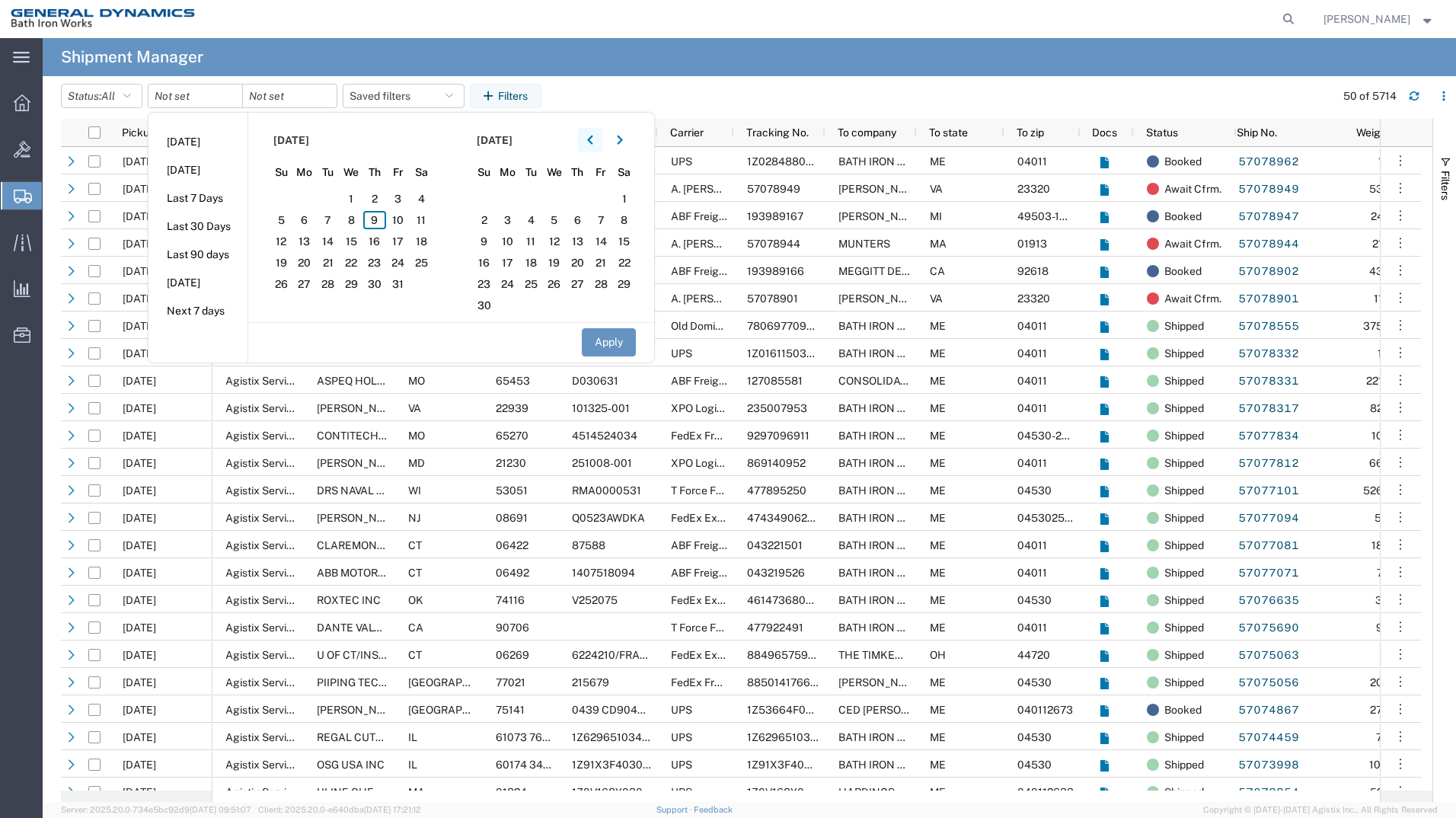
click at [593, 138] on icon "button" at bounding box center [590, 140] width 6 height 11
click at [375, 265] on span "25" at bounding box center [375, 262] width 23 height 18
click at [576, 219] on span "9" at bounding box center [577, 219] width 23 height 18
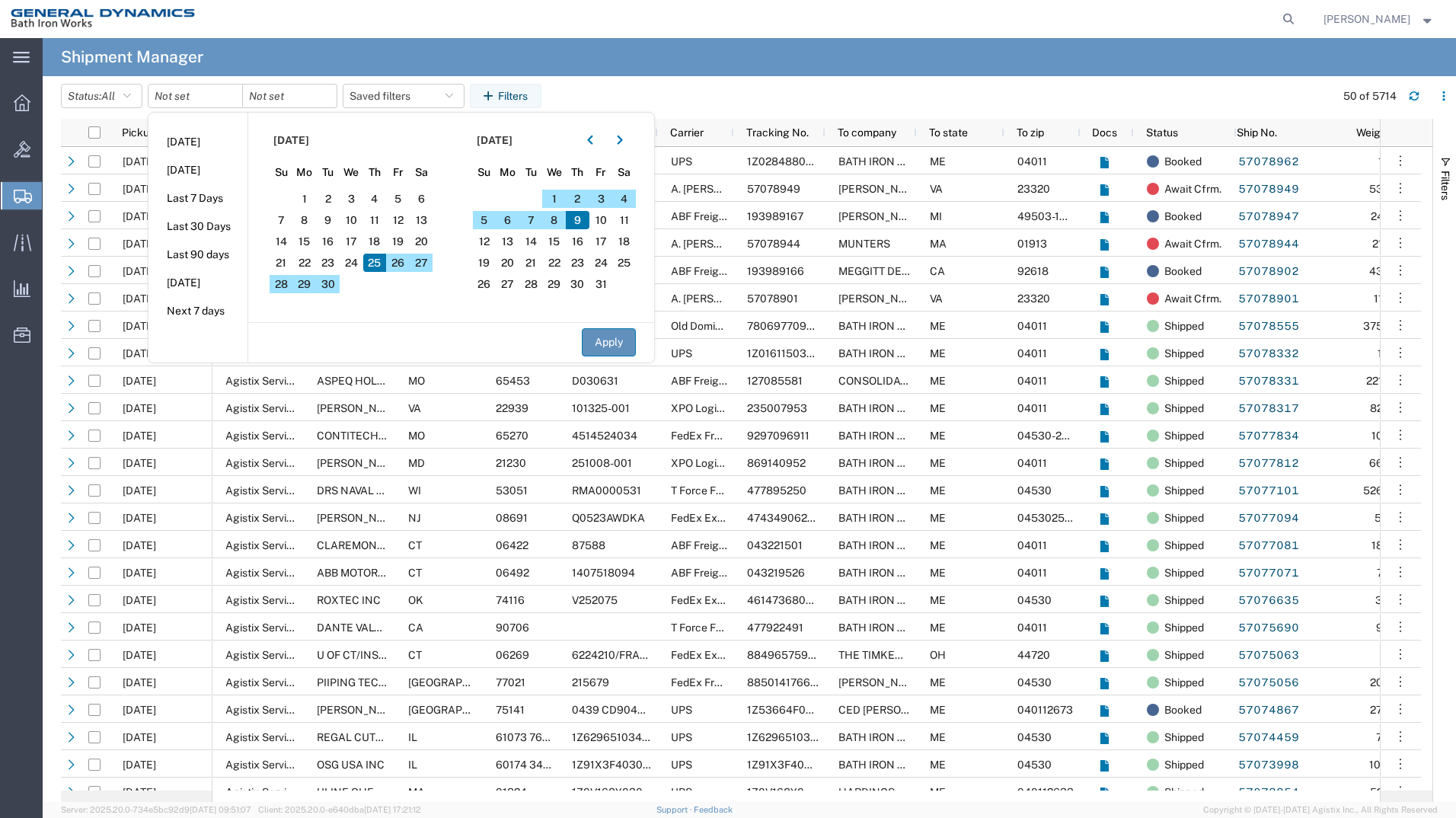
click at [605, 339] on button "Apply" at bounding box center [609, 343] width 54 height 28
type input "[DATE]"
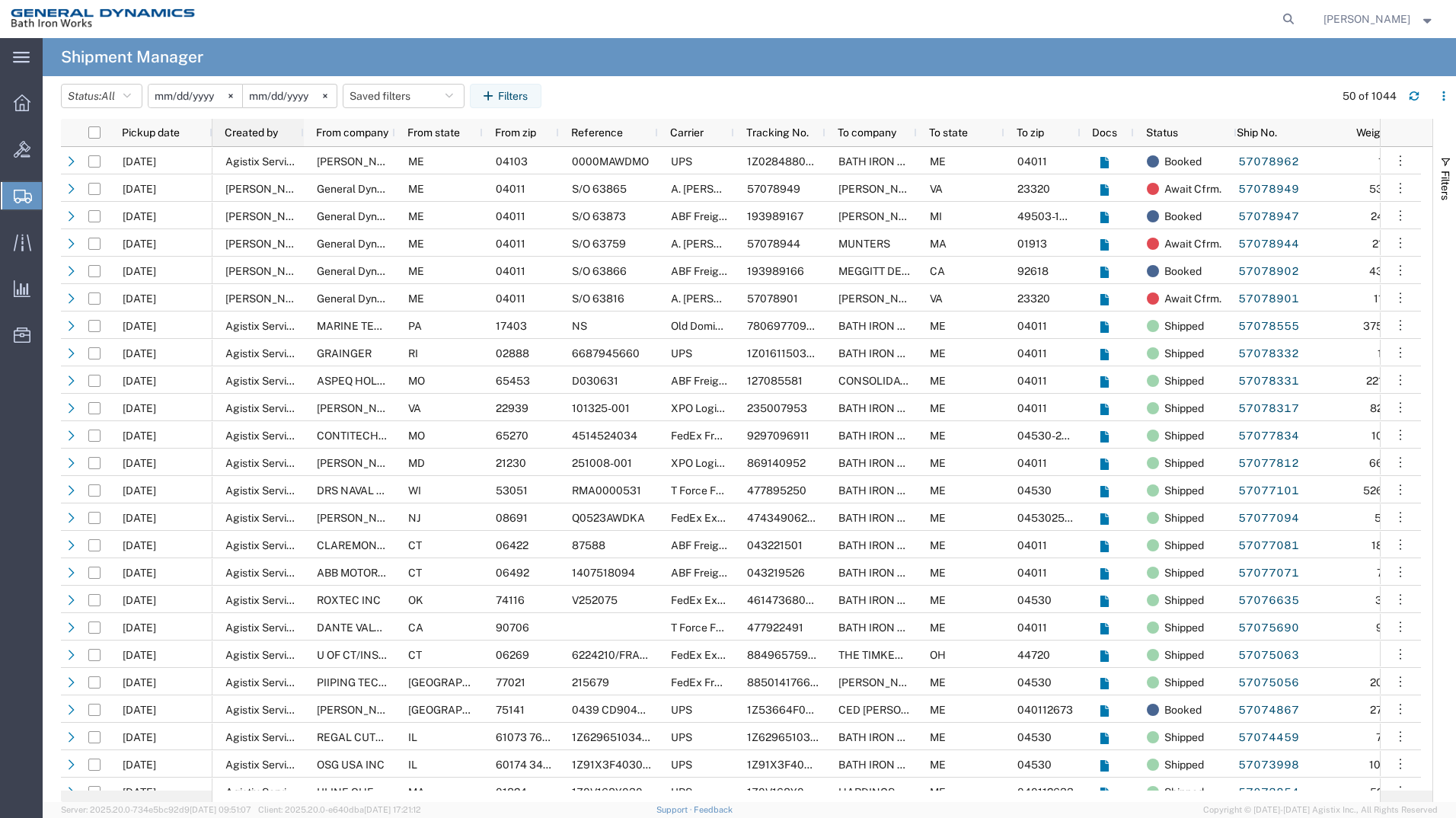
click at [261, 136] on span "Created by" at bounding box center [251, 133] width 53 height 12
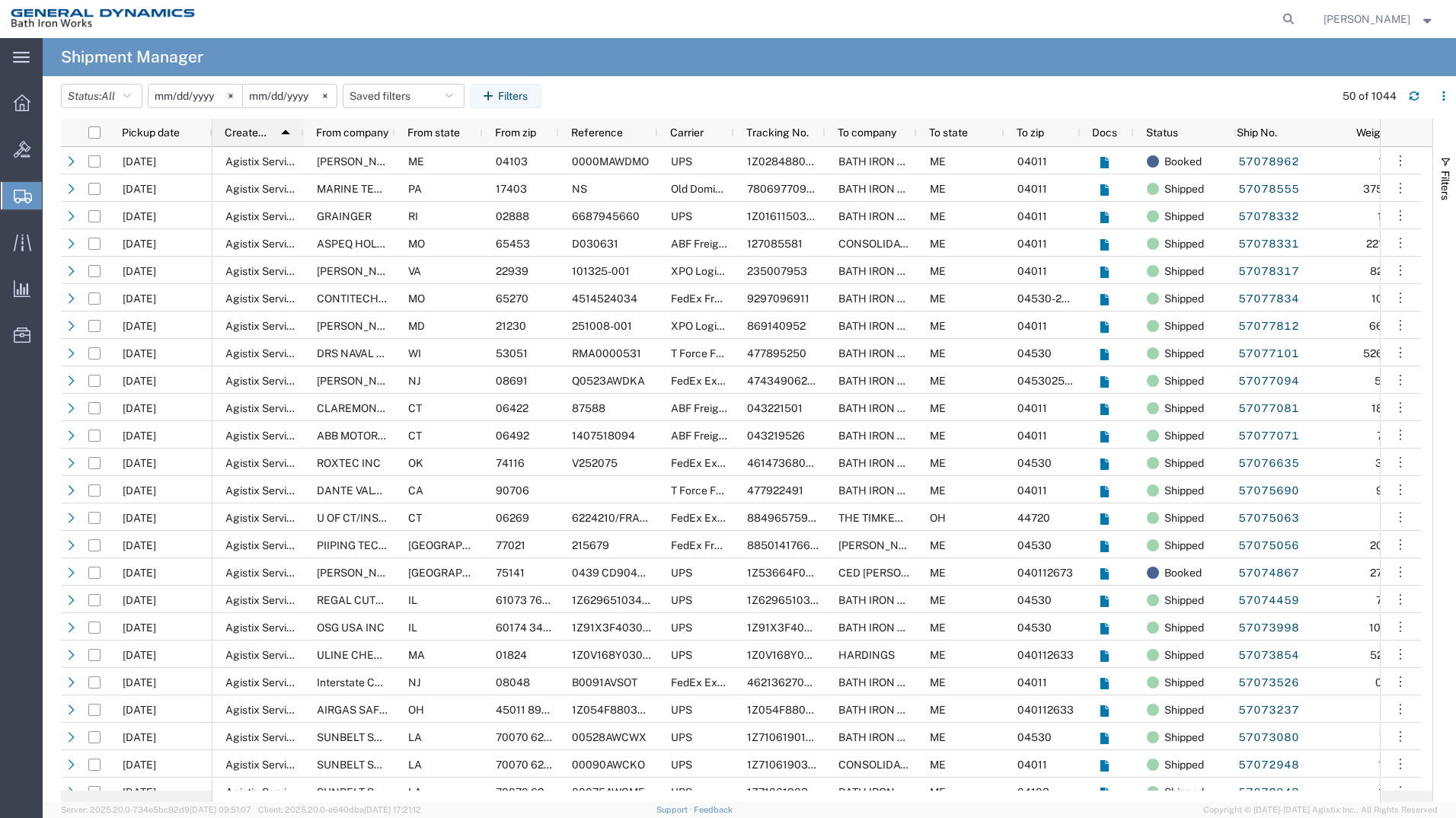
click at [261, 136] on span "Created by" at bounding box center [247, 133] width 44 height 12
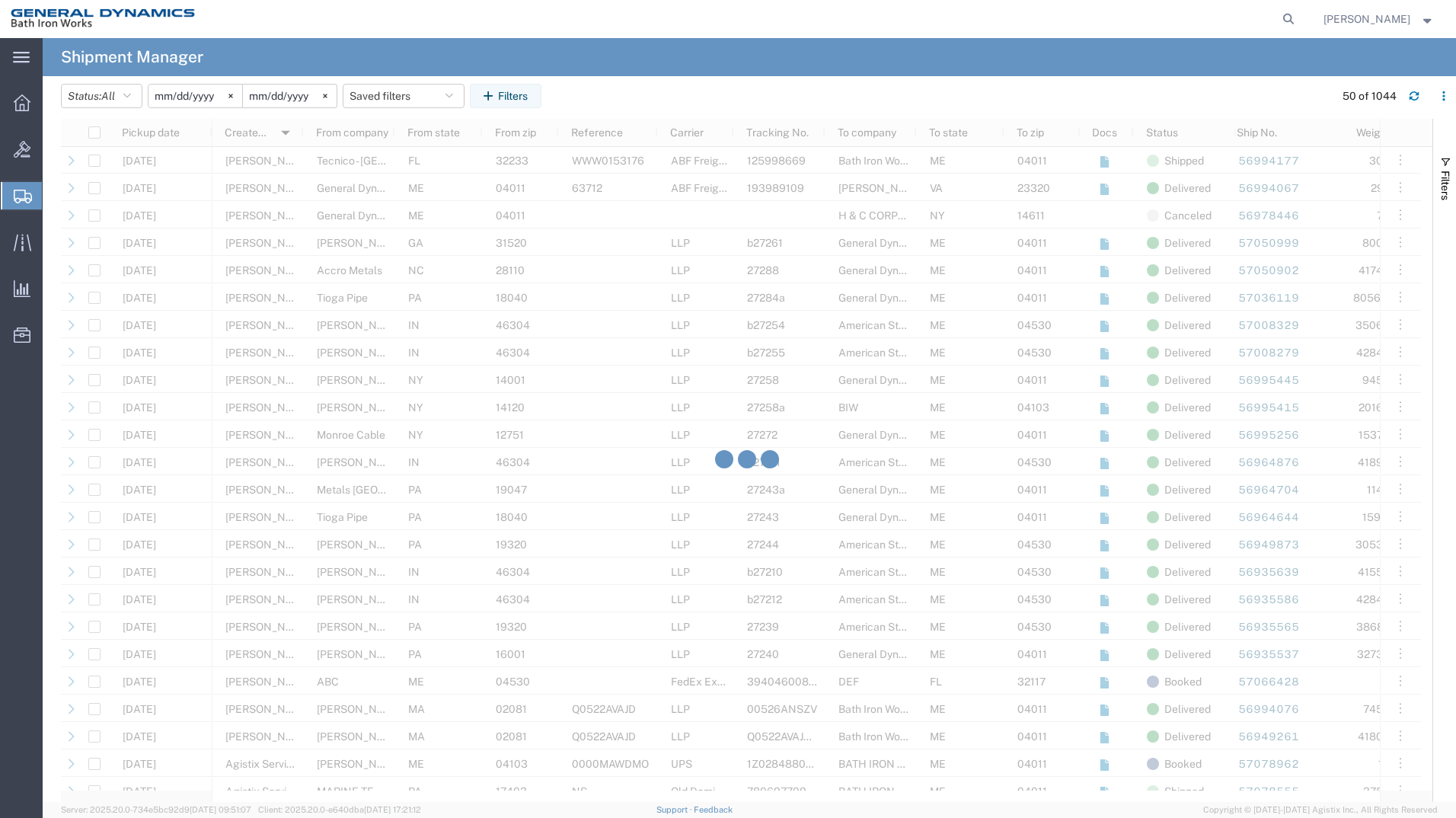
scroll to position [710, 0]
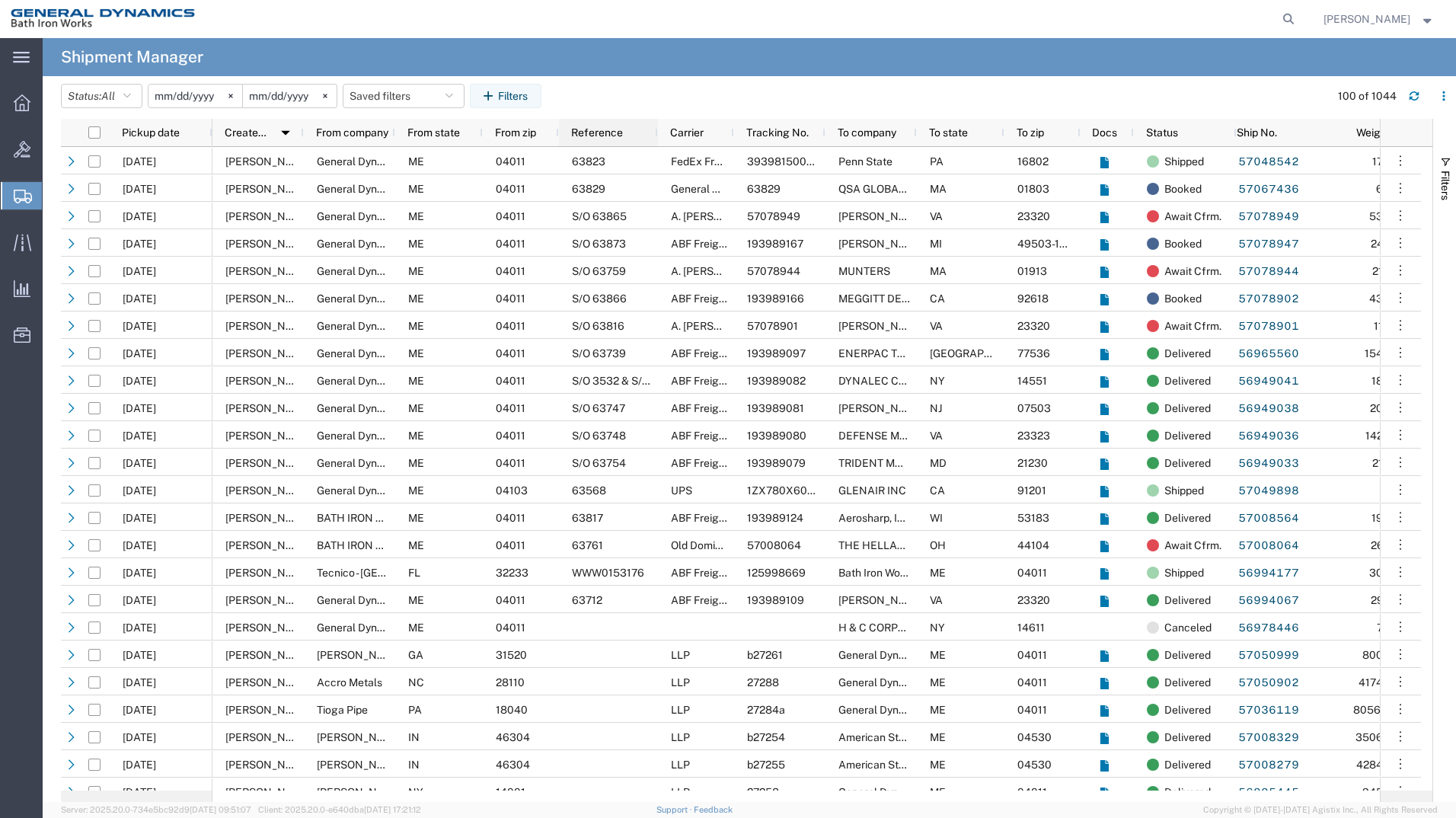
click at [608, 138] on span "Reference" at bounding box center [597, 133] width 51 height 12
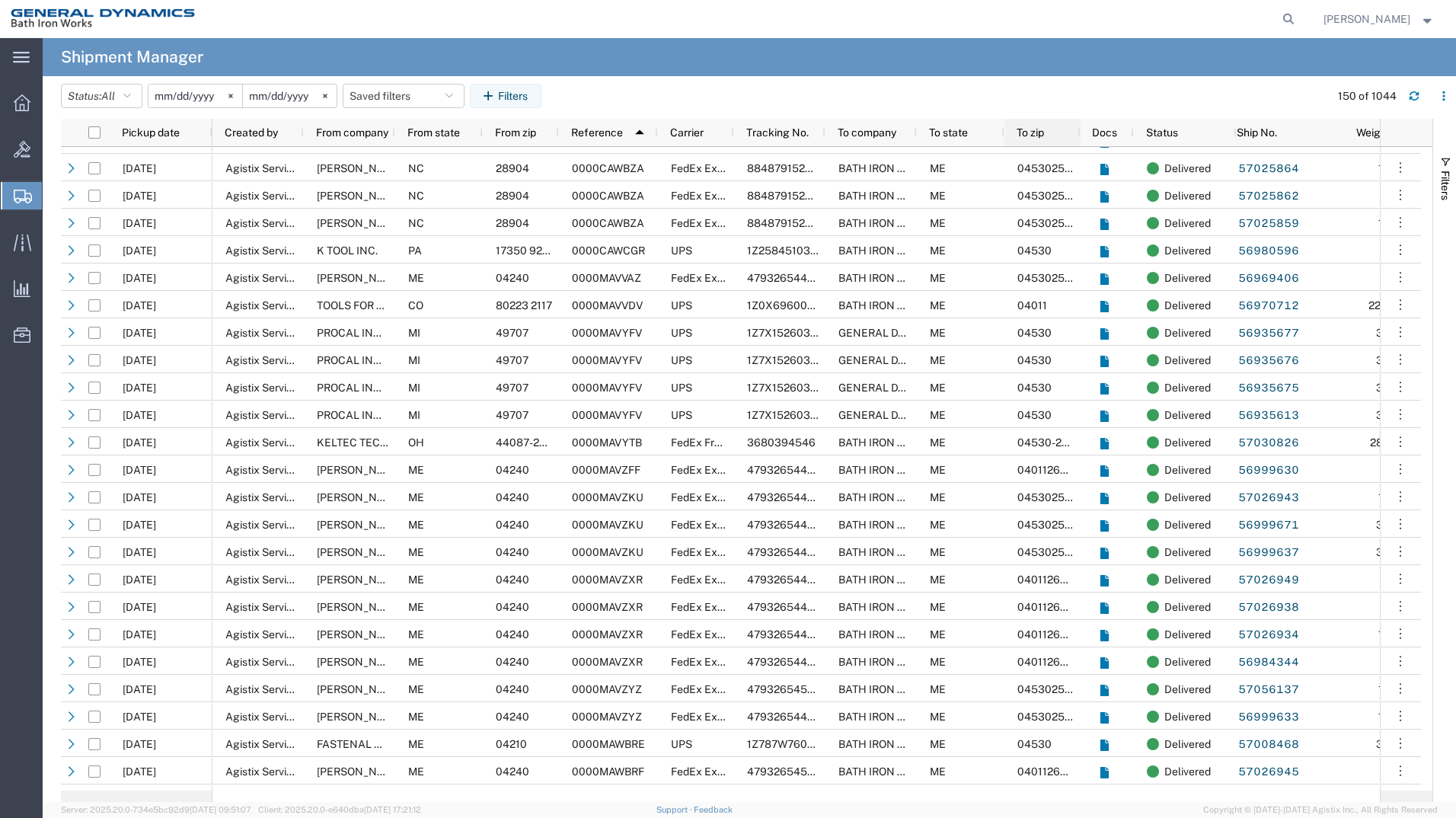
click at [1032, 137] on span "To zip" at bounding box center [1030, 133] width 27 height 12
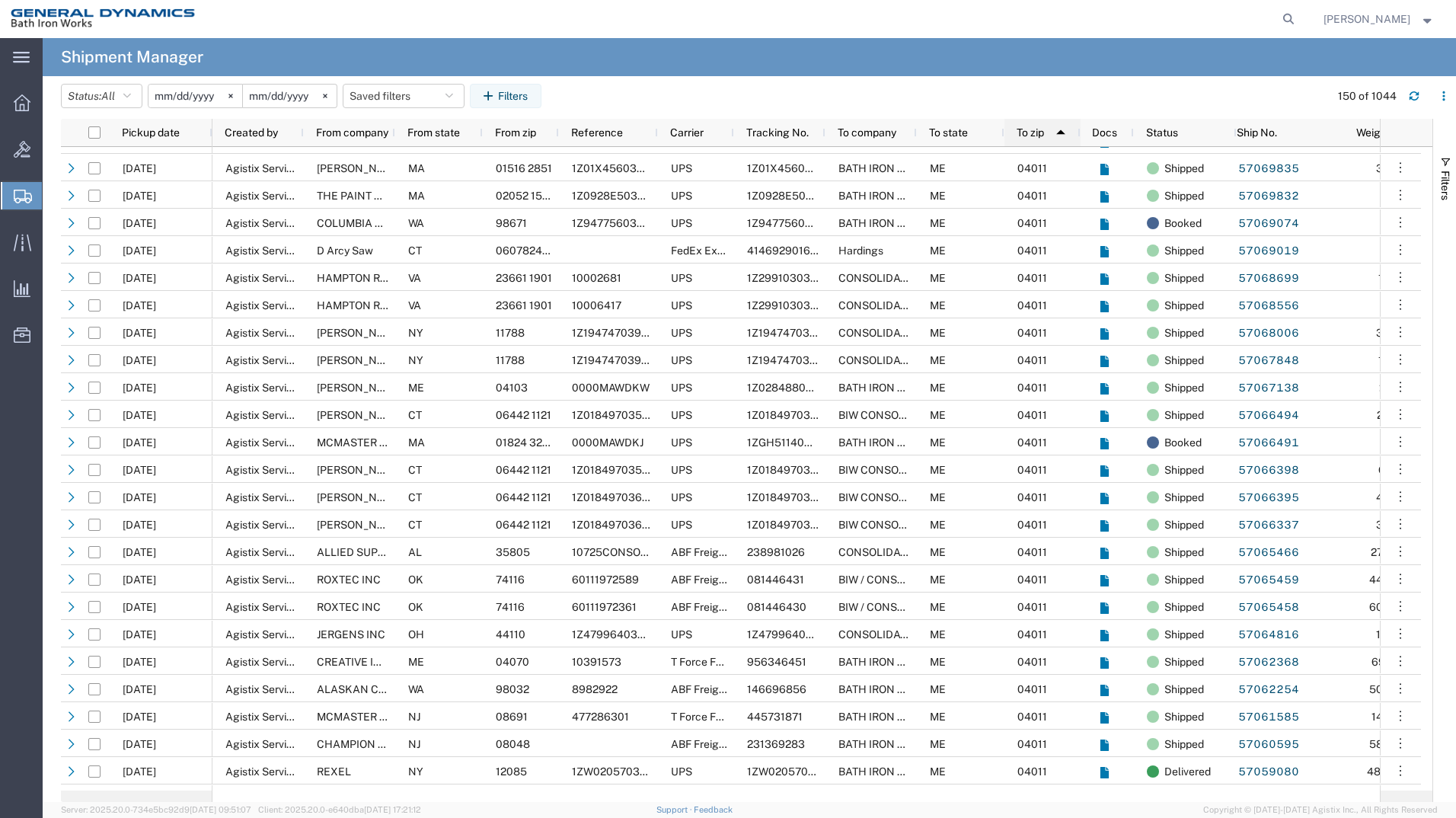
click at [1046, 134] on span at bounding box center [1058, 132] width 29 height 24
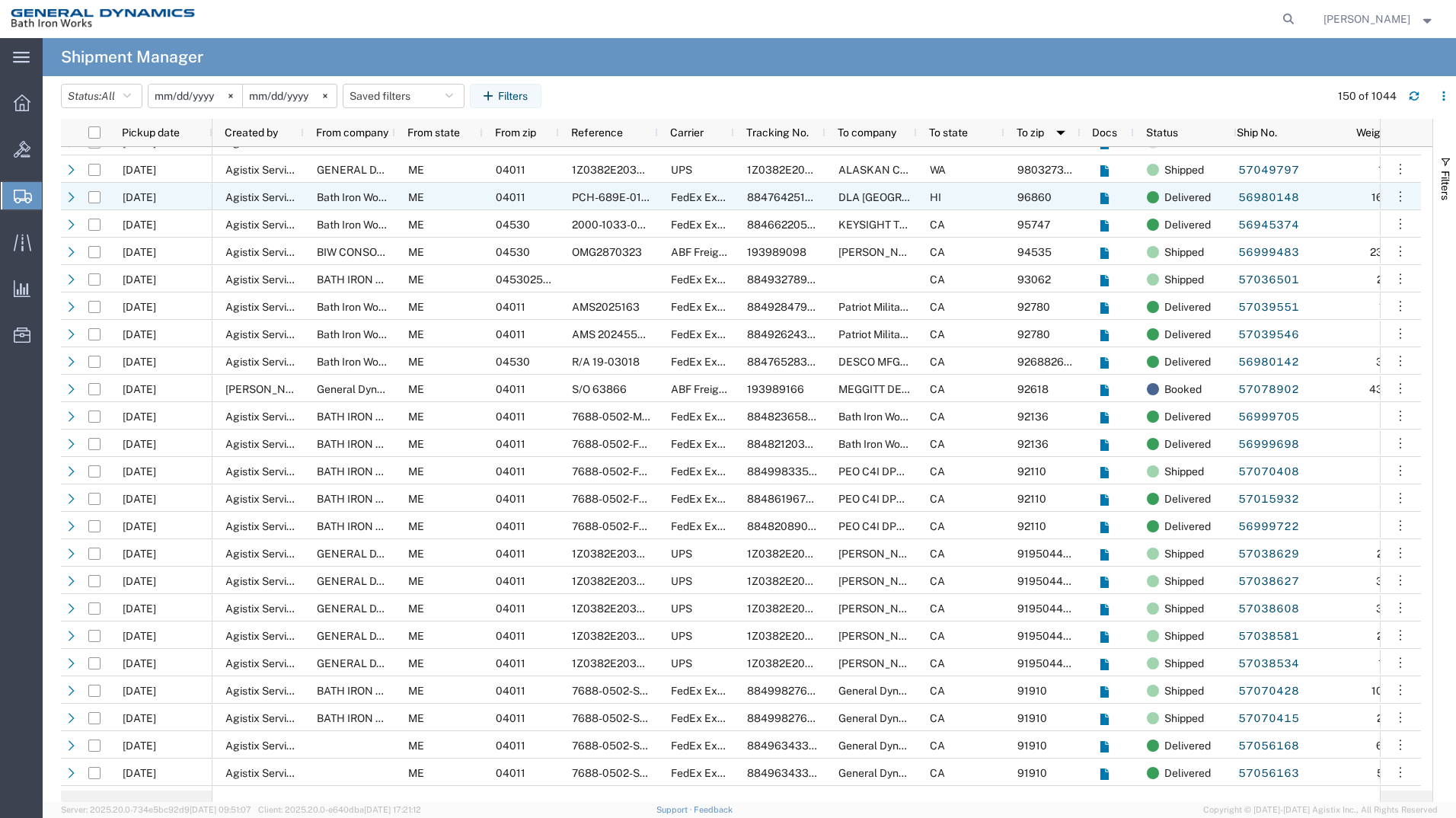
click at [263, 197] on span "Agistix Services" at bounding box center [265, 197] width 79 height 12
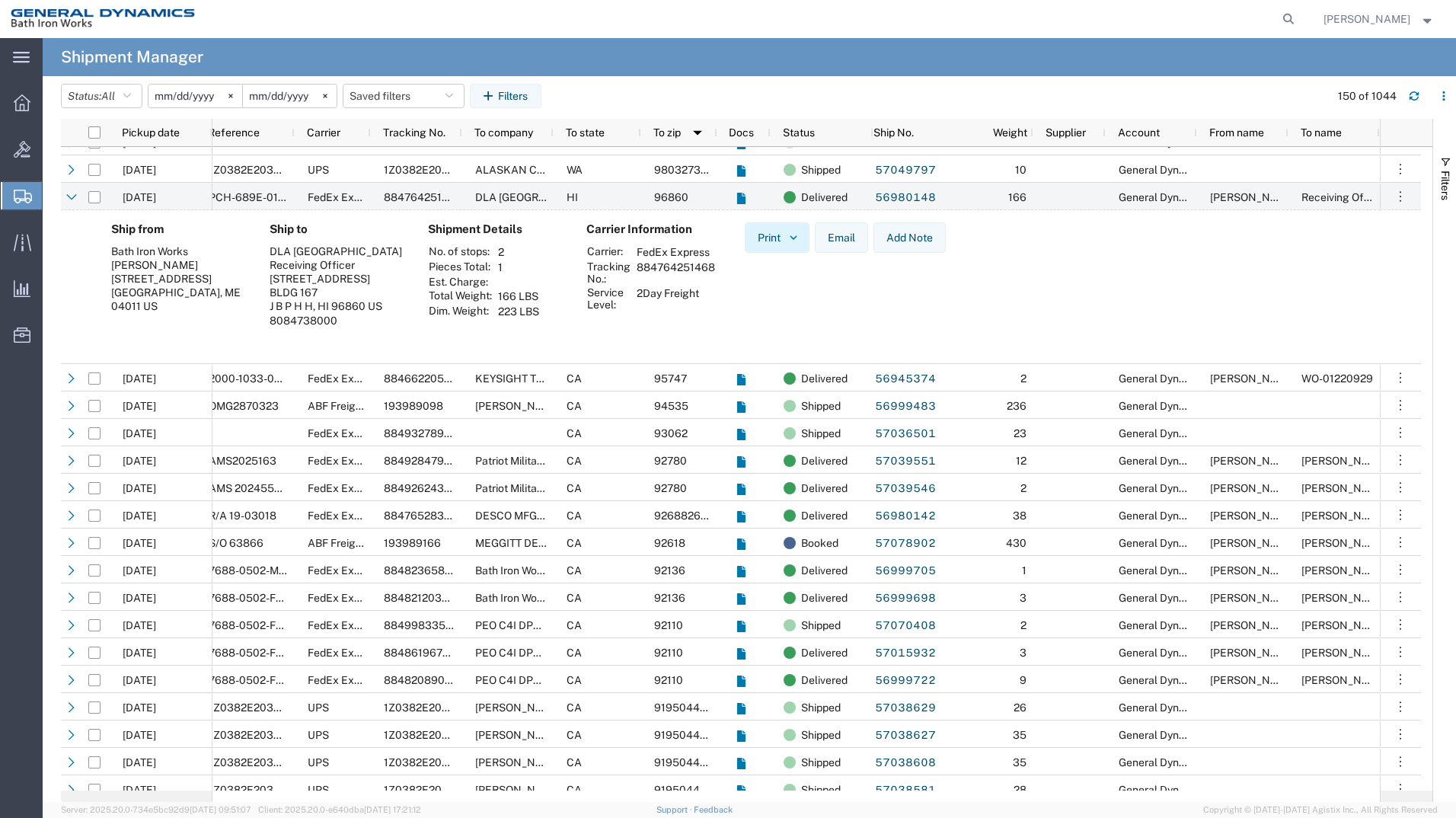
click at [780, 238] on button "Print" at bounding box center [776, 237] width 65 height 30
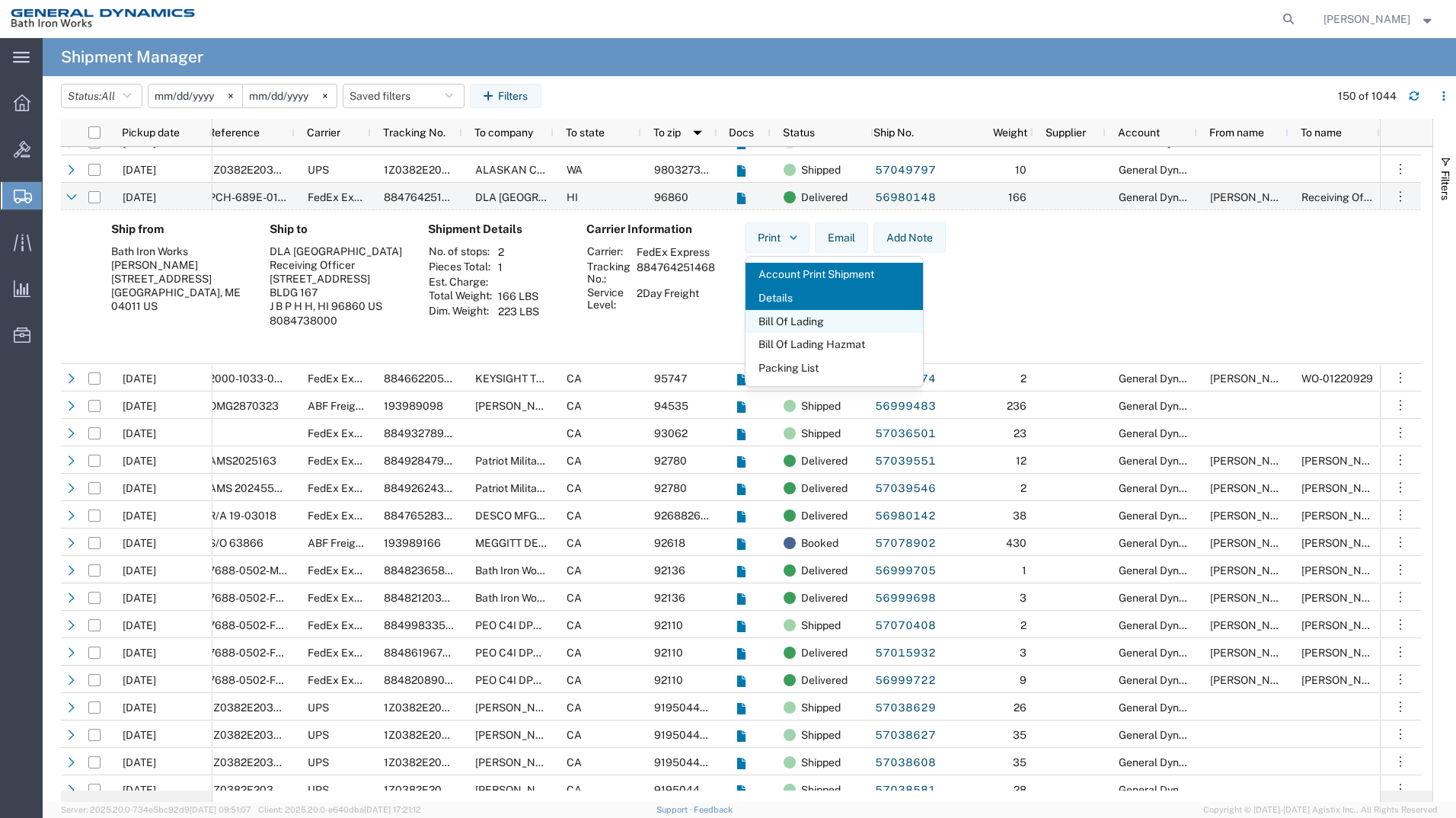
click at [819, 322] on span "Bill Of Lading" at bounding box center [833, 322] width 177 height 23
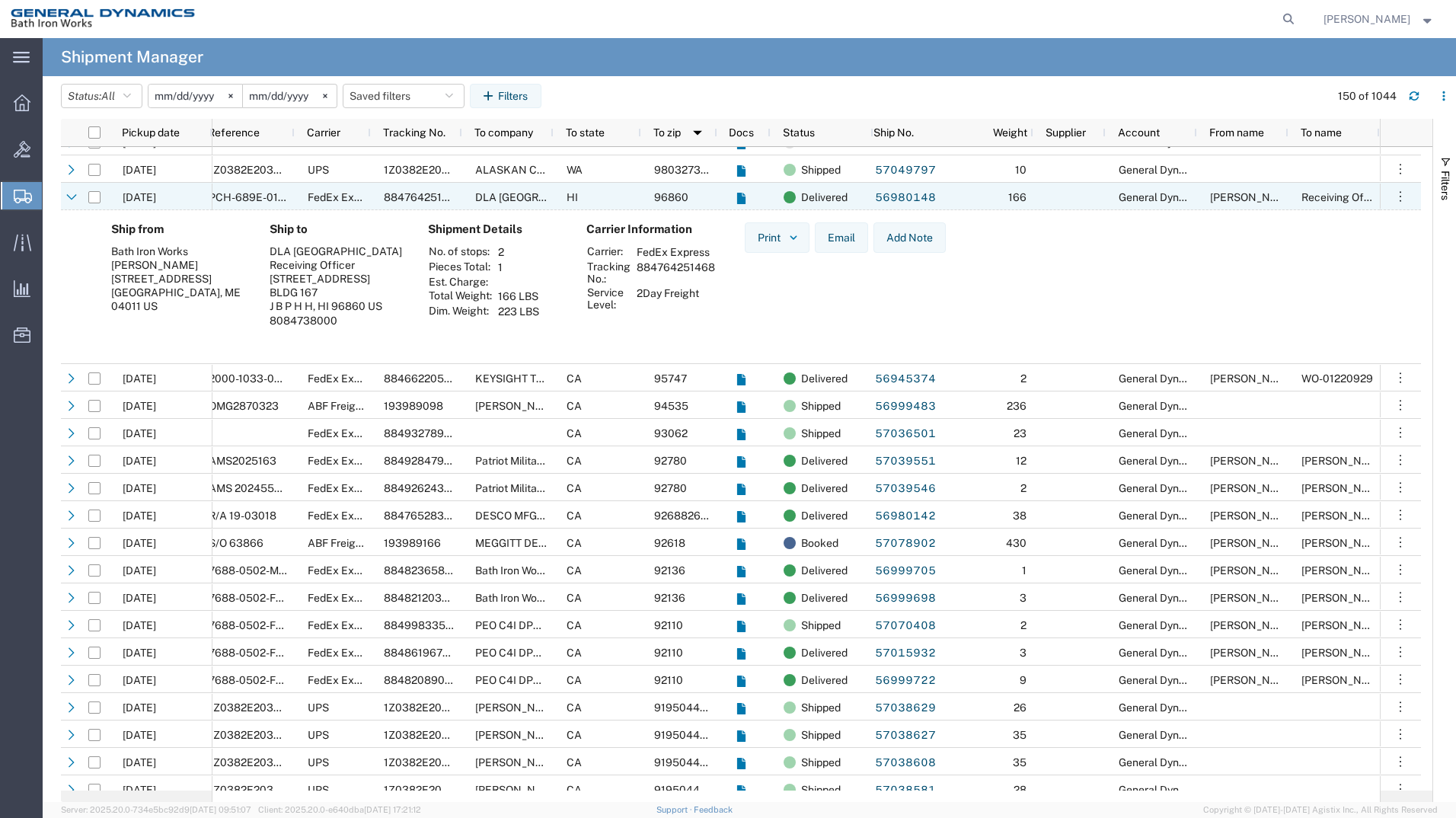
drag, startPoint x: 146, startPoint y: 198, endPoint x: 657, endPoint y: 18, distance: 541.8
click at [146, 198] on span "[DATE]" at bounding box center [139, 197] width 34 height 12
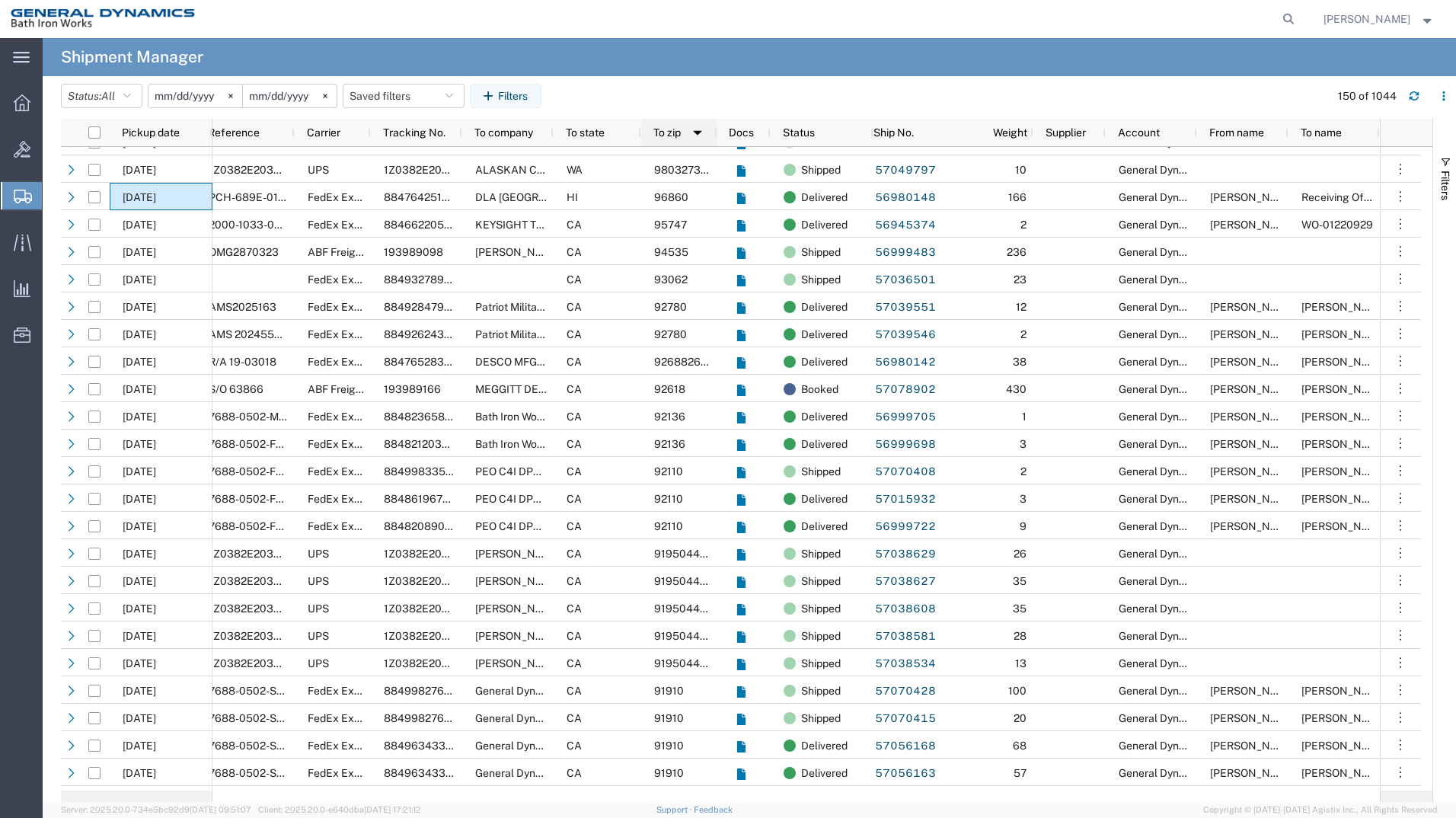
click at [678, 130] on span "To zip" at bounding box center [666, 133] width 27 height 12
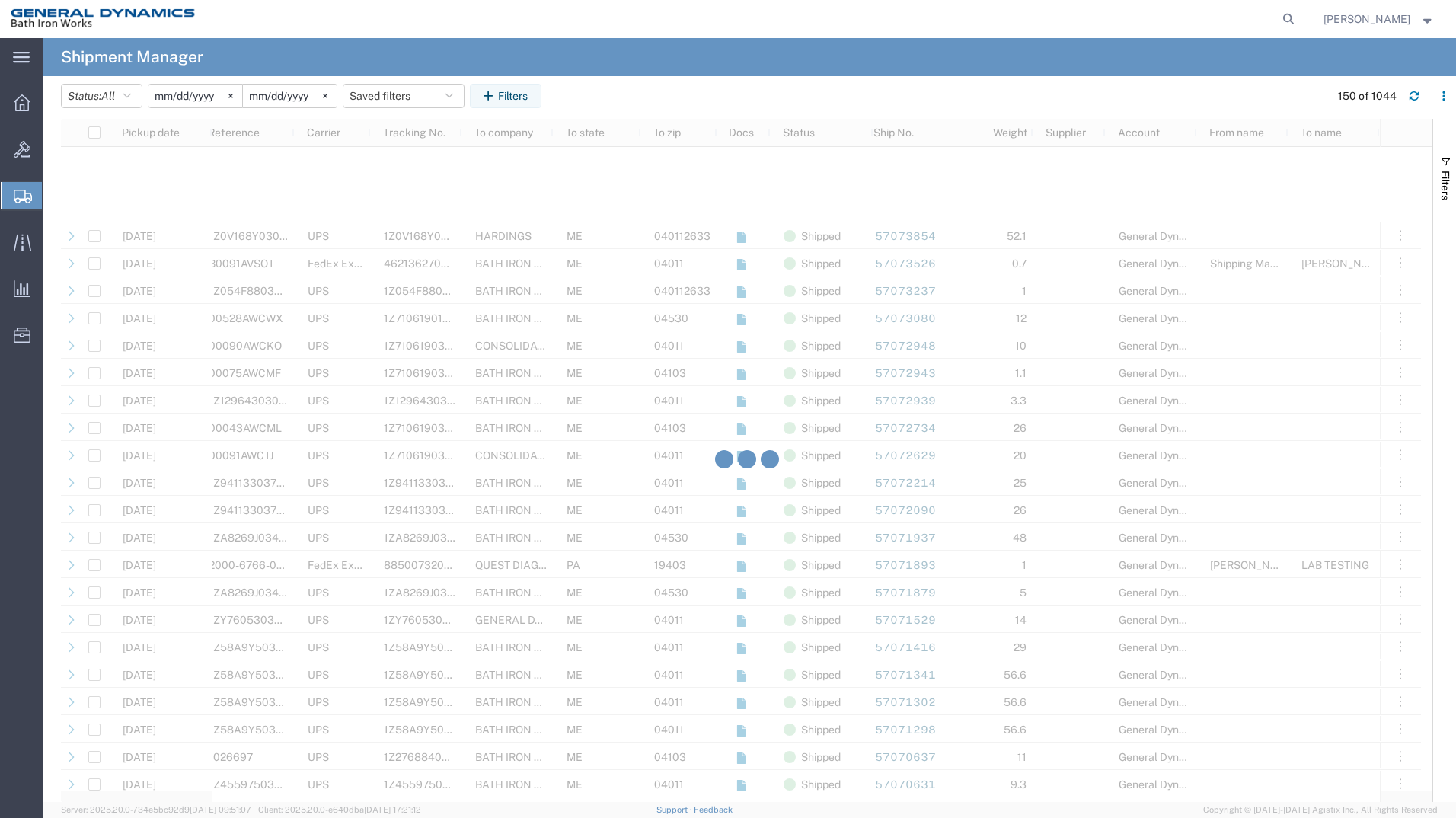
scroll to position [965, 0]
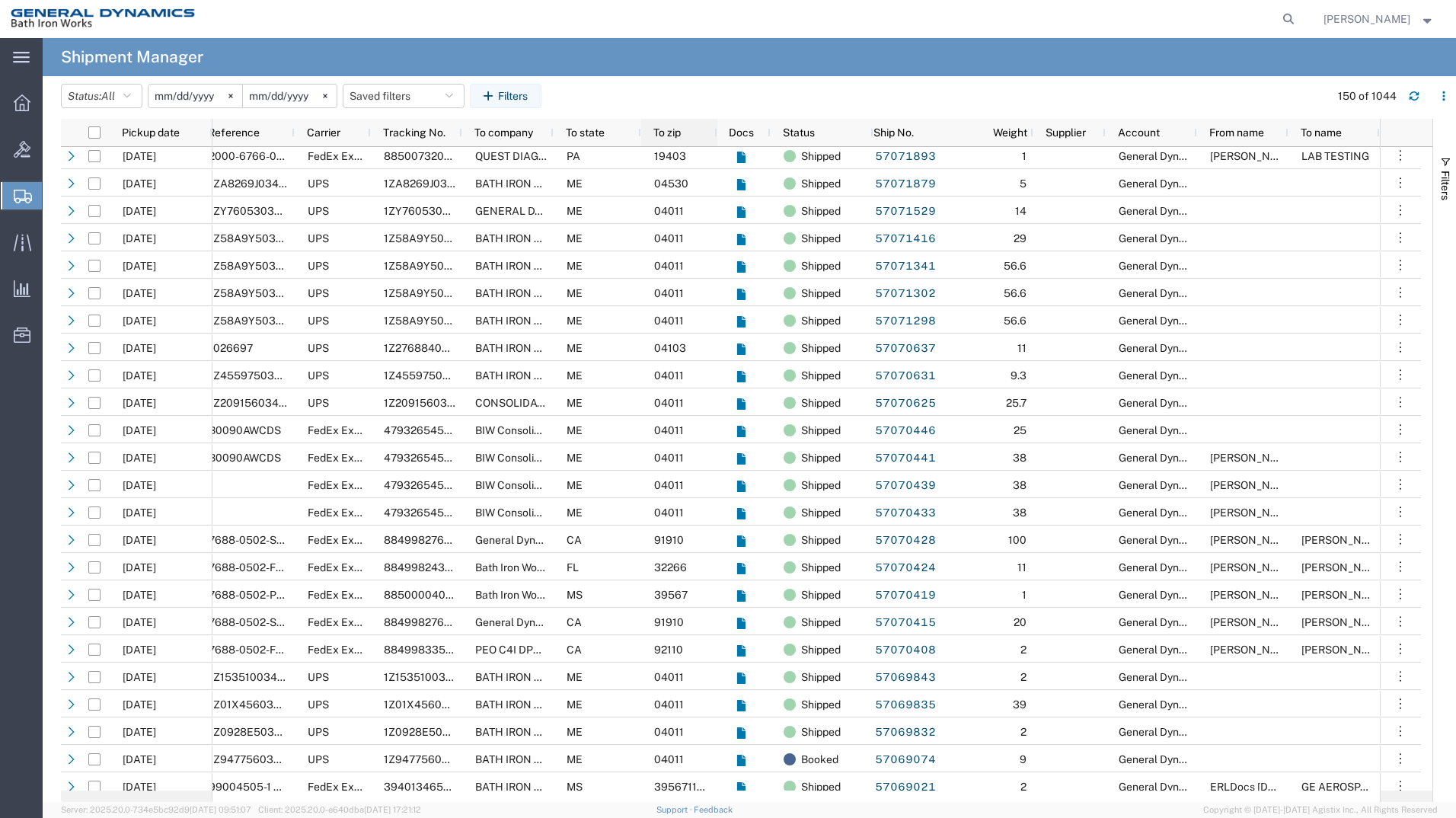
click at [675, 133] on span "To zip" at bounding box center [666, 133] width 27 height 12
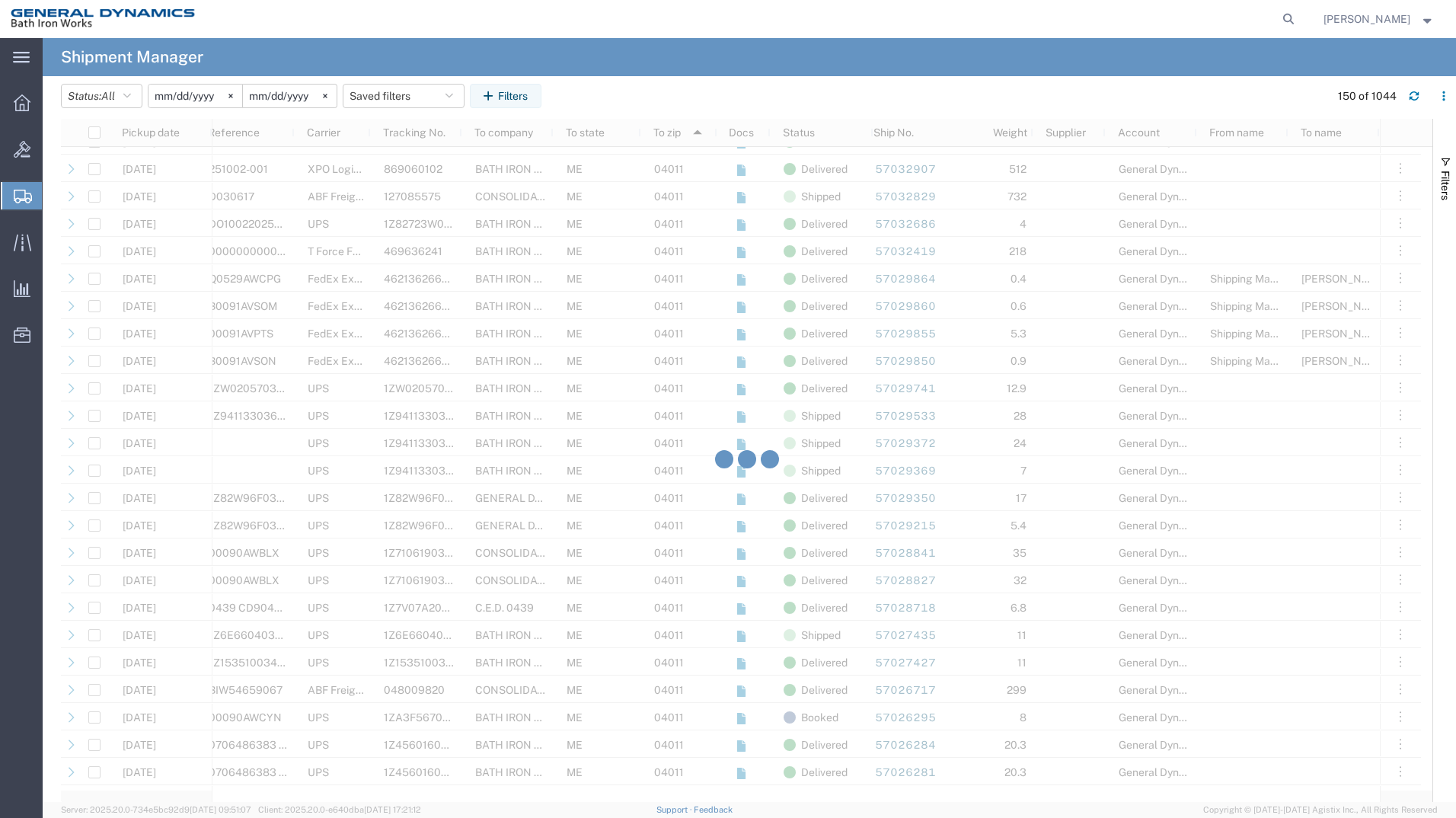
scroll to position [3453, 0]
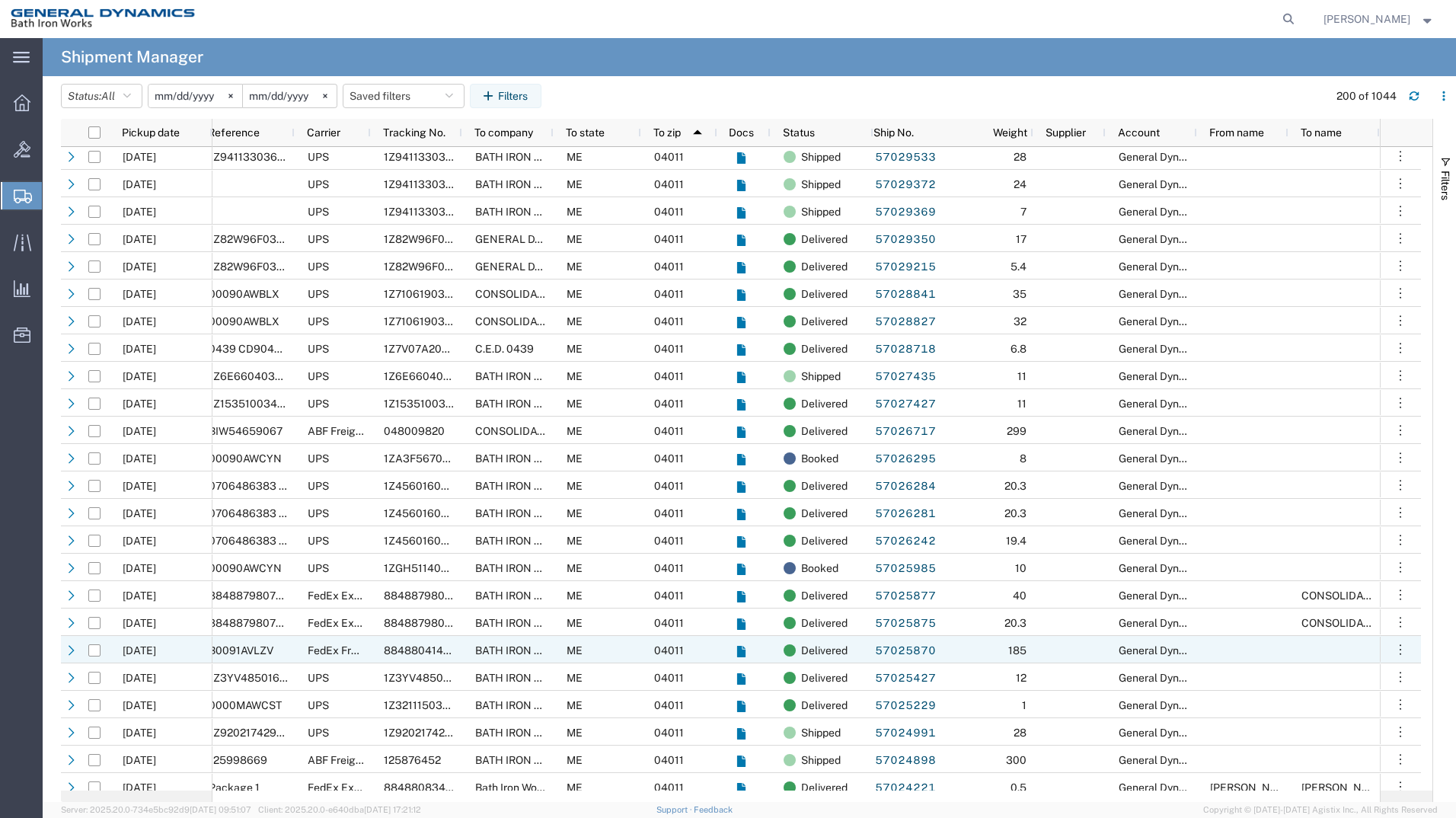
scroll to position [4187, 0]
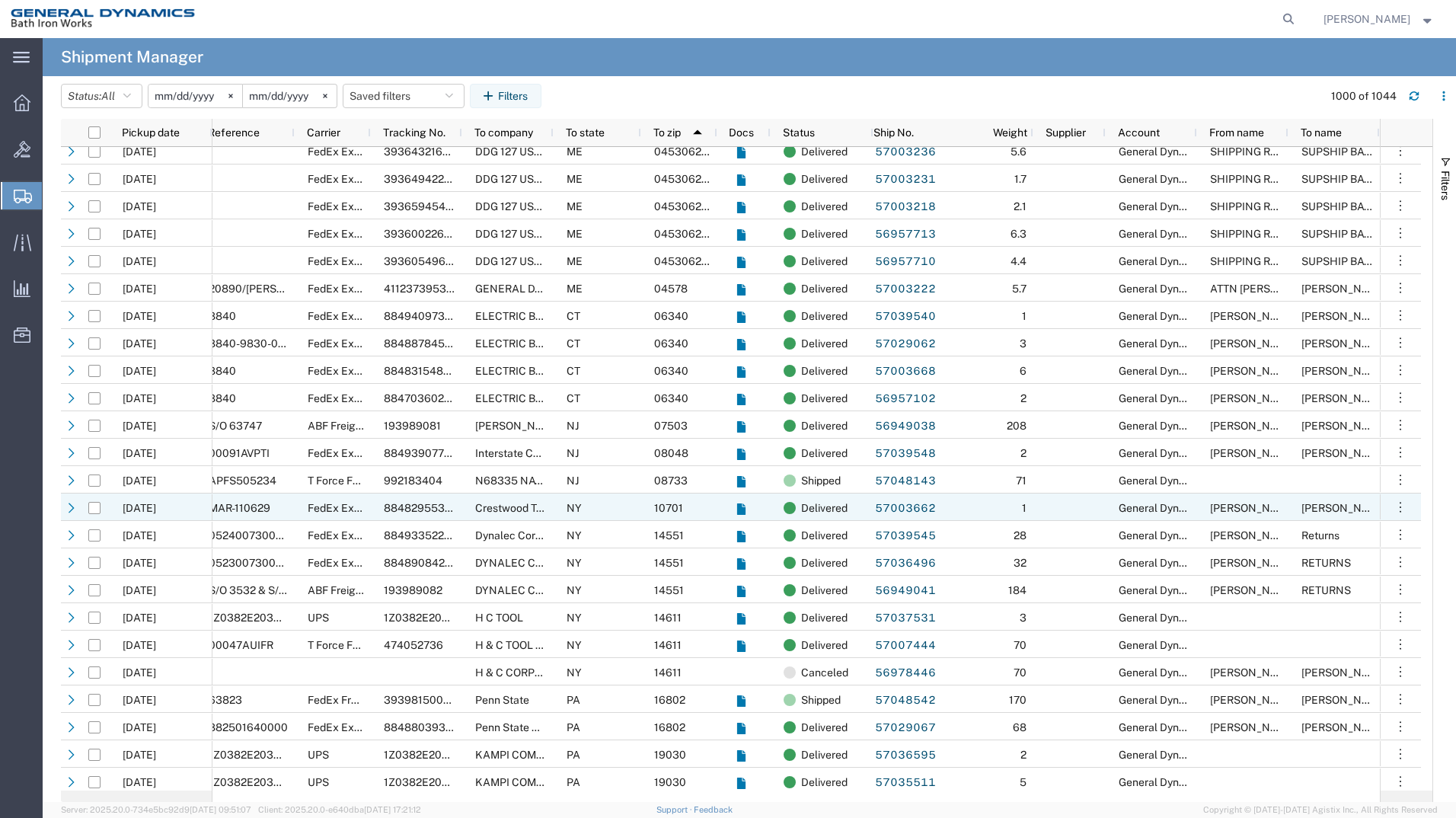
click at [261, 507] on span "MAR-110629" at bounding box center [239, 508] width 62 height 12
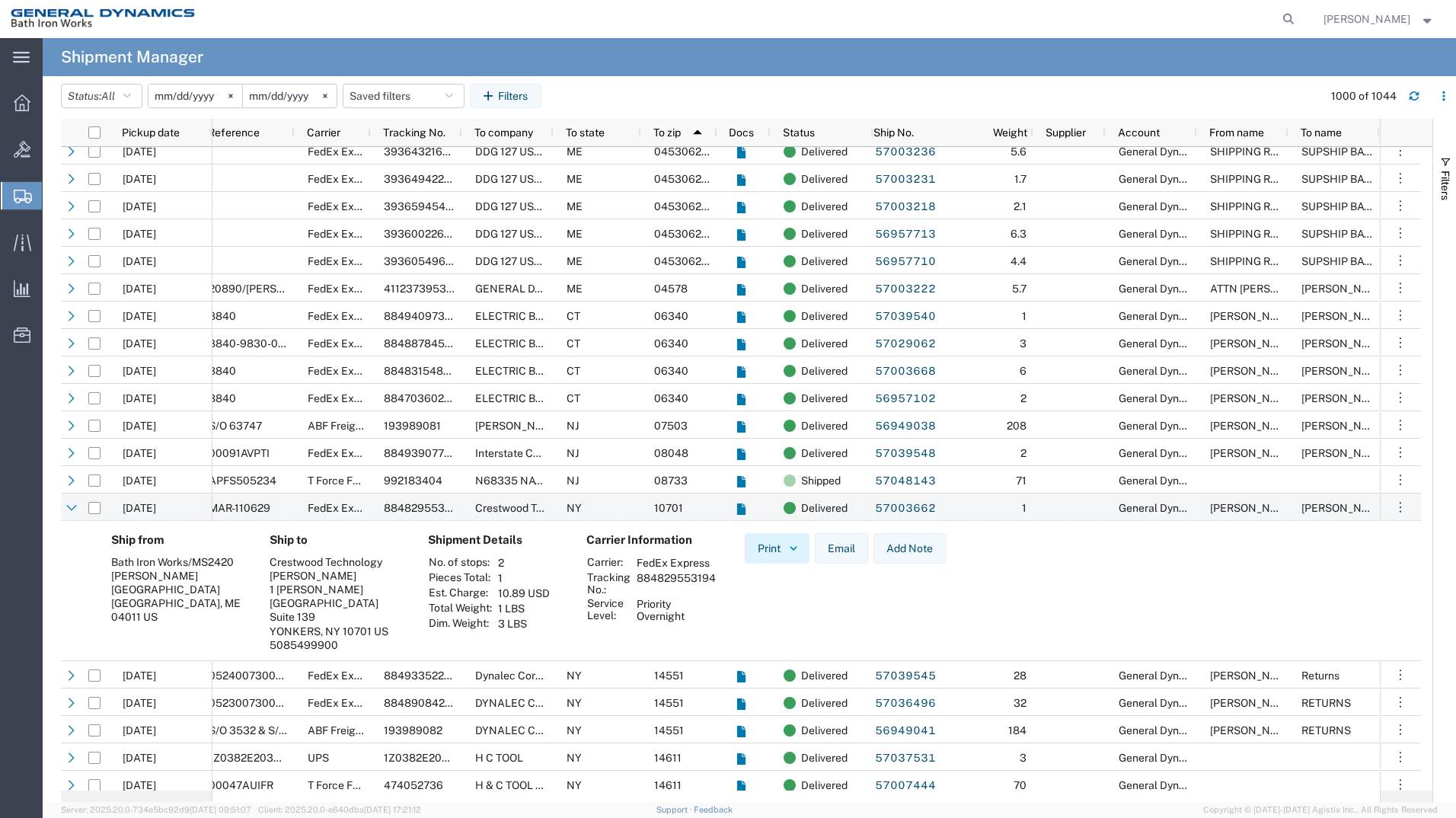
click at [776, 552] on button "Print" at bounding box center [776, 548] width 65 height 30
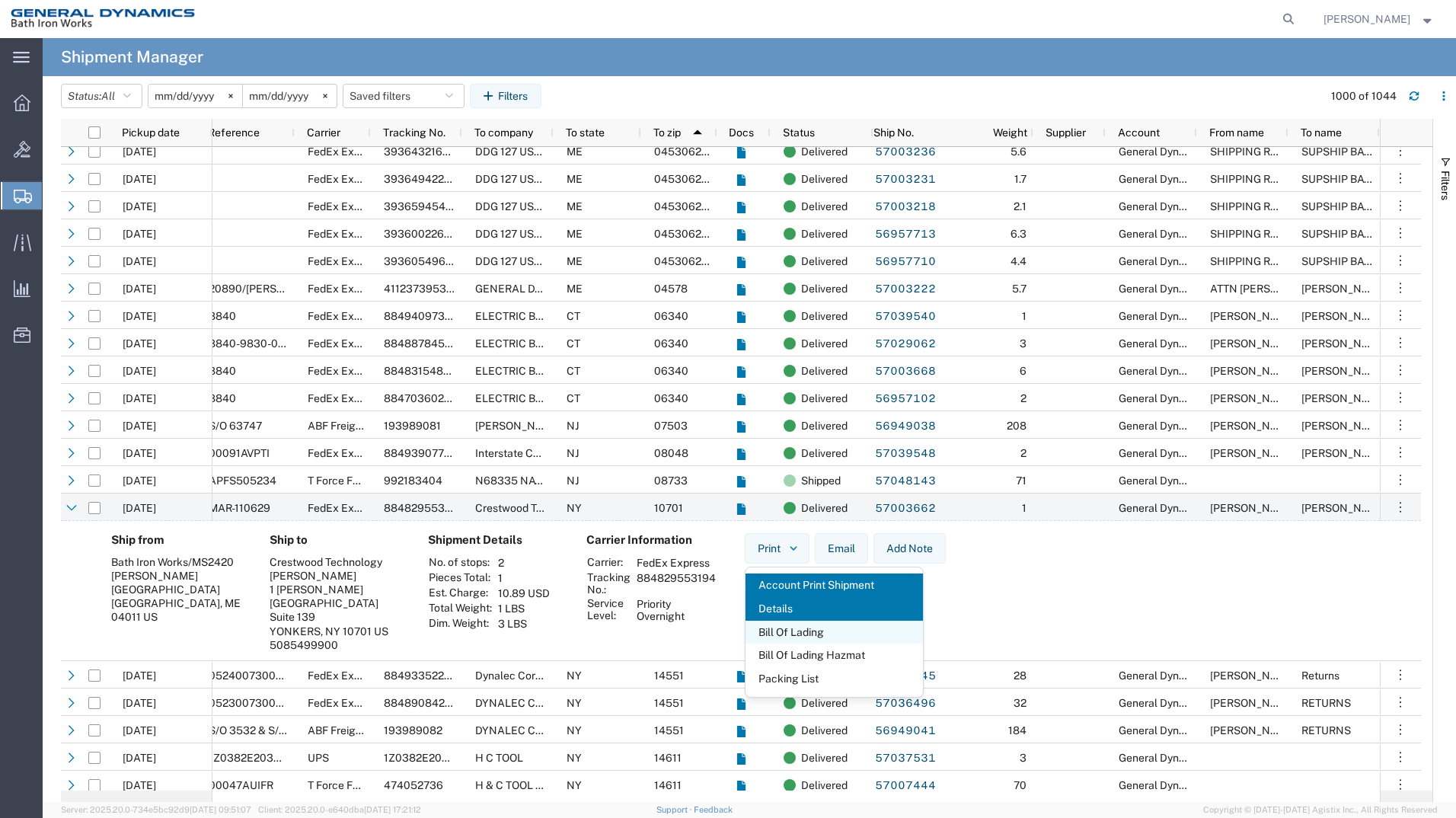
click at [788, 633] on span "Bill Of Lading" at bounding box center [833, 632] width 177 height 23
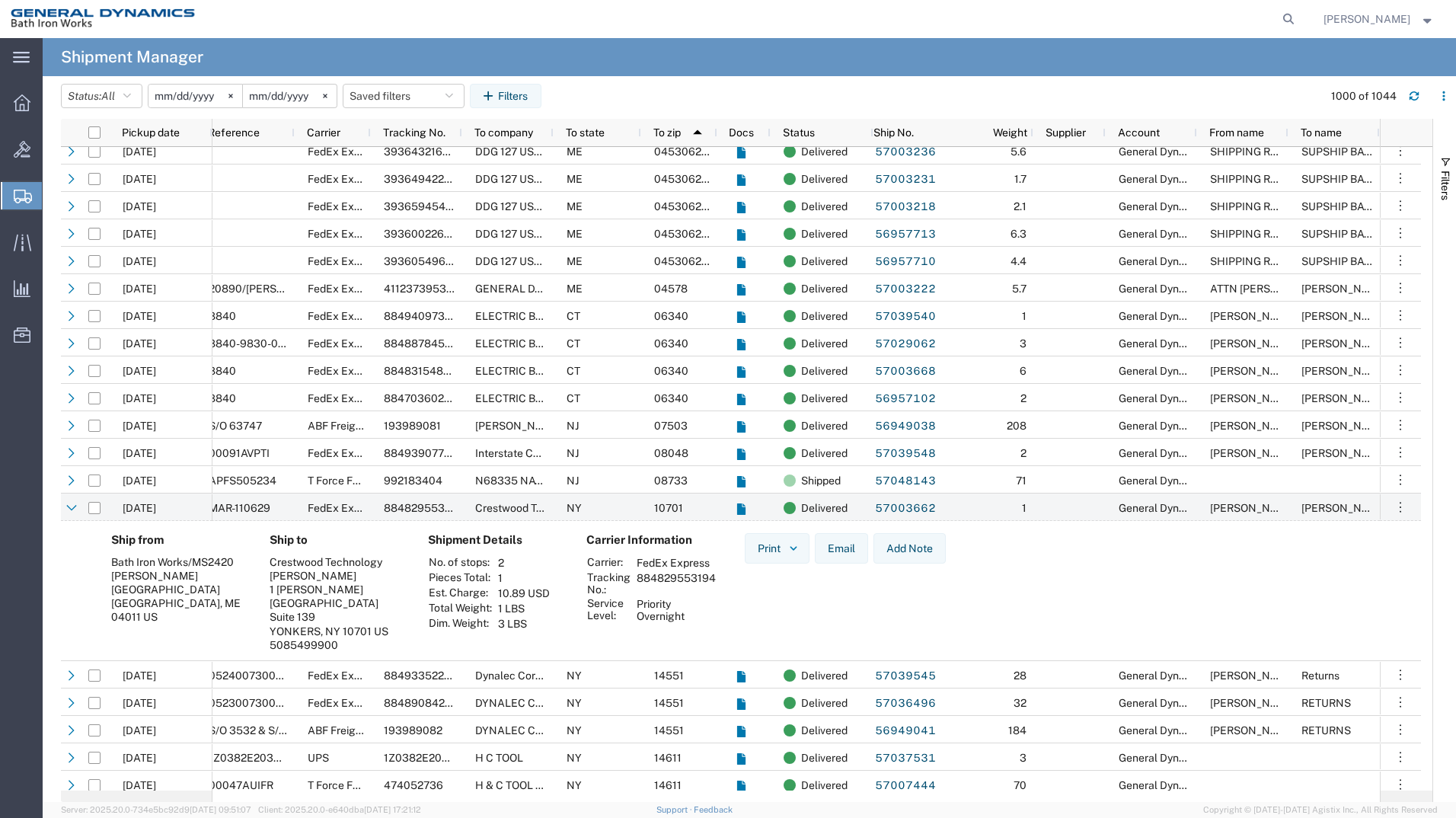
click at [927, 20] on agx-global-search at bounding box center [1057, 19] width 488 height 38
